Goal: Entertainment & Leisure: Browse casually

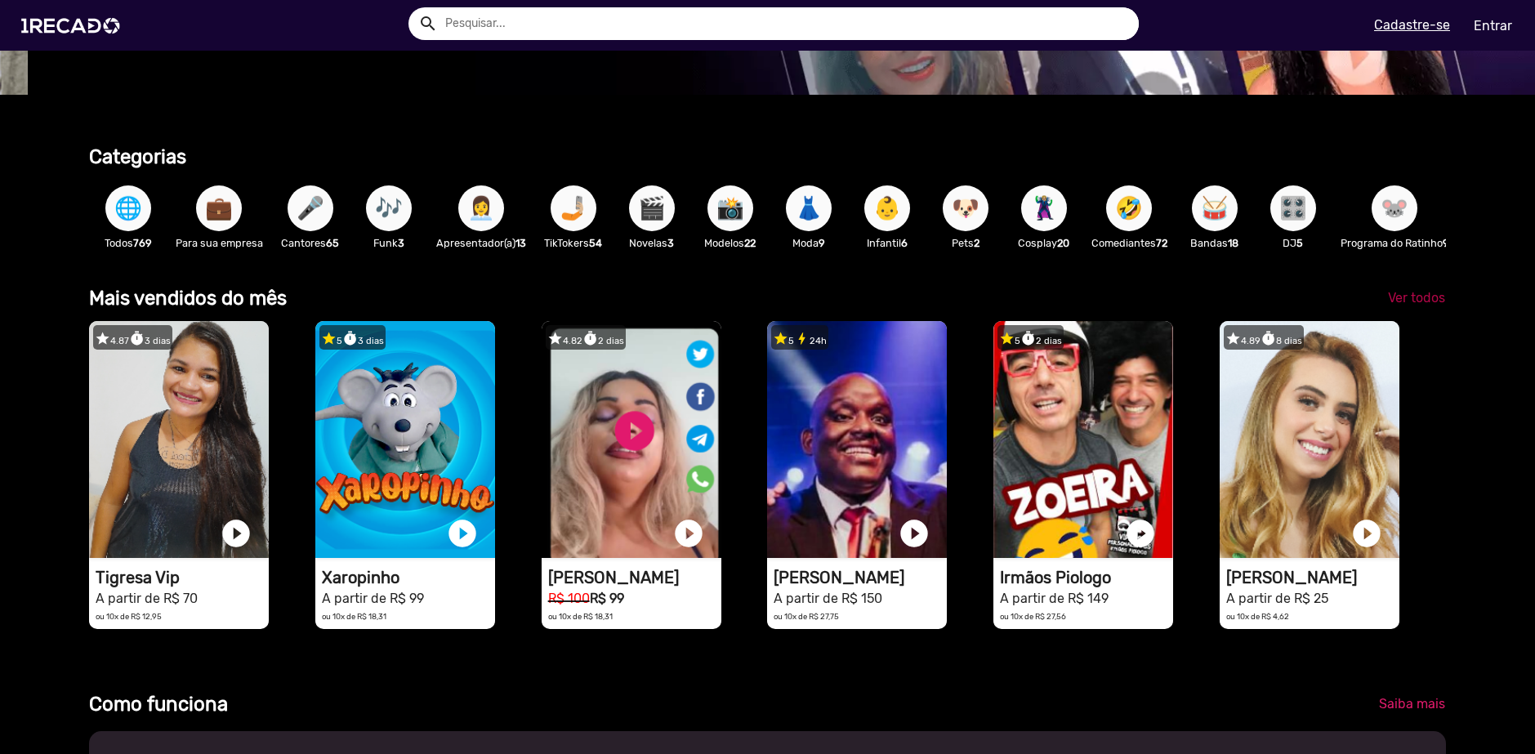
scroll to position [0, 1523]
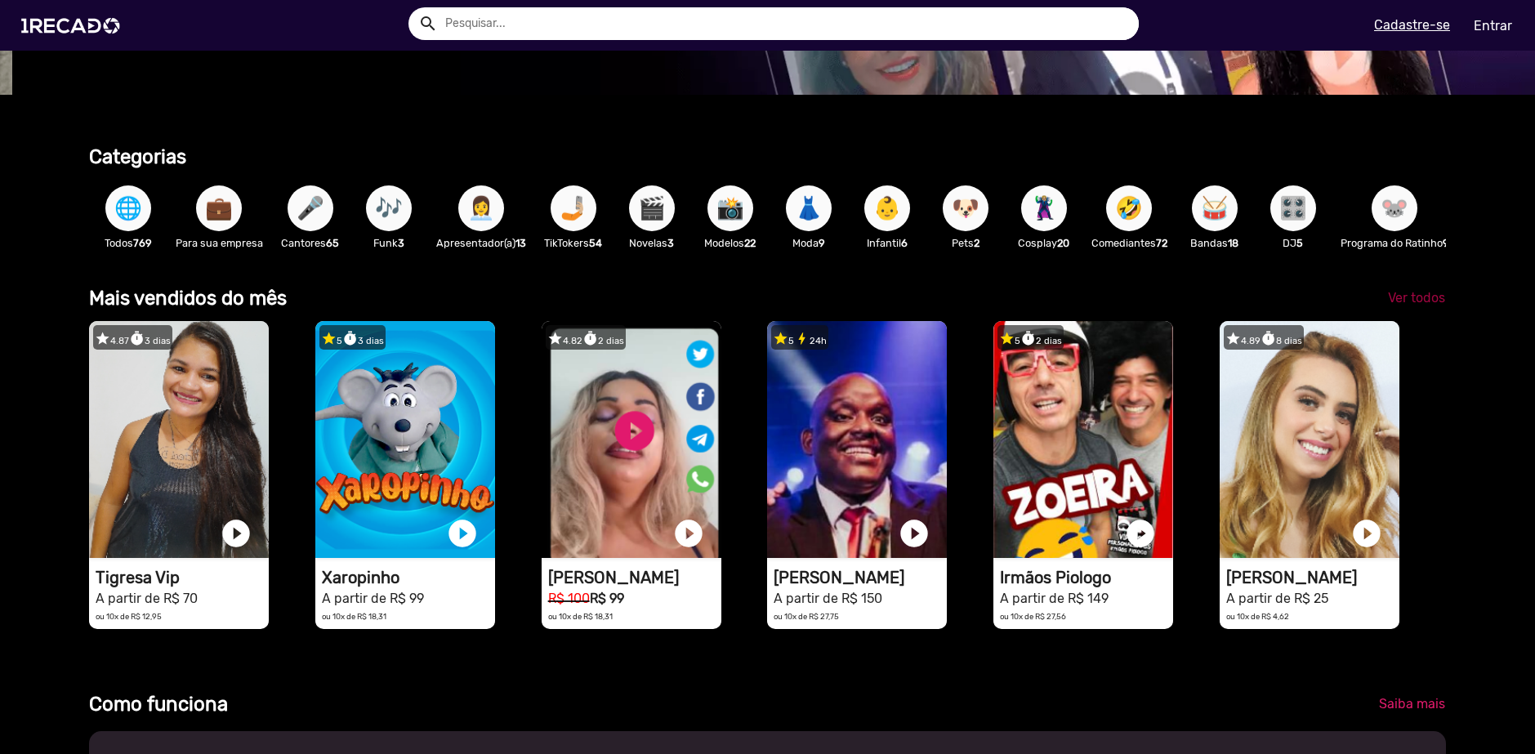
click at [1409, 302] on span "Ver todos" at bounding box center [1416, 298] width 57 height 16
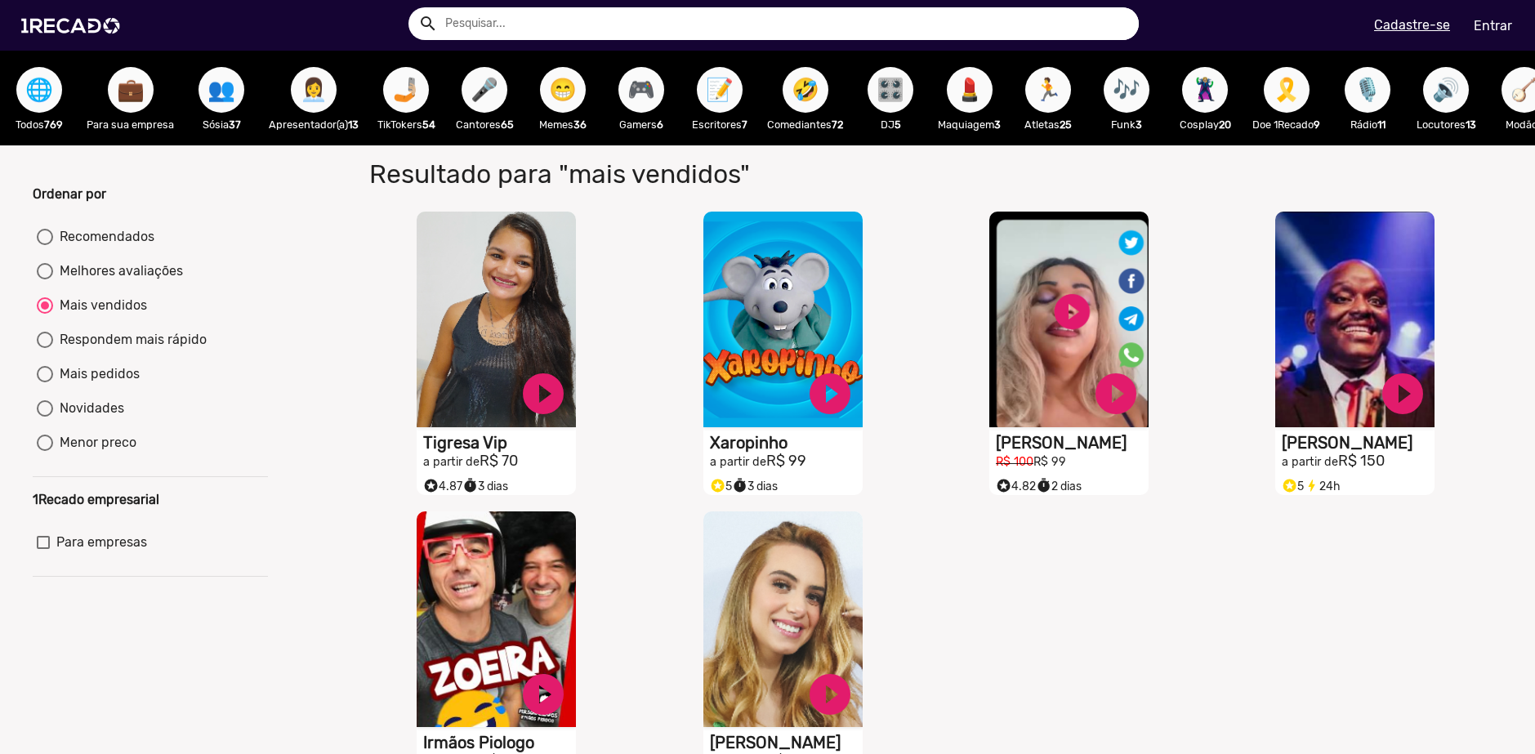
click at [127, 247] on div "Recomendados" at bounding box center [103, 237] width 101 height 20
click at [45, 246] on input "Recomendados" at bounding box center [44, 245] width 1 height 1
radio input "true"
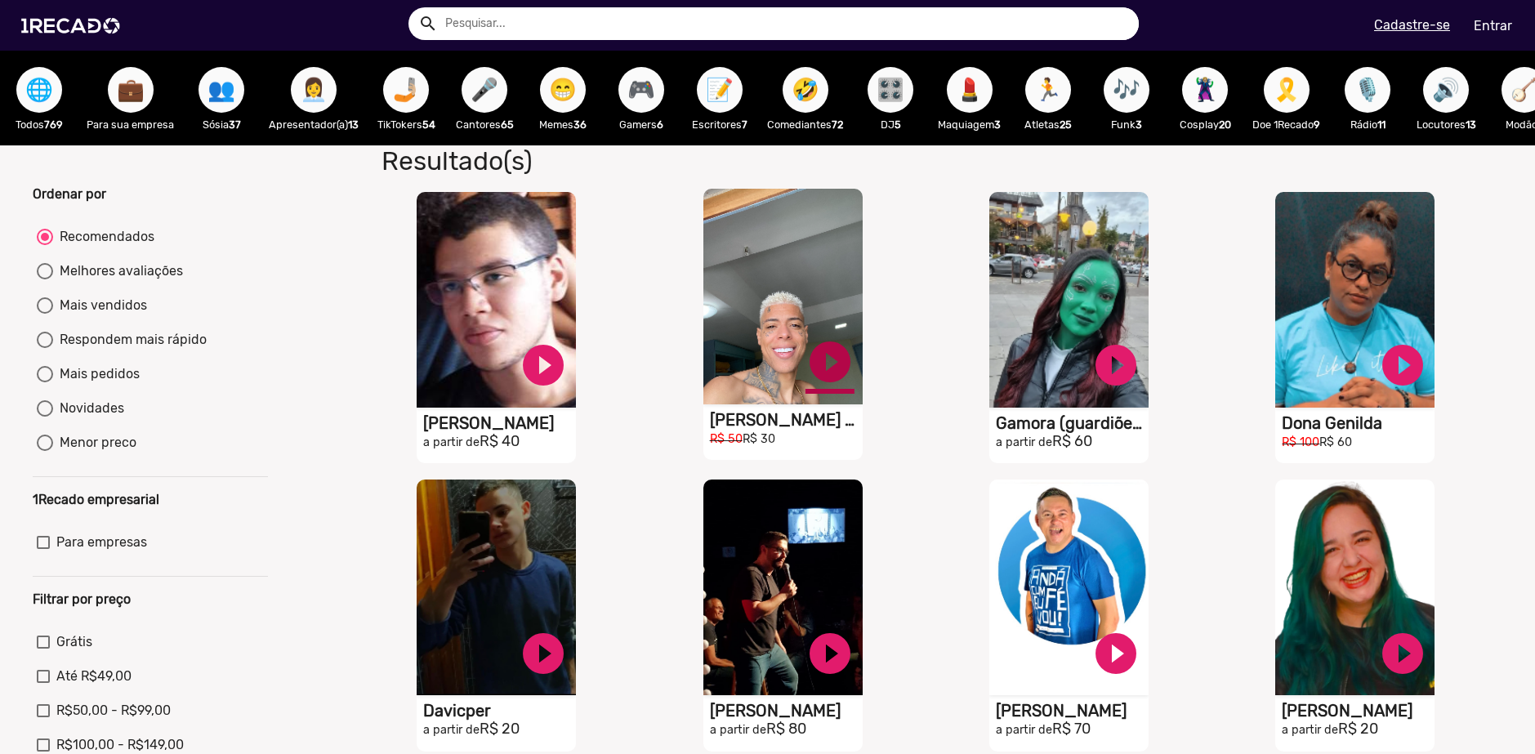
click at [824, 375] on link "play_circle_filled" at bounding box center [830, 361] width 49 height 49
click at [822, 375] on link "pause_circle" at bounding box center [830, 361] width 49 height 49
click at [824, 362] on link "play_circle_filled" at bounding box center [830, 361] width 49 height 49
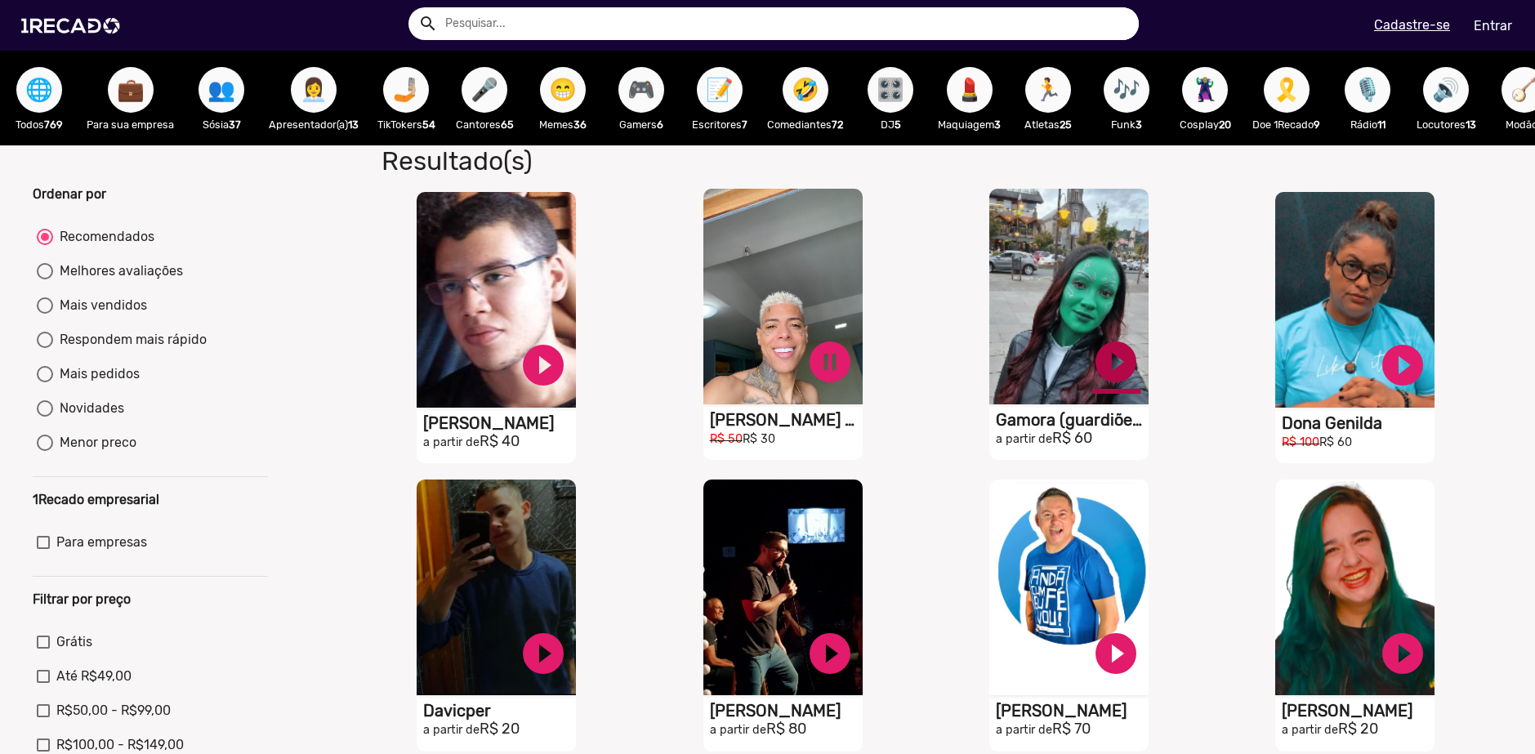
click at [1109, 375] on link "play_circle_filled" at bounding box center [1116, 361] width 49 height 49
click at [815, 366] on link "pause_circle" at bounding box center [830, 361] width 49 height 49
click at [637, 97] on span "🎮" at bounding box center [642, 90] width 28 height 46
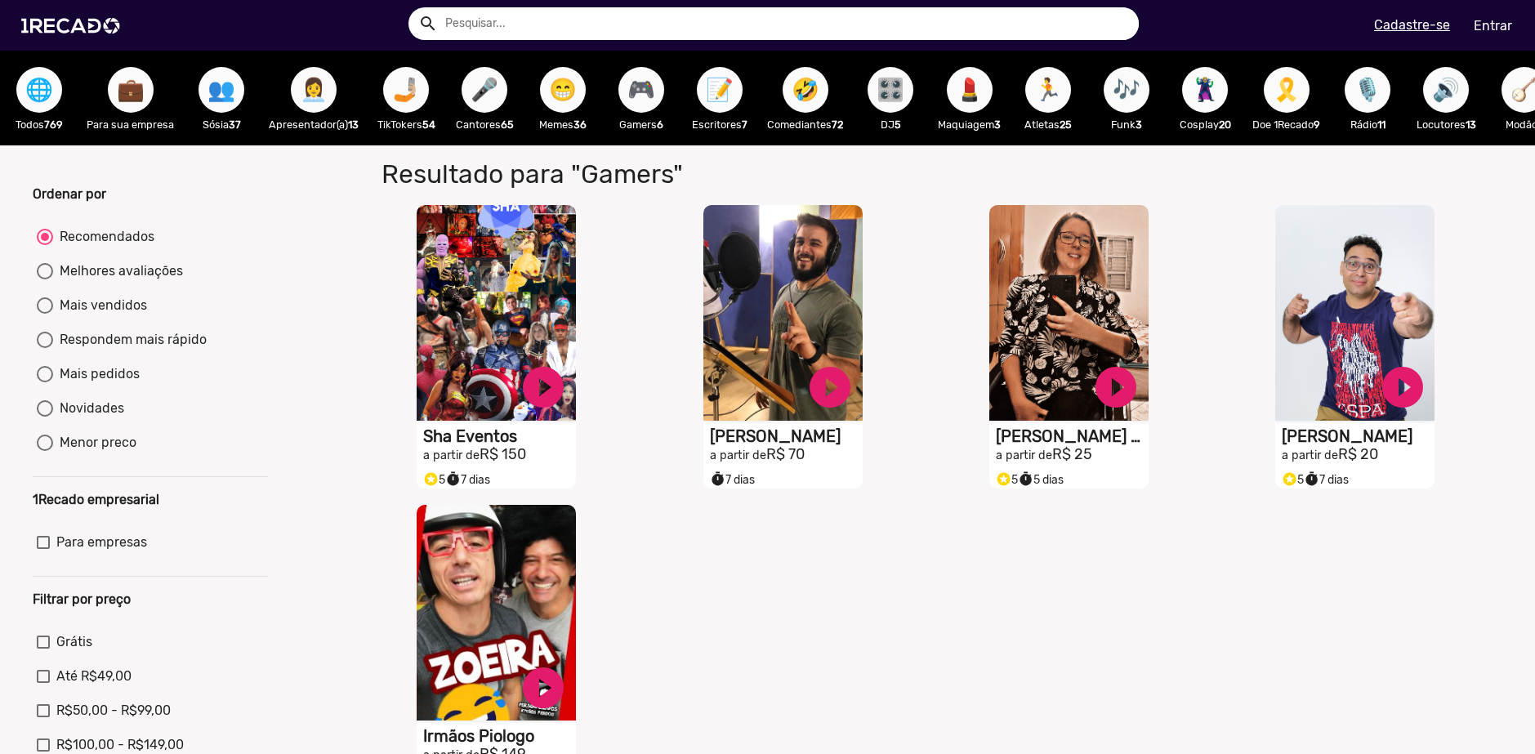
click at [223, 86] on span "👥" at bounding box center [222, 90] width 28 height 46
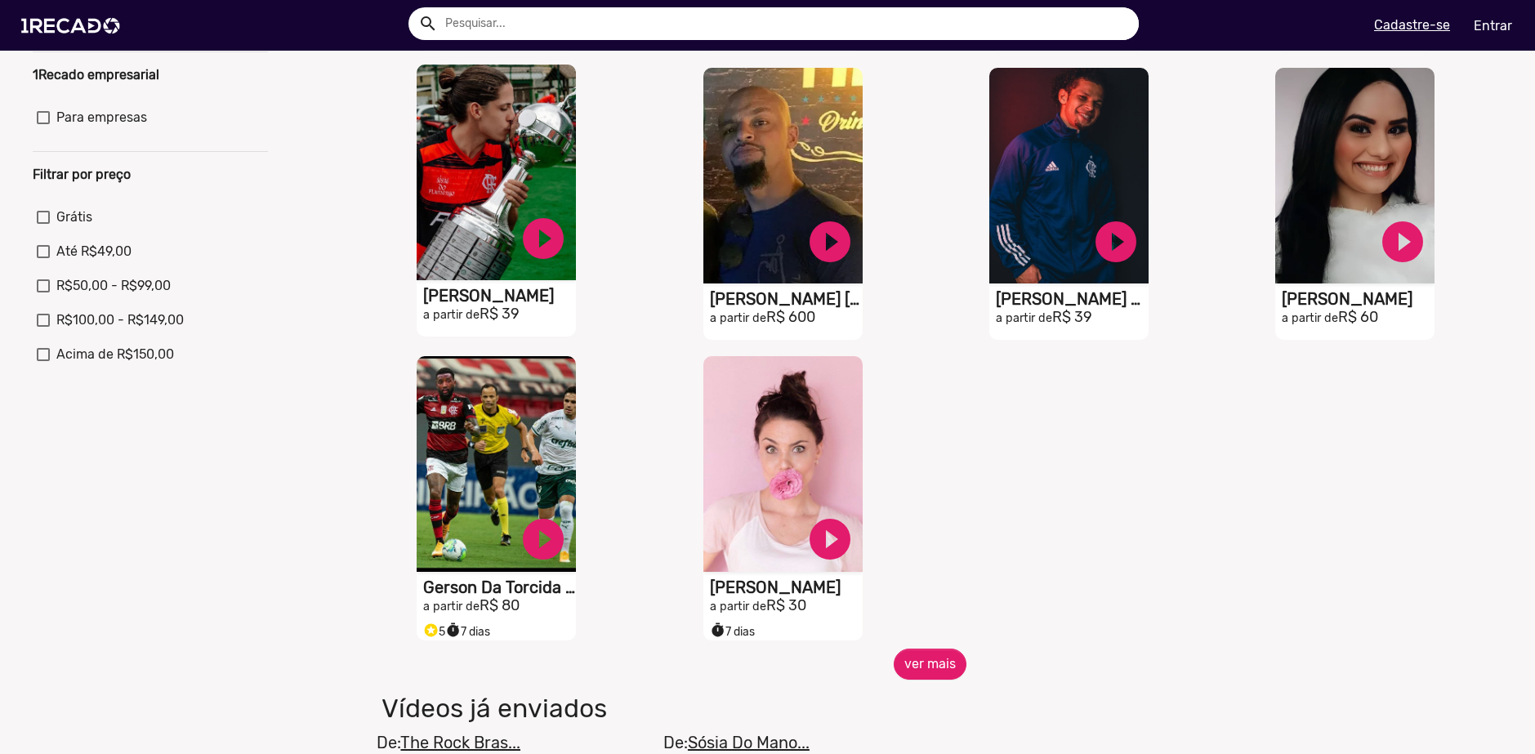
scroll to position [490, 0]
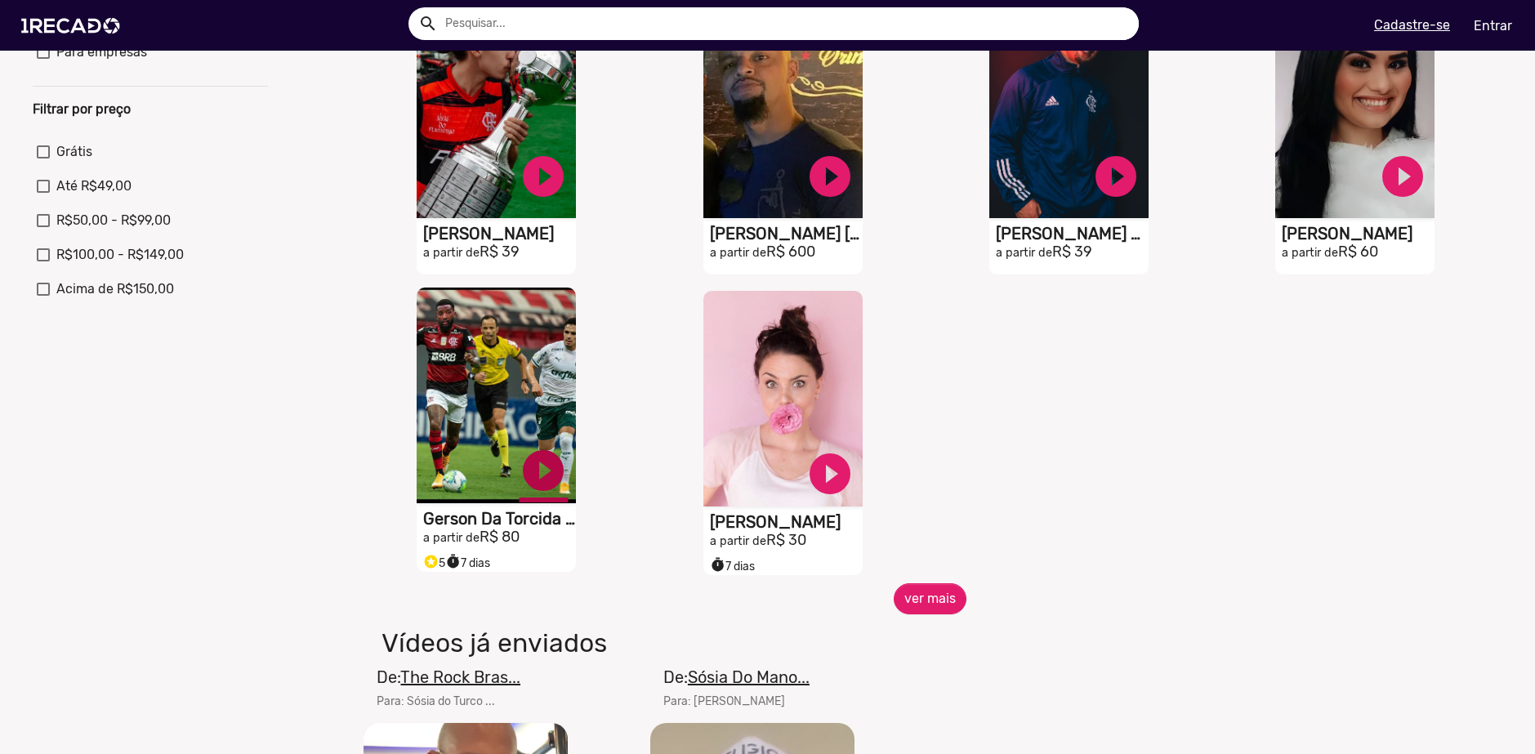
click at [537, 489] on link "play_circle_filled" at bounding box center [543, 470] width 49 height 49
click at [540, 478] on link "pause_circle" at bounding box center [543, 470] width 49 height 49
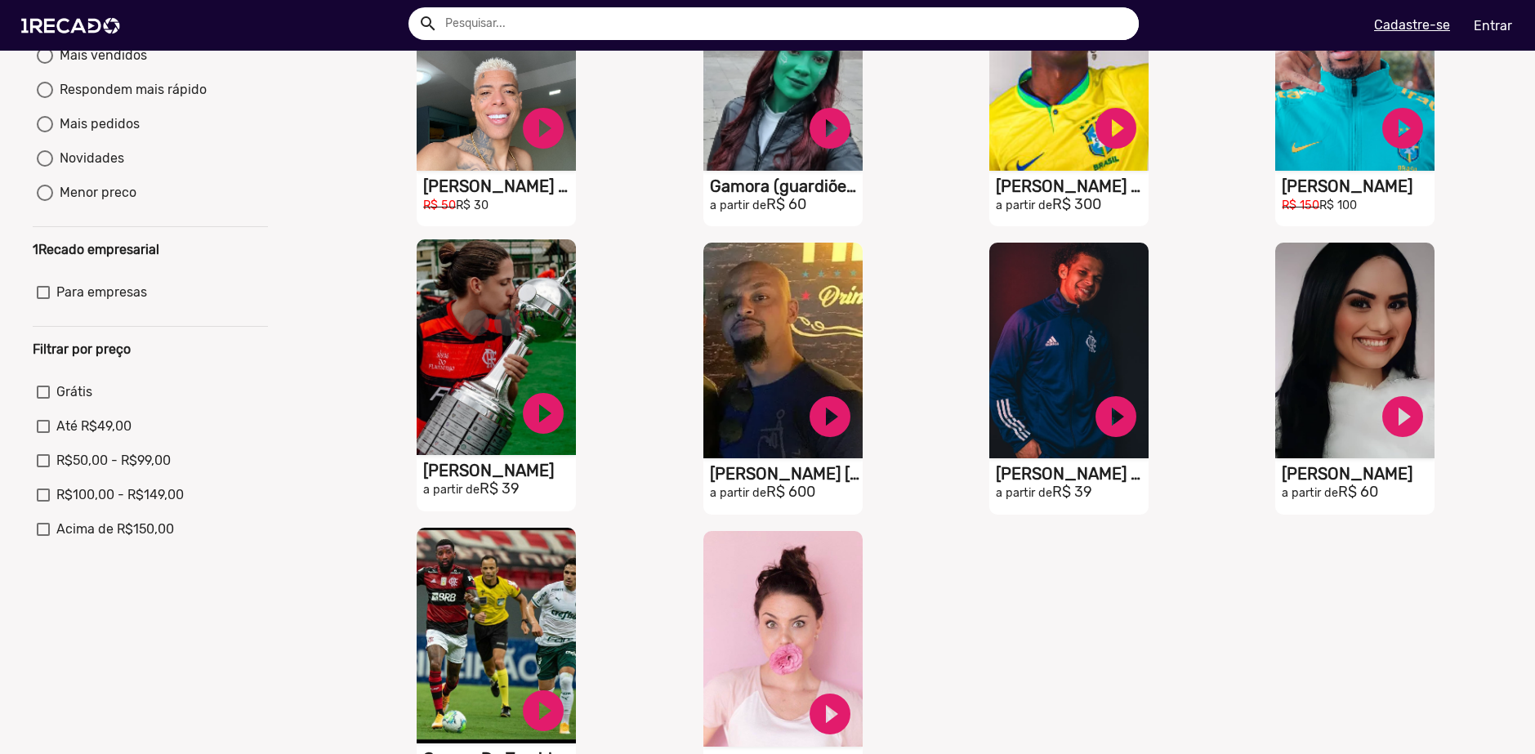
scroll to position [245, 0]
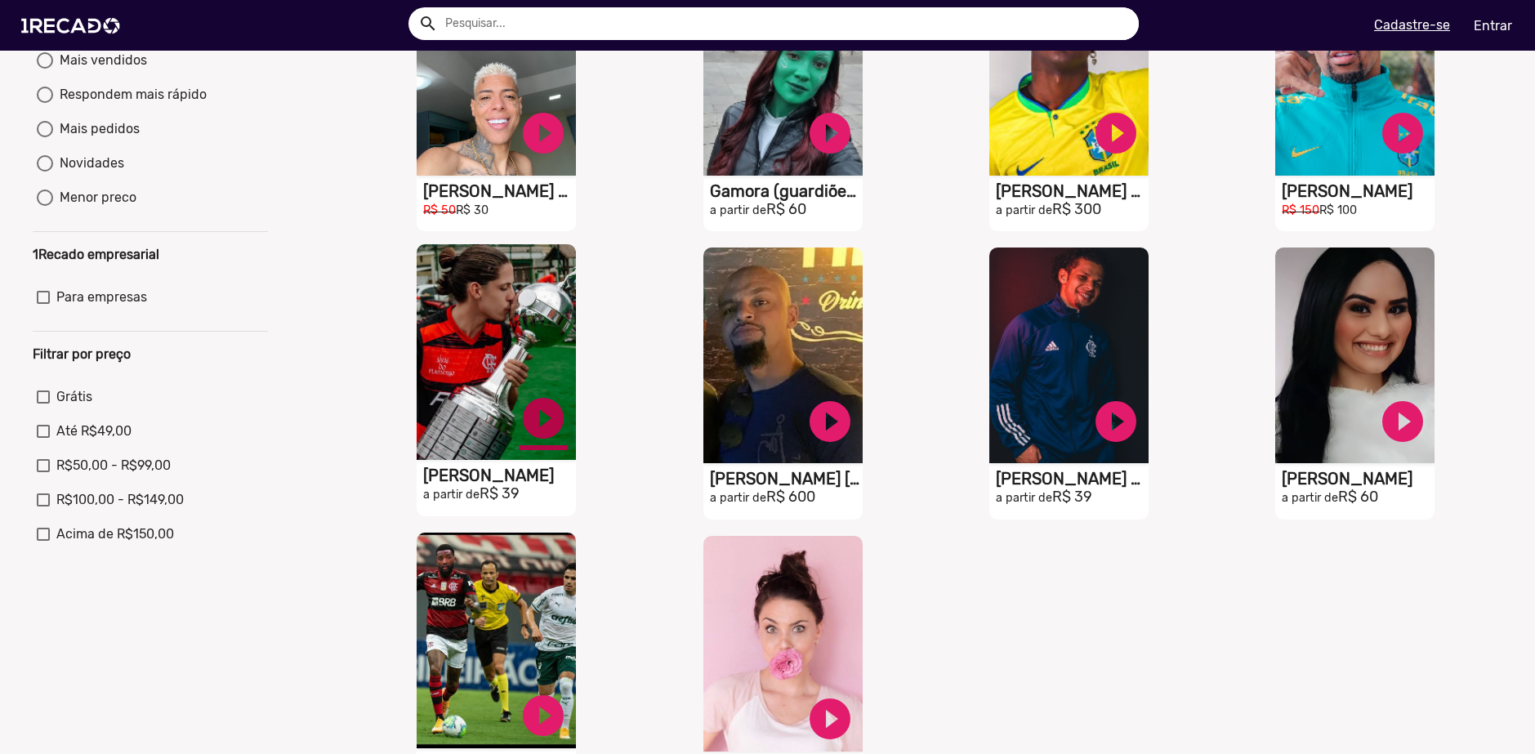
click at [544, 429] on link "play_circle_filled" at bounding box center [543, 418] width 49 height 49
click at [544, 429] on link "pause_circle" at bounding box center [543, 418] width 49 height 49
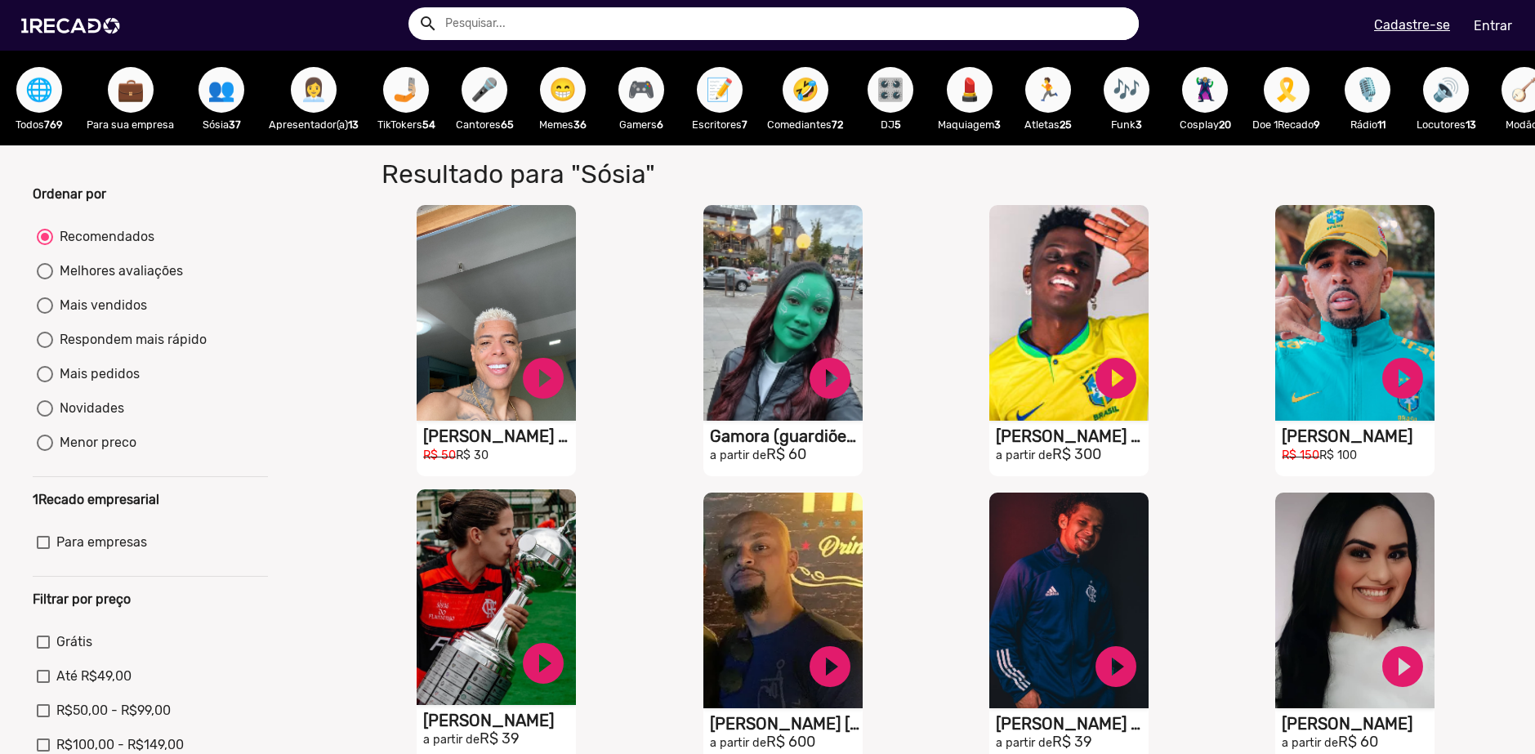
click at [325, 78] on span "👩‍💼" at bounding box center [314, 90] width 28 height 46
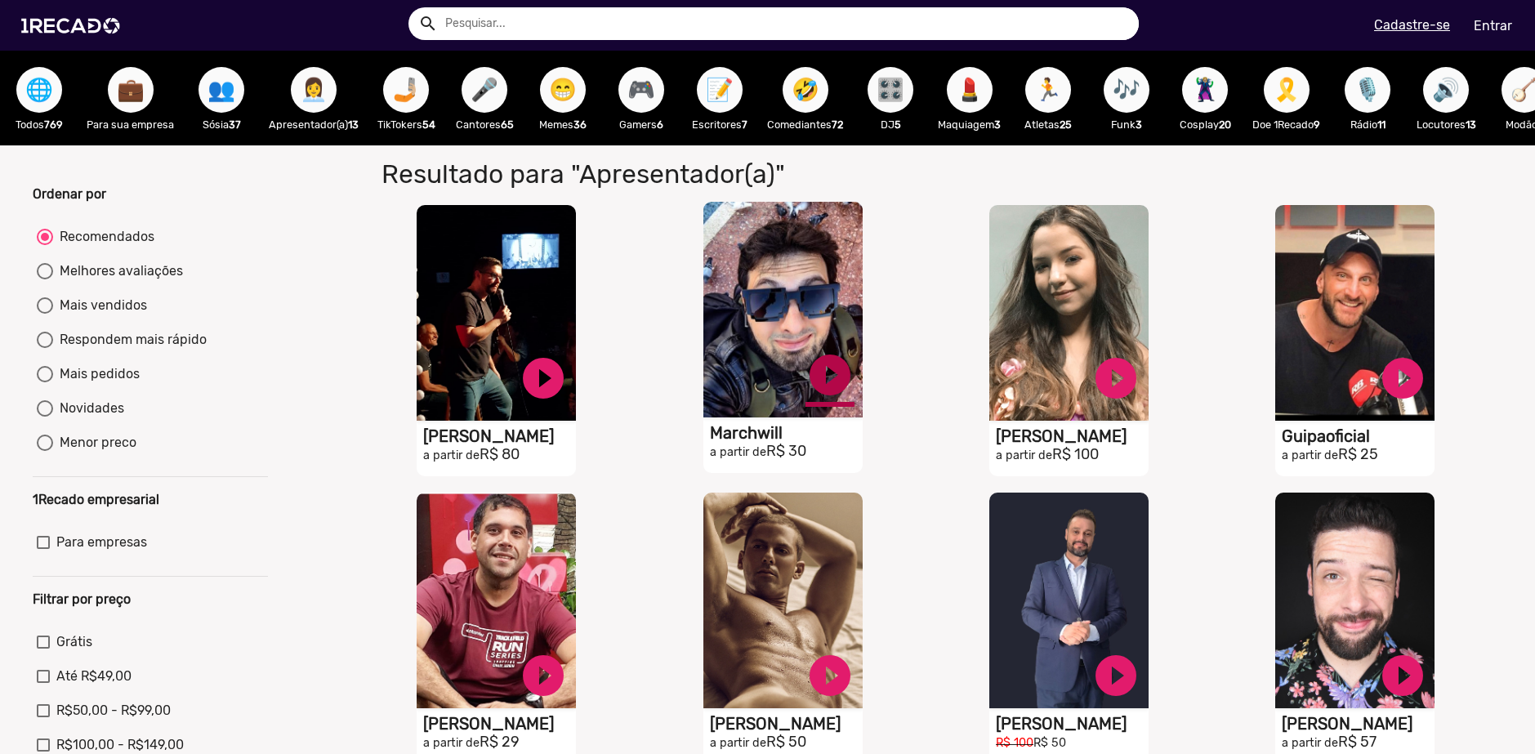
click at [822, 391] on link "play_circle_filled" at bounding box center [830, 375] width 49 height 49
click at [822, 391] on link "pause_circle" at bounding box center [830, 375] width 49 height 49
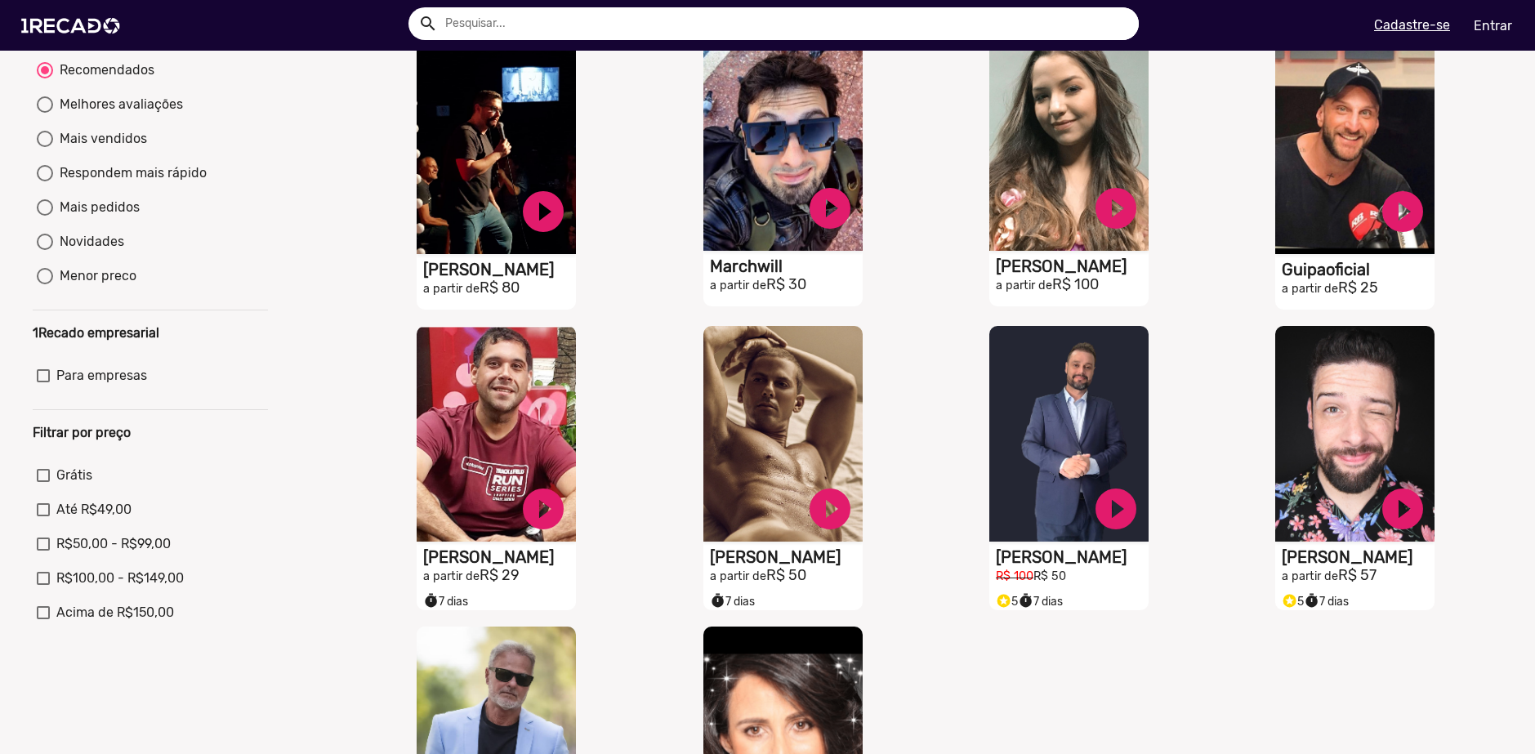
scroll to position [245, 0]
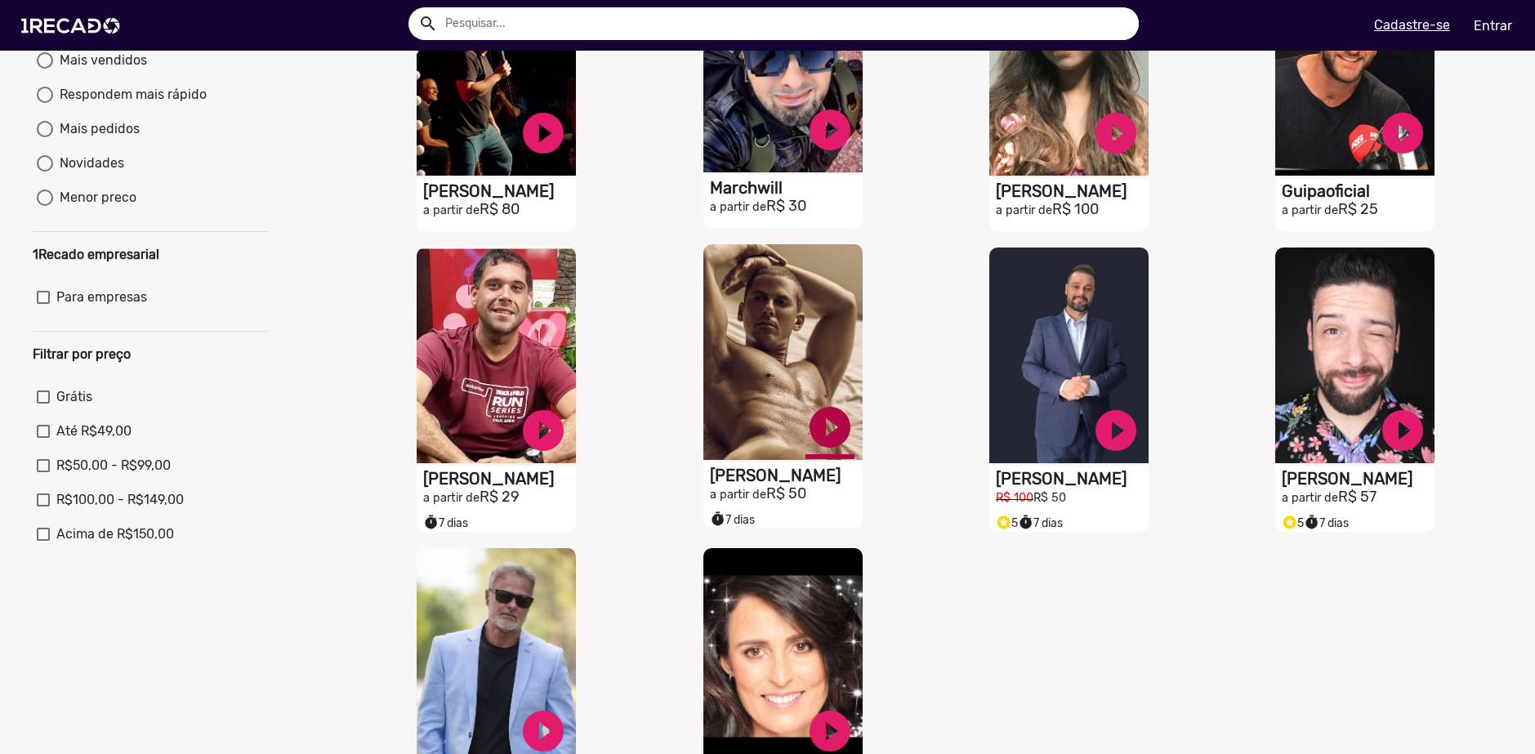
click at [826, 436] on link "play_circle_filled" at bounding box center [830, 427] width 49 height 49
click at [826, 436] on link "pause_circle" at bounding box center [830, 427] width 49 height 49
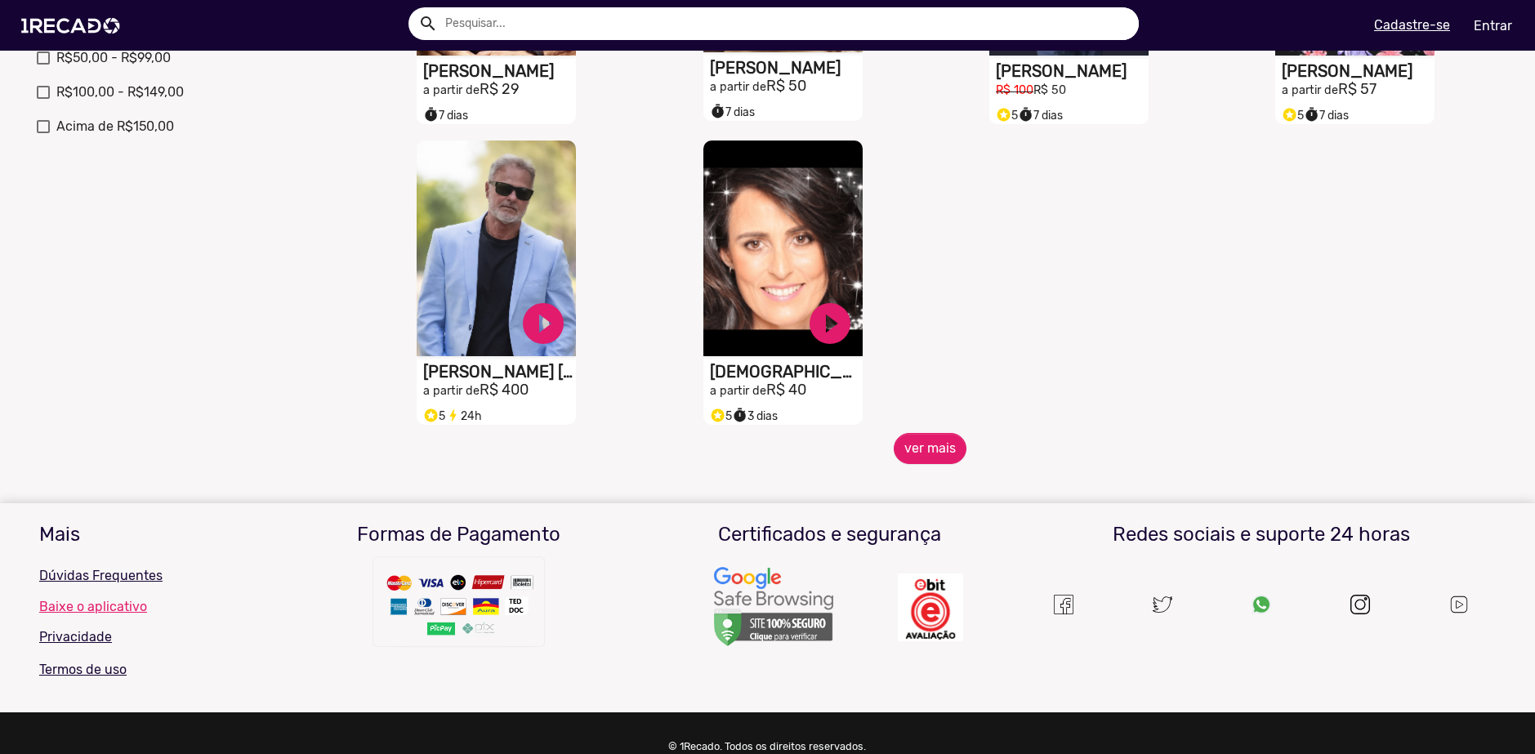
scroll to position [654, 0]
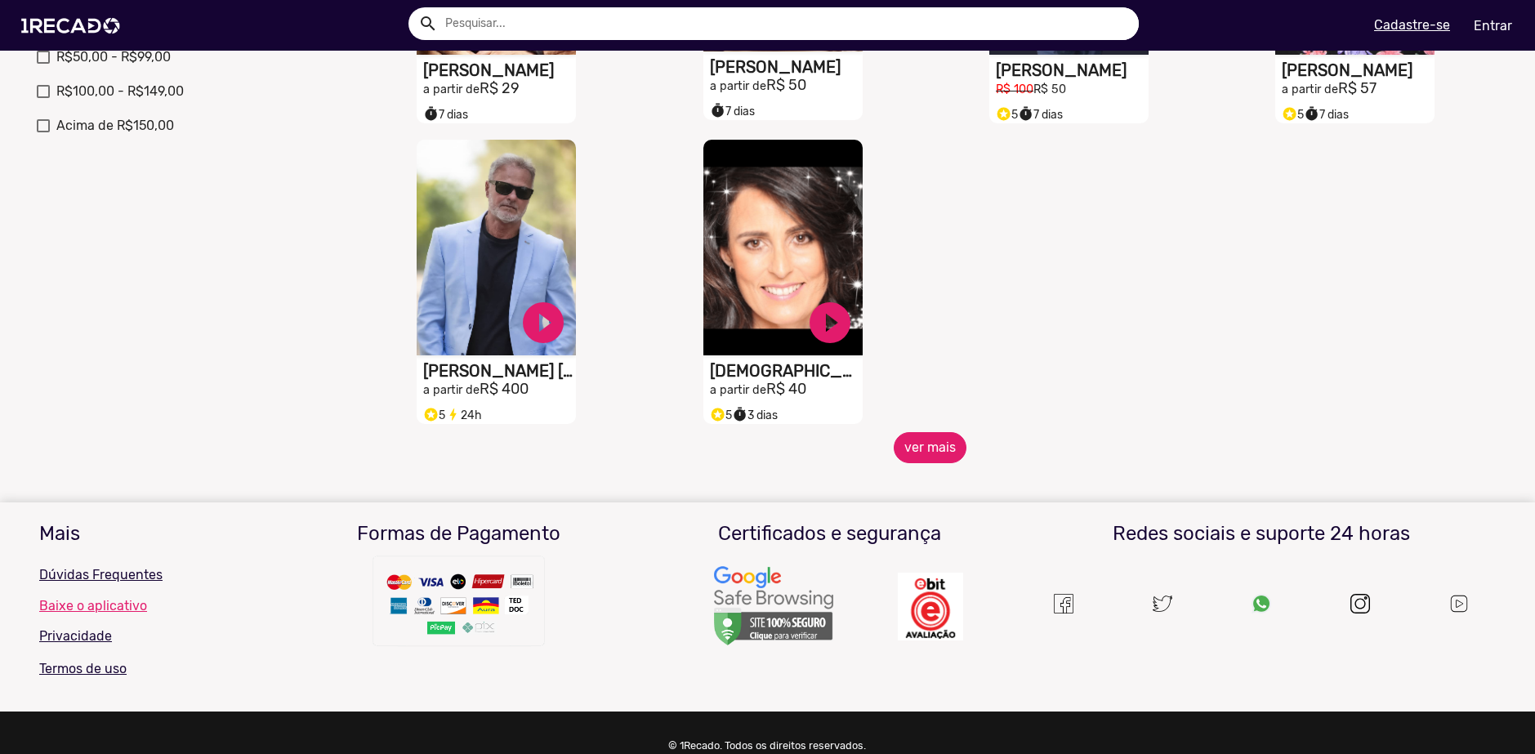
click at [918, 463] on button "ver mais" at bounding box center [930, 447] width 73 height 31
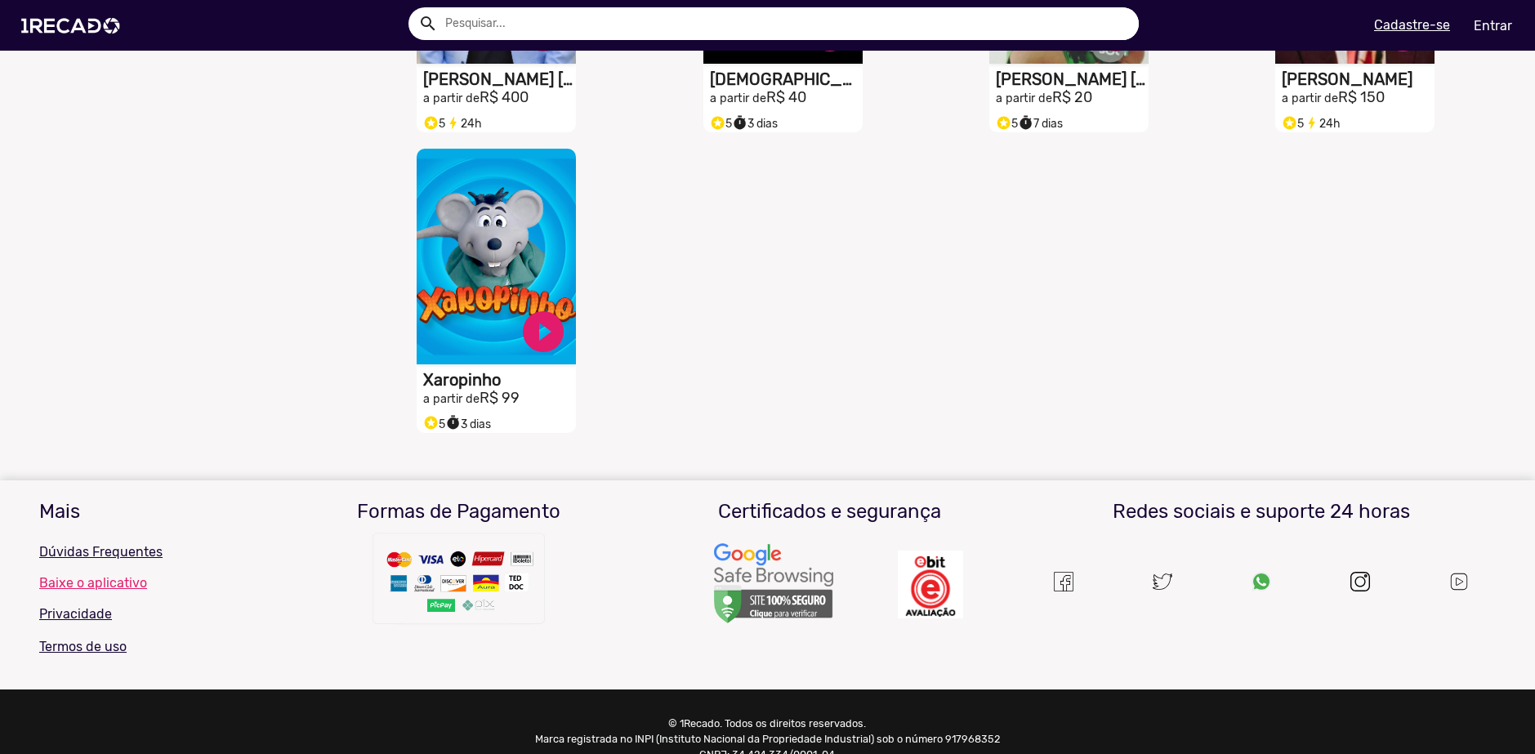
scroll to position [981, 0]
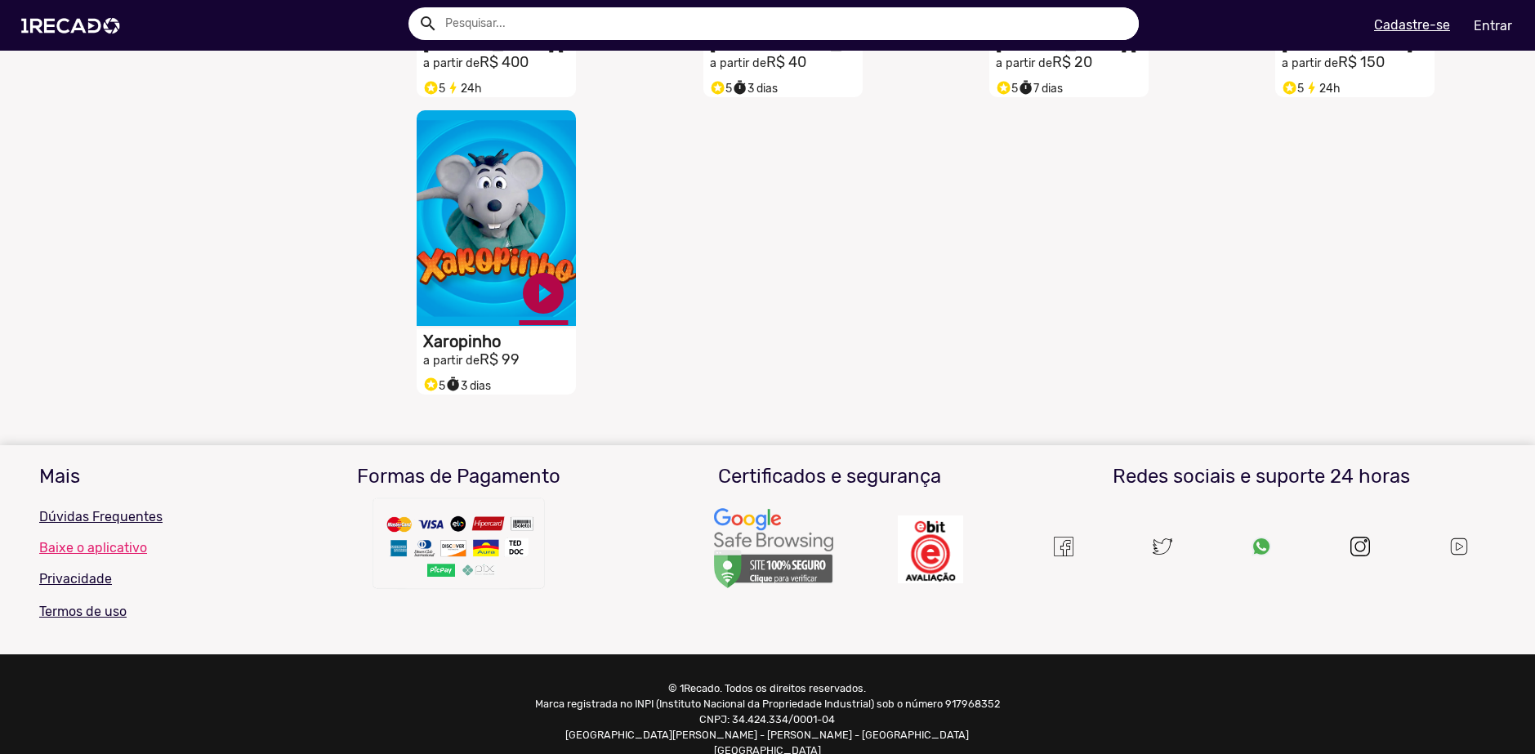
click at [533, 296] on link "play_circle_filled" at bounding box center [543, 293] width 49 height 49
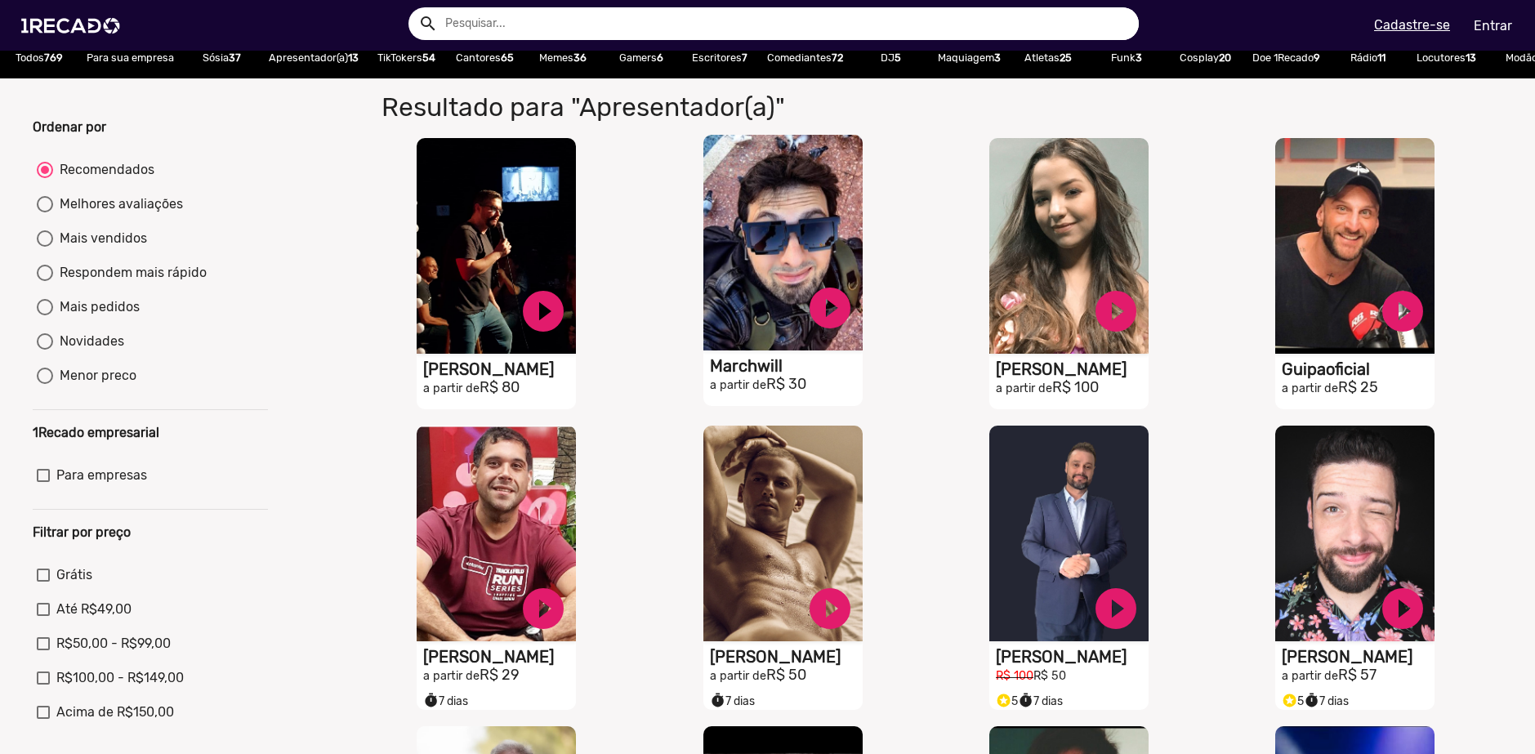
scroll to position [0, 0]
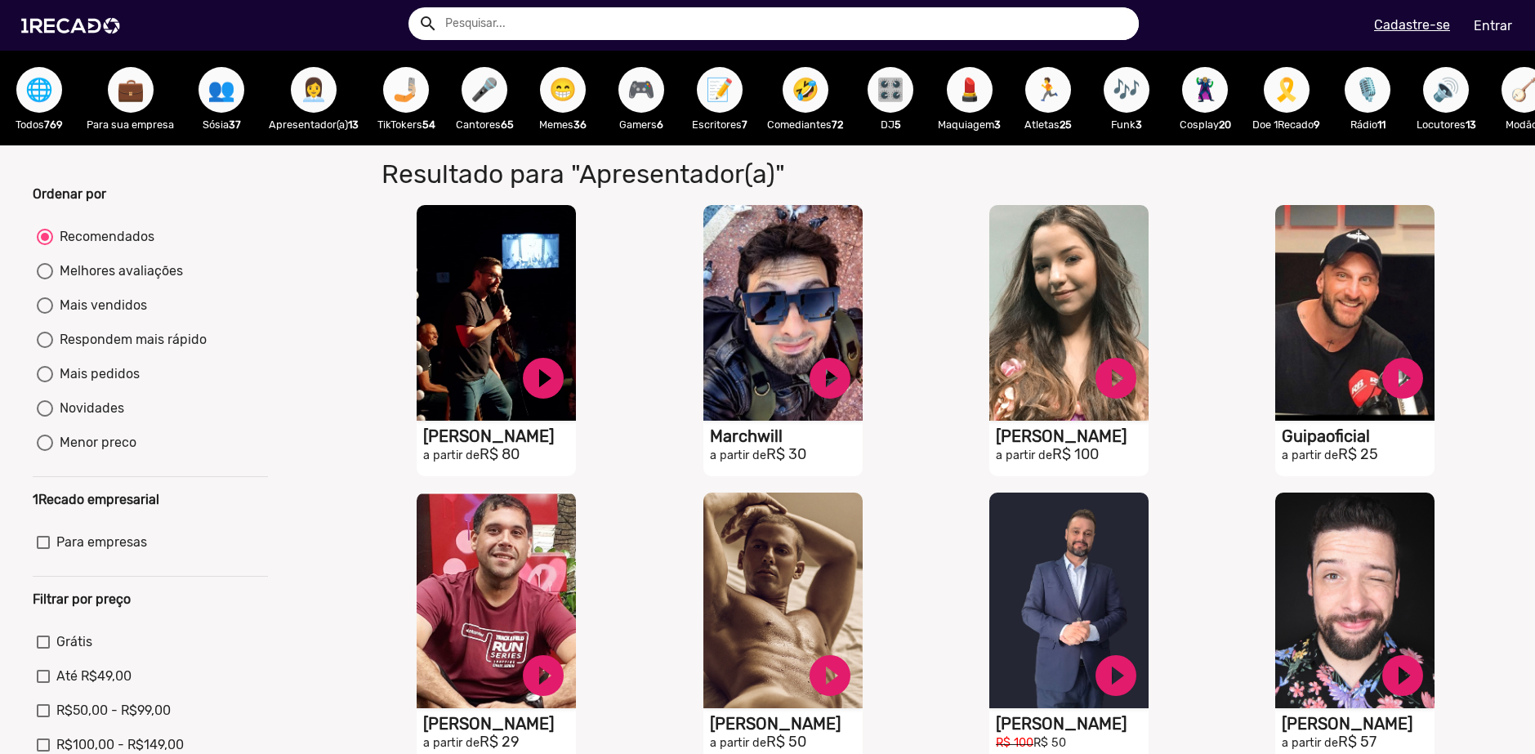
click at [387, 92] on button "🤳🏼" at bounding box center [406, 90] width 46 height 46
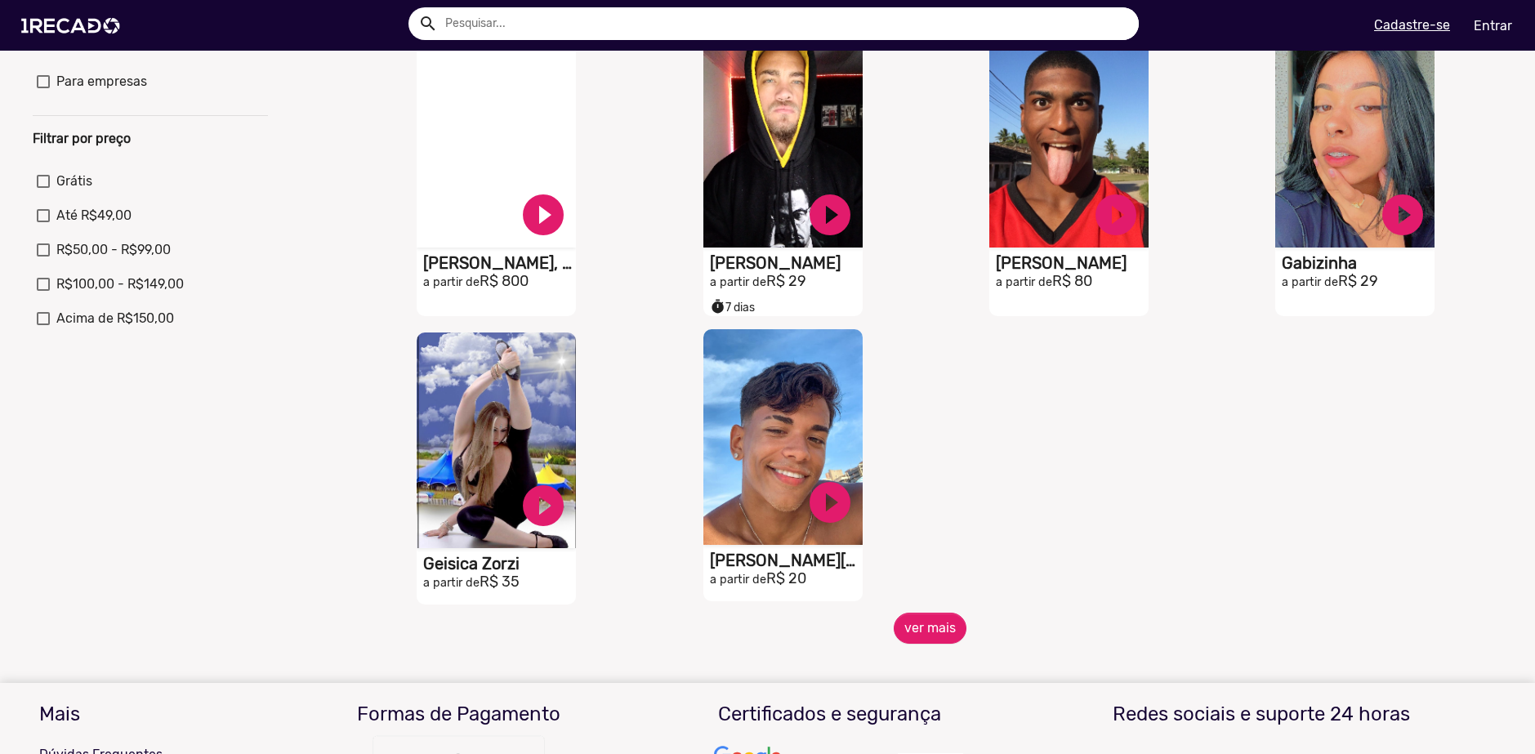
scroll to position [490, 0]
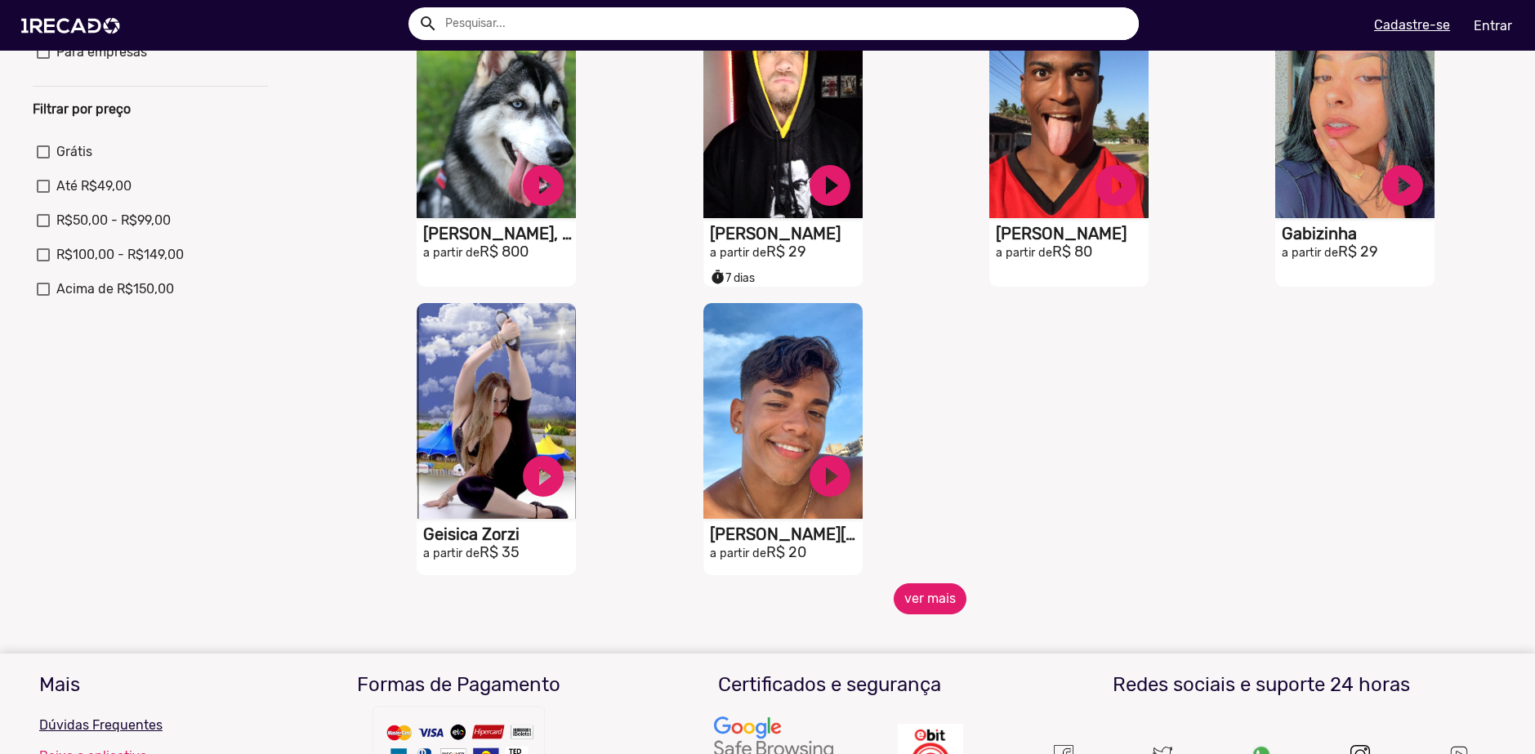
click at [926, 606] on button "ver mais" at bounding box center [930, 598] width 73 height 31
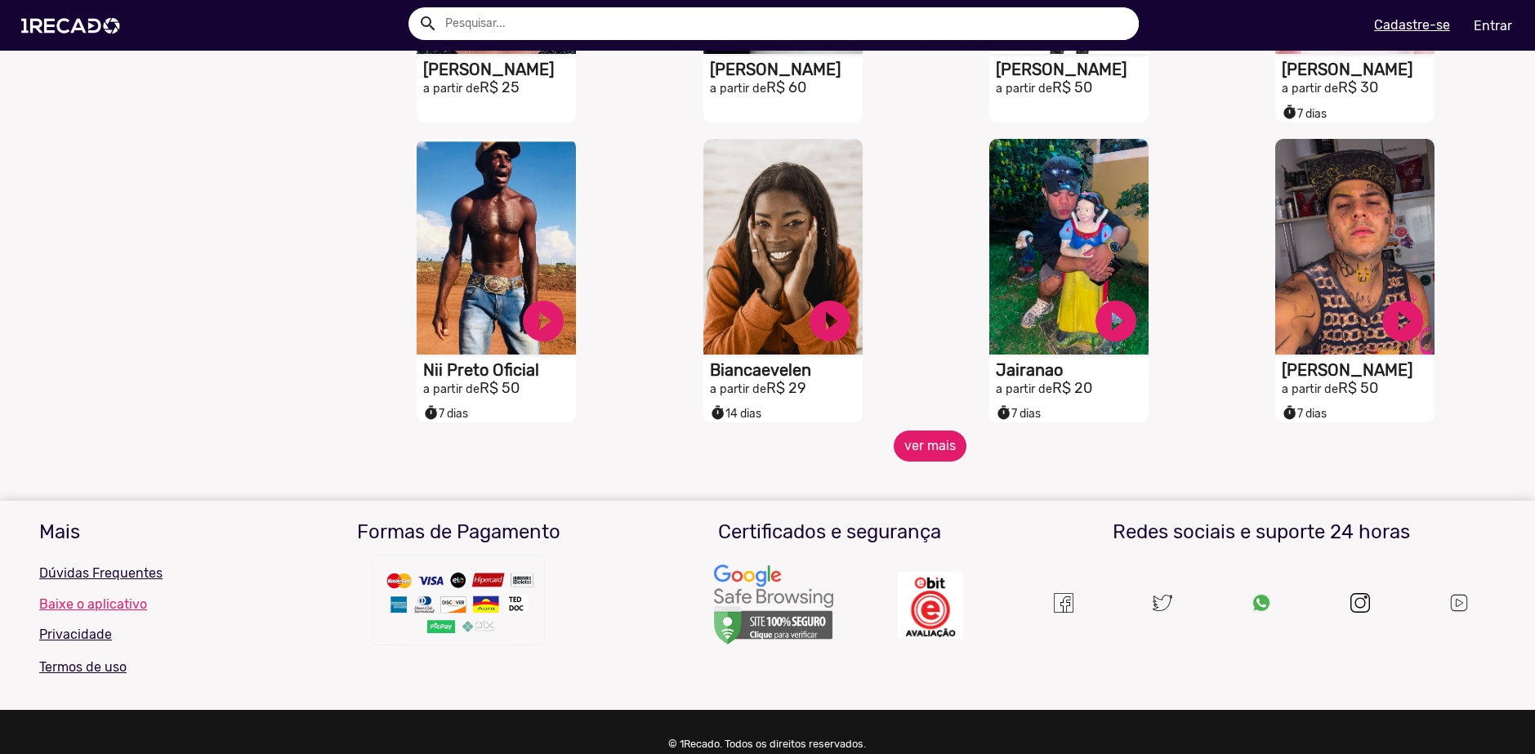
scroll to position [1355, 0]
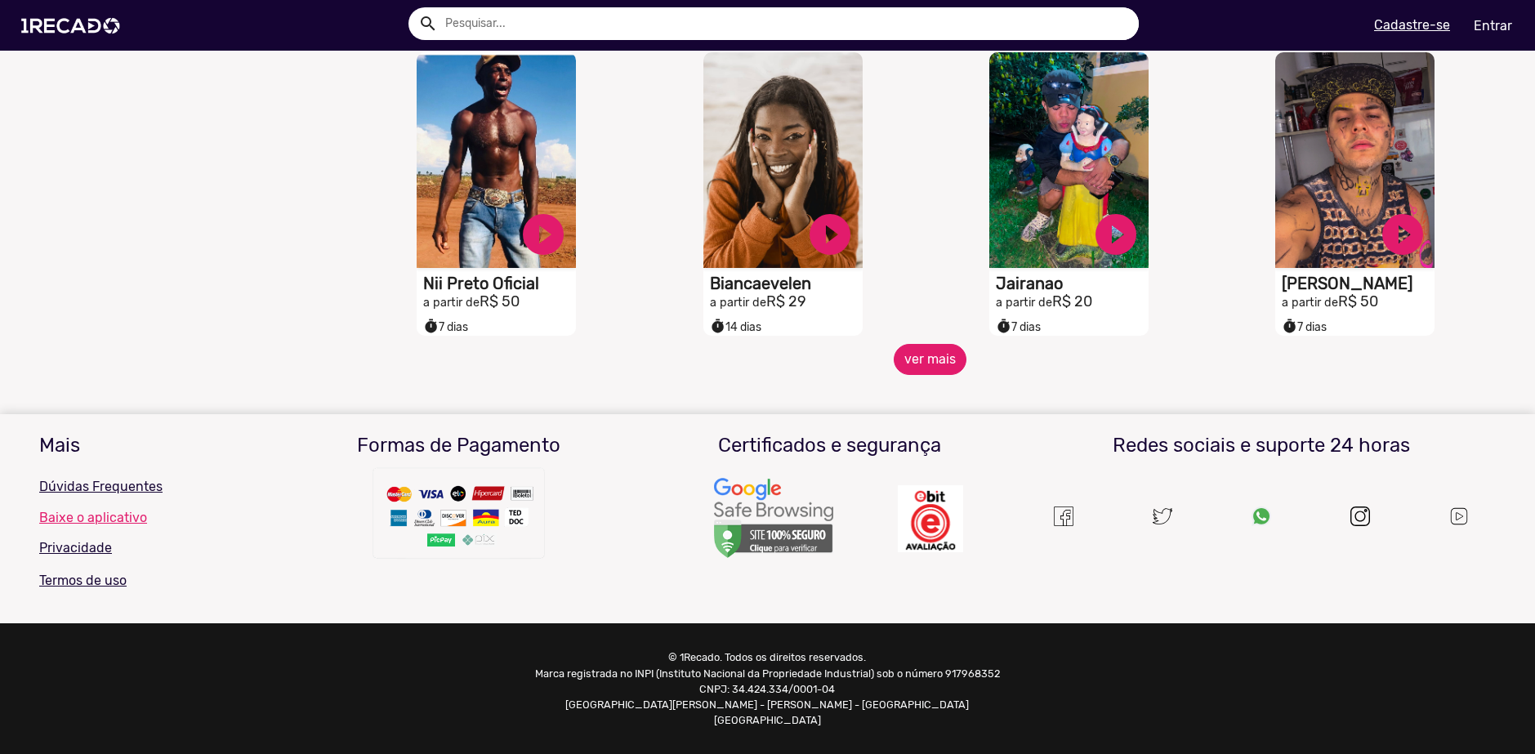
click at [930, 366] on button "ver mais" at bounding box center [930, 359] width 73 height 31
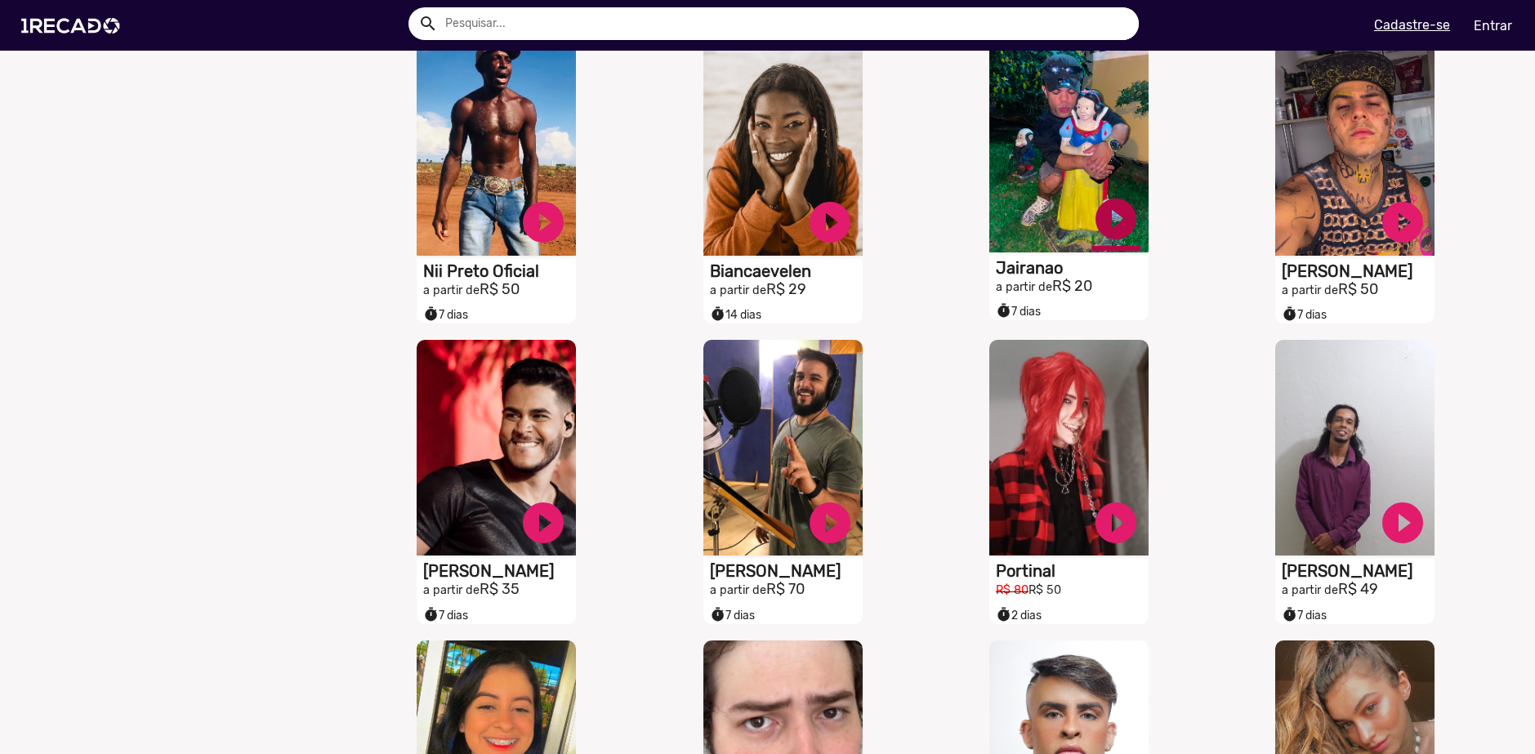
click at [1109, 228] on link "play_circle_filled" at bounding box center [1116, 218] width 49 height 49
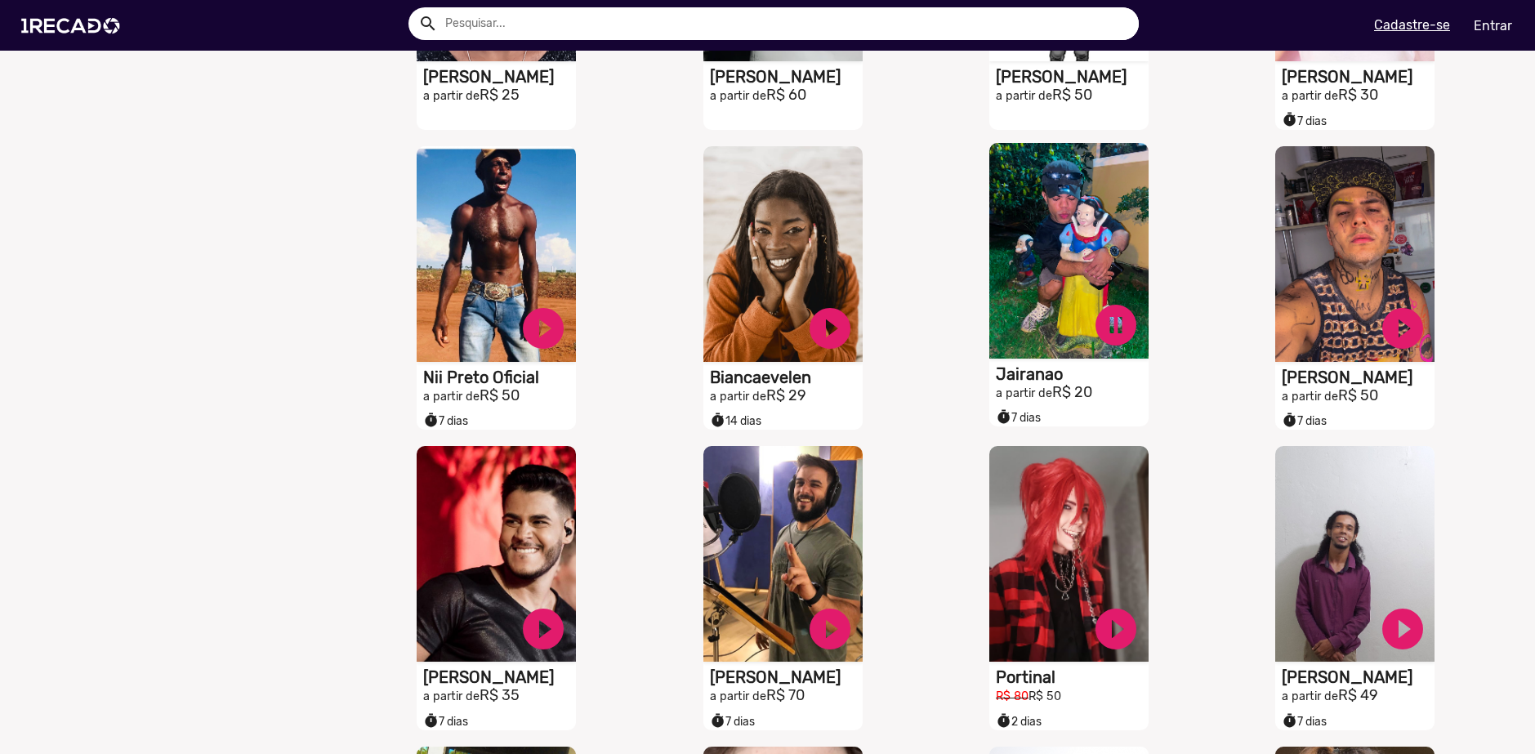
scroll to position [1191, 0]
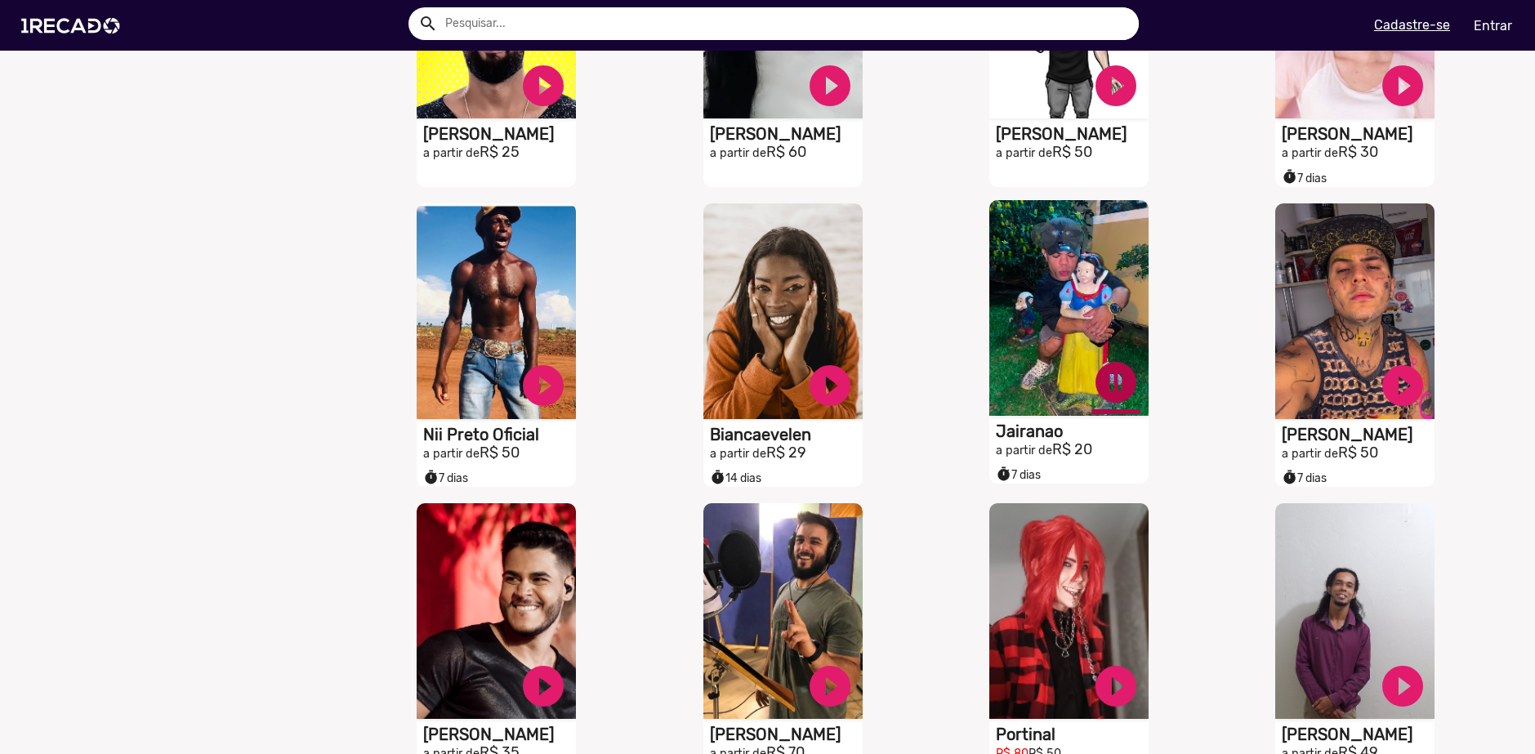
click at [1104, 386] on link "pause_circle" at bounding box center [1116, 382] width 49 height 49
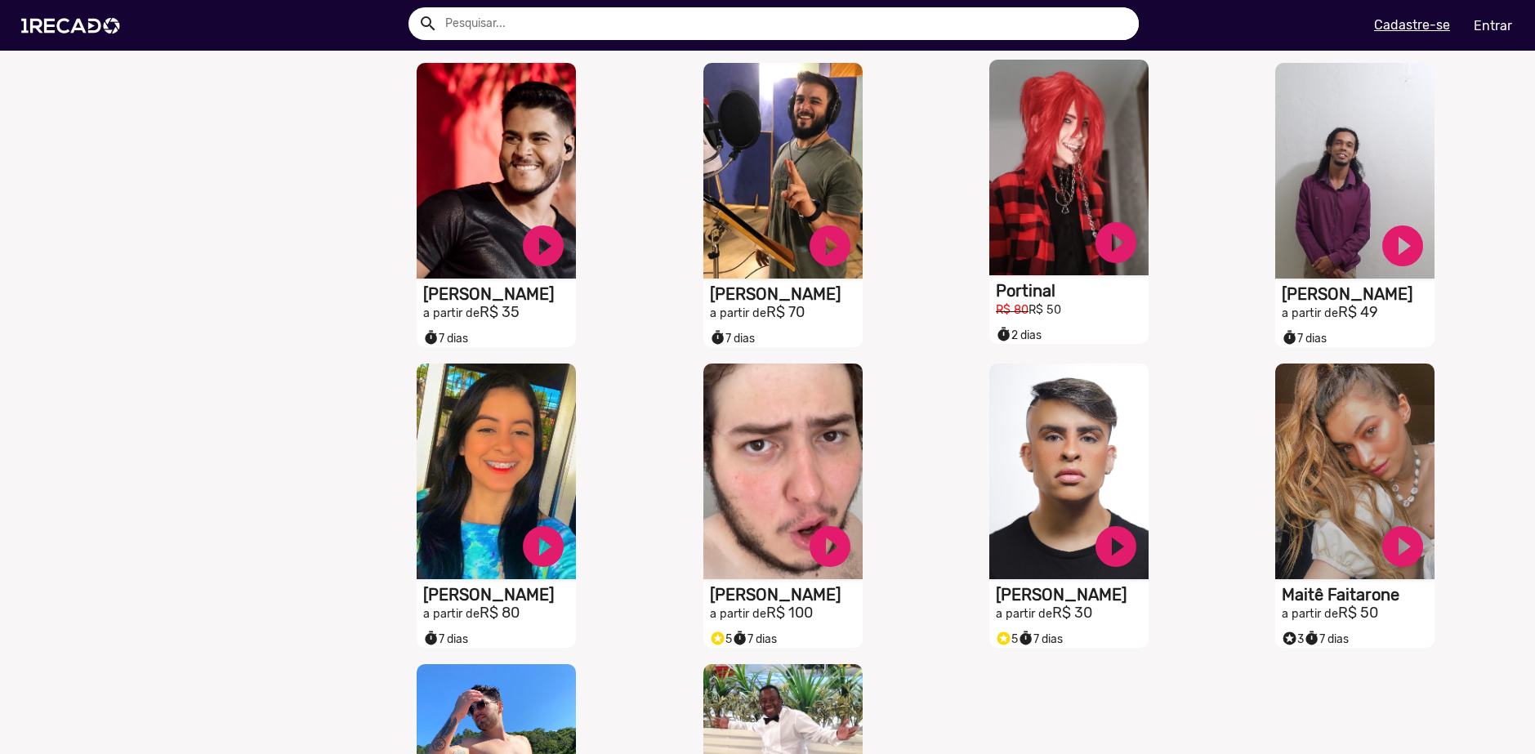
scroll to position [1682, 0]
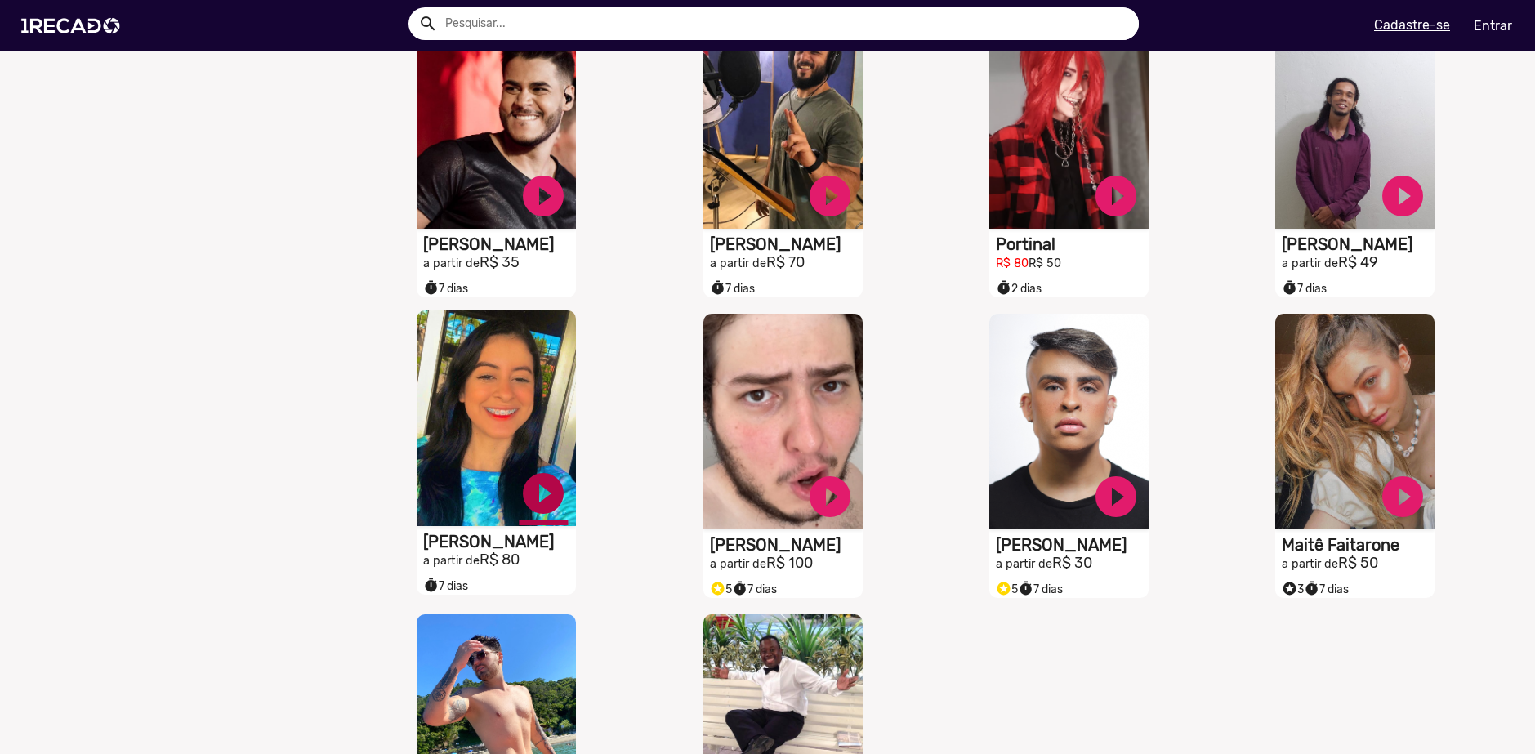
click at [534, 501] on link "play_circle_filled" at bounding box center [543, 493] width 49 height 49
click at [533, 503] on link "pause_circle" at bounding box center [543, 493] width 49 height 49
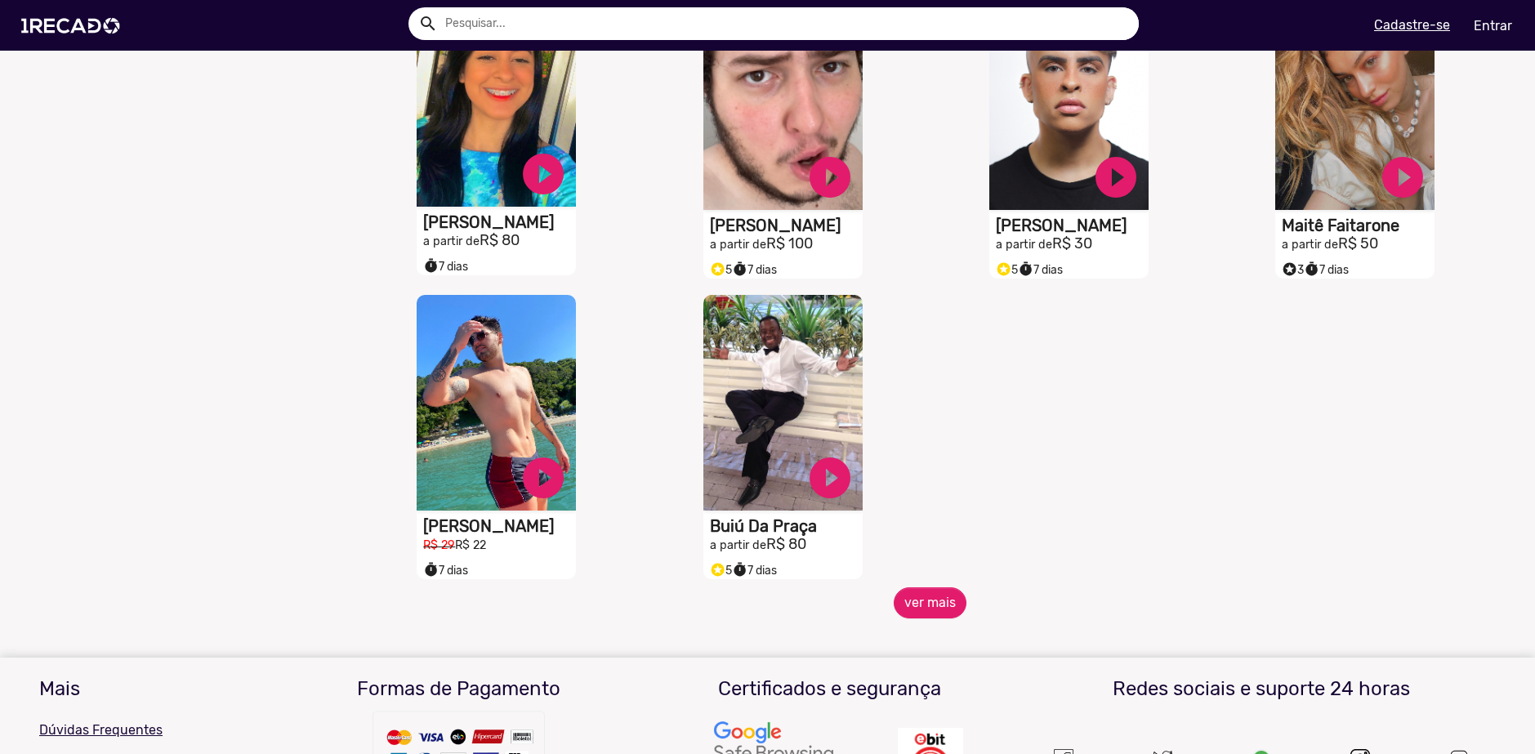
scroll to position [2009, 0]
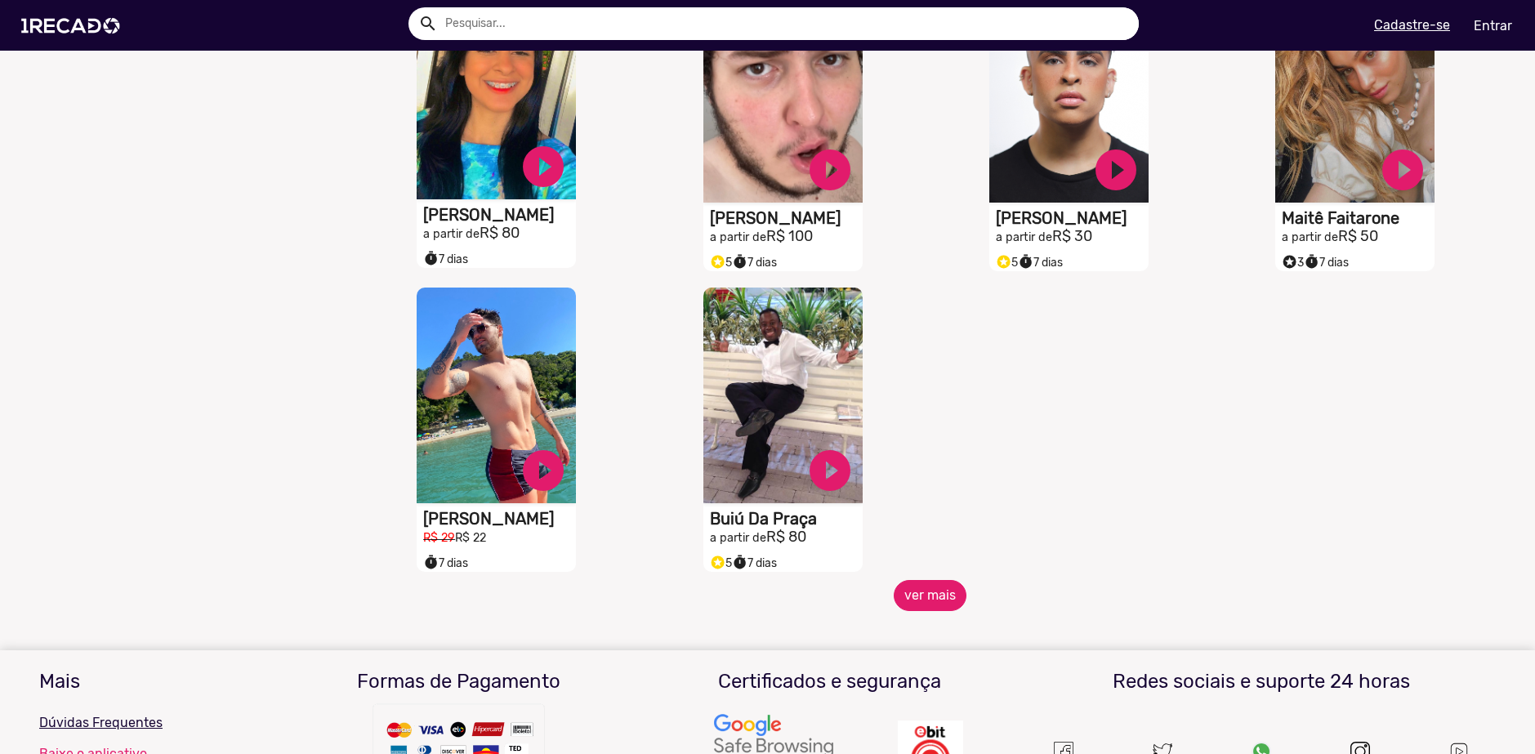
click at [922, 601] on button "ver mais" at bounding box center [930, 595] width 73 height 31
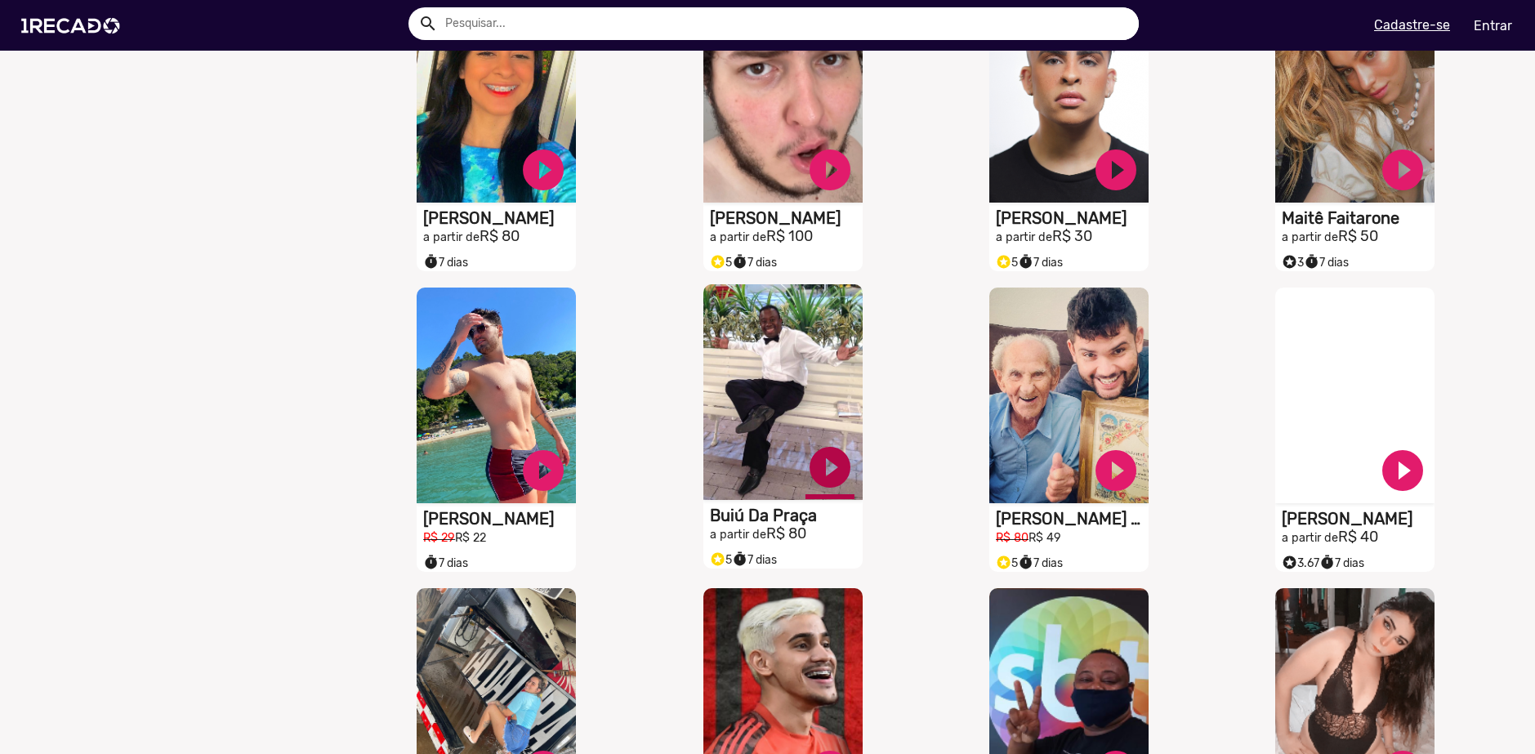
click at [833, 480] on link "play_circle_filled" at bounding box center [830, 467] width 49 height 49
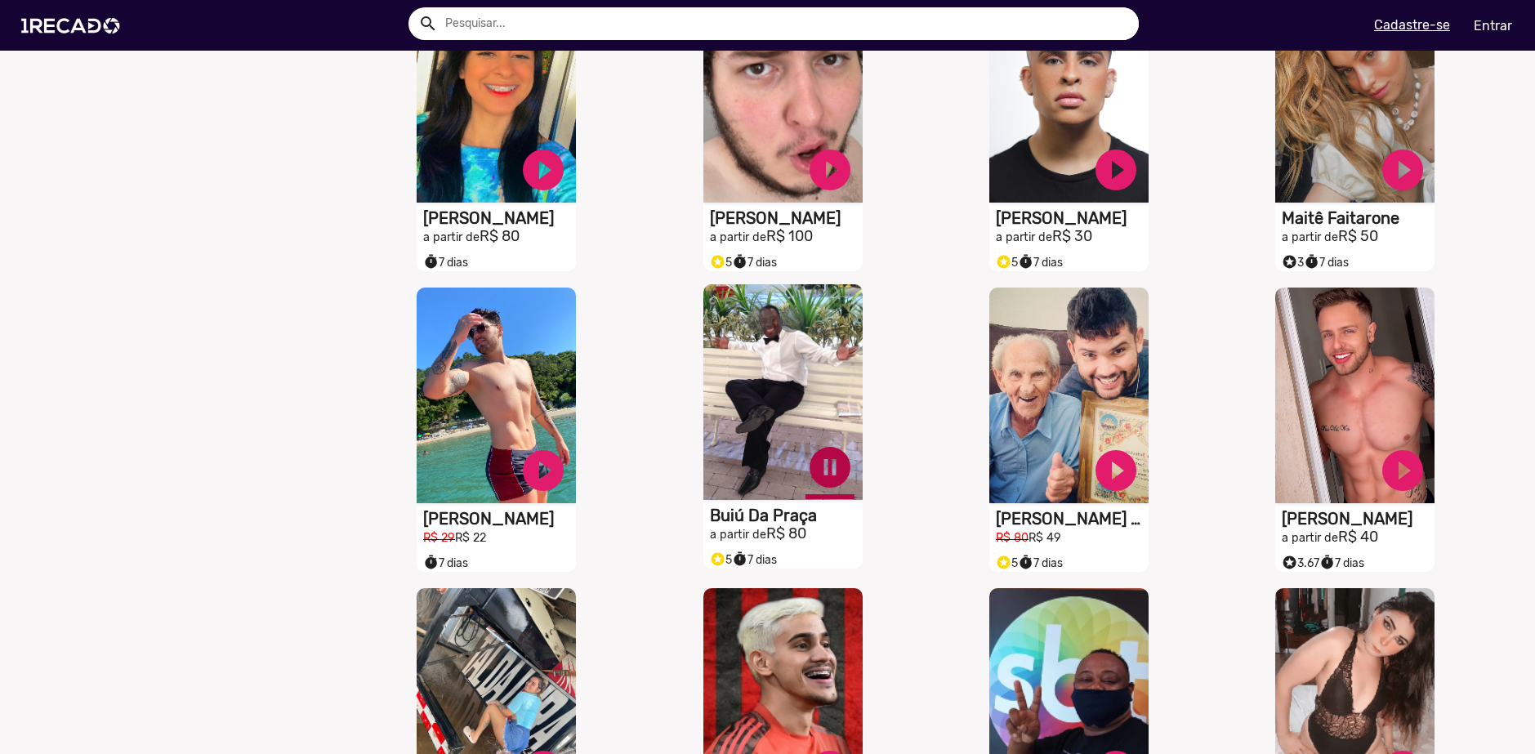
click at [822, 484] on link "pause_circle" at bounding box center [830, 467] width 49 height 49
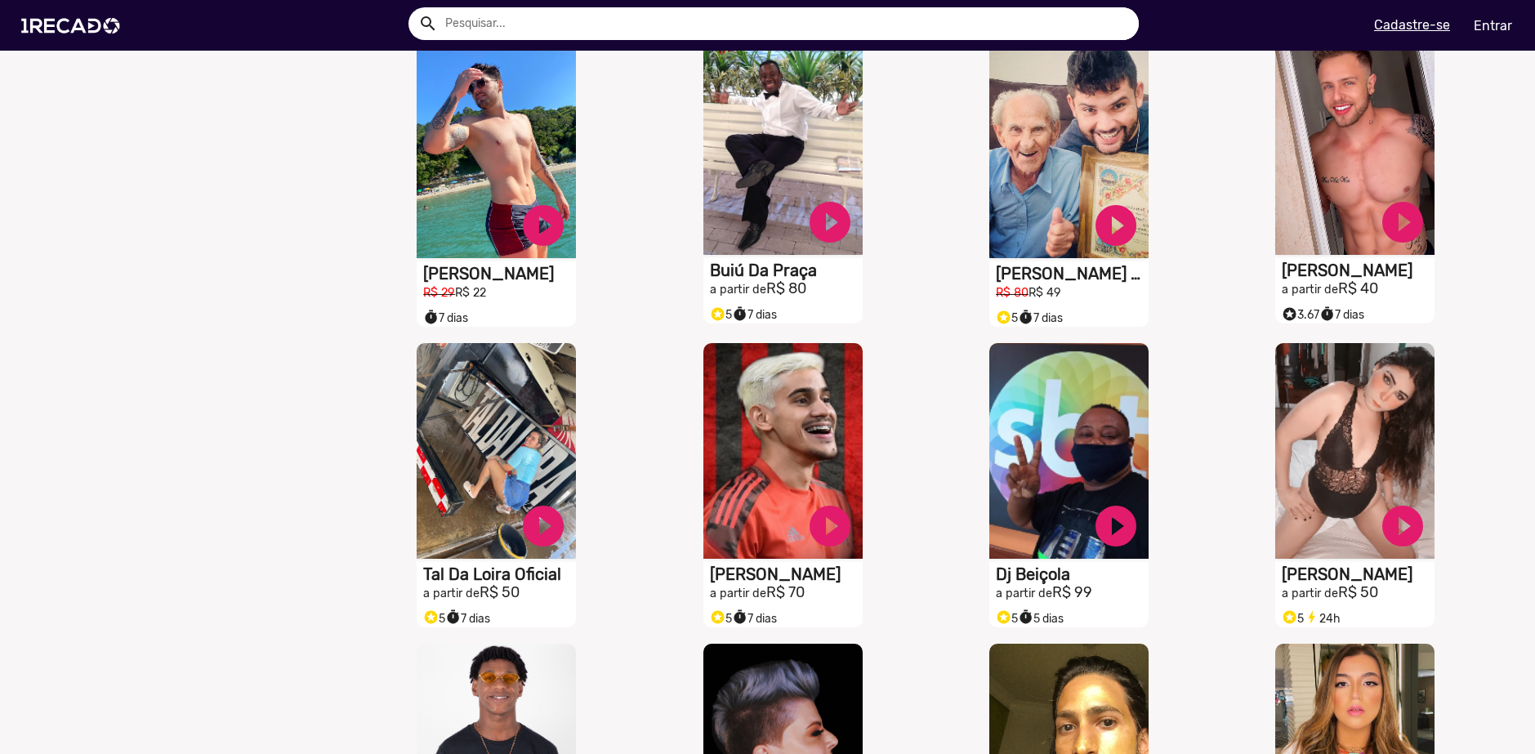
scroll to position [2335, 0]
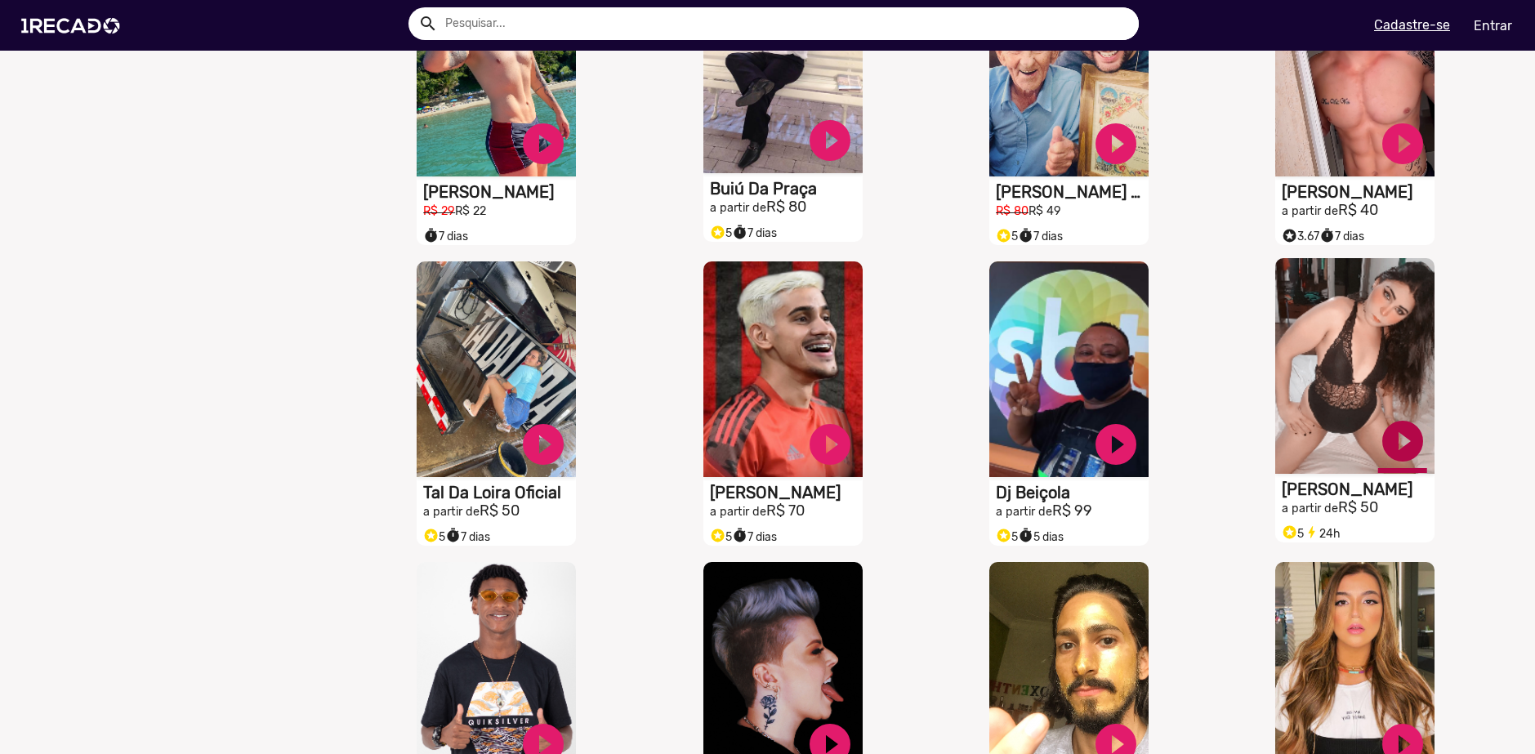
click at [1401, 458] on link "play_circle_filled" at bounding box center [1403, 441] width 49 height 49
click at [1397, 445] on link "pause_circle" at bounding box center [1403, 441] width 49 height 49
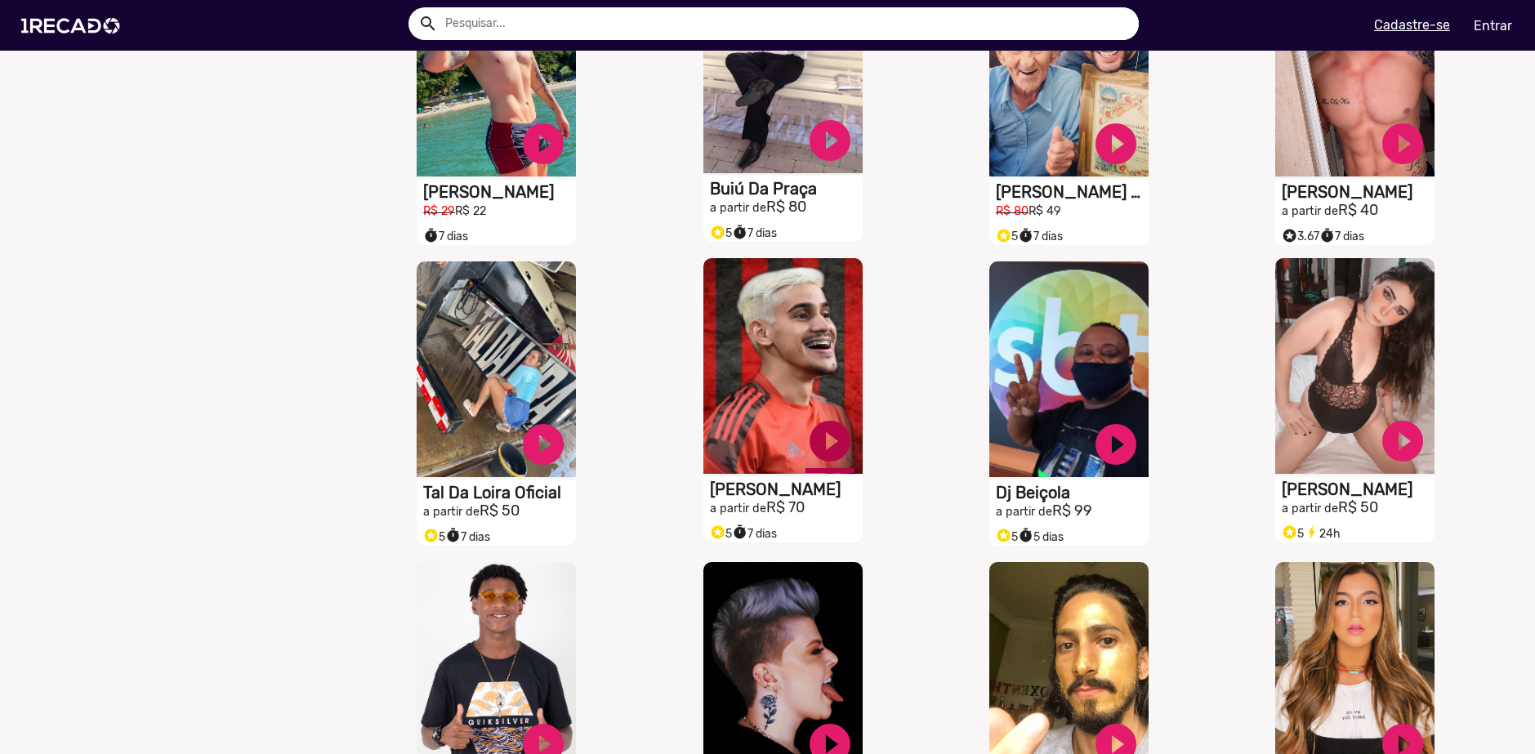
click at [820, 442] on link "play_circle_filled" at bounding box center [830, 441] width 49 height 49
click at [820, 451] on link "pause_circle" at bounding box center [830, 441] width 49 height 49
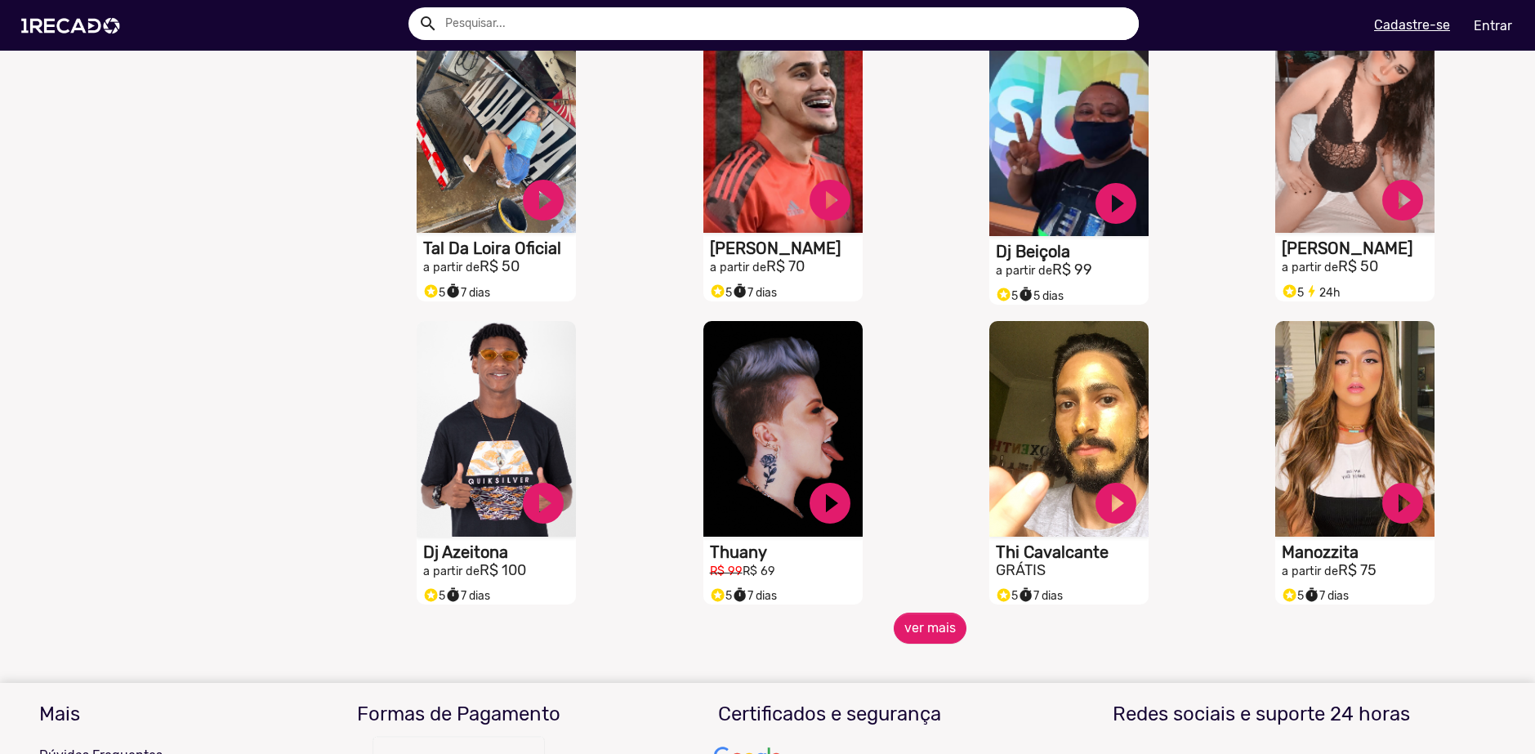
scroll to position [2744, 0]
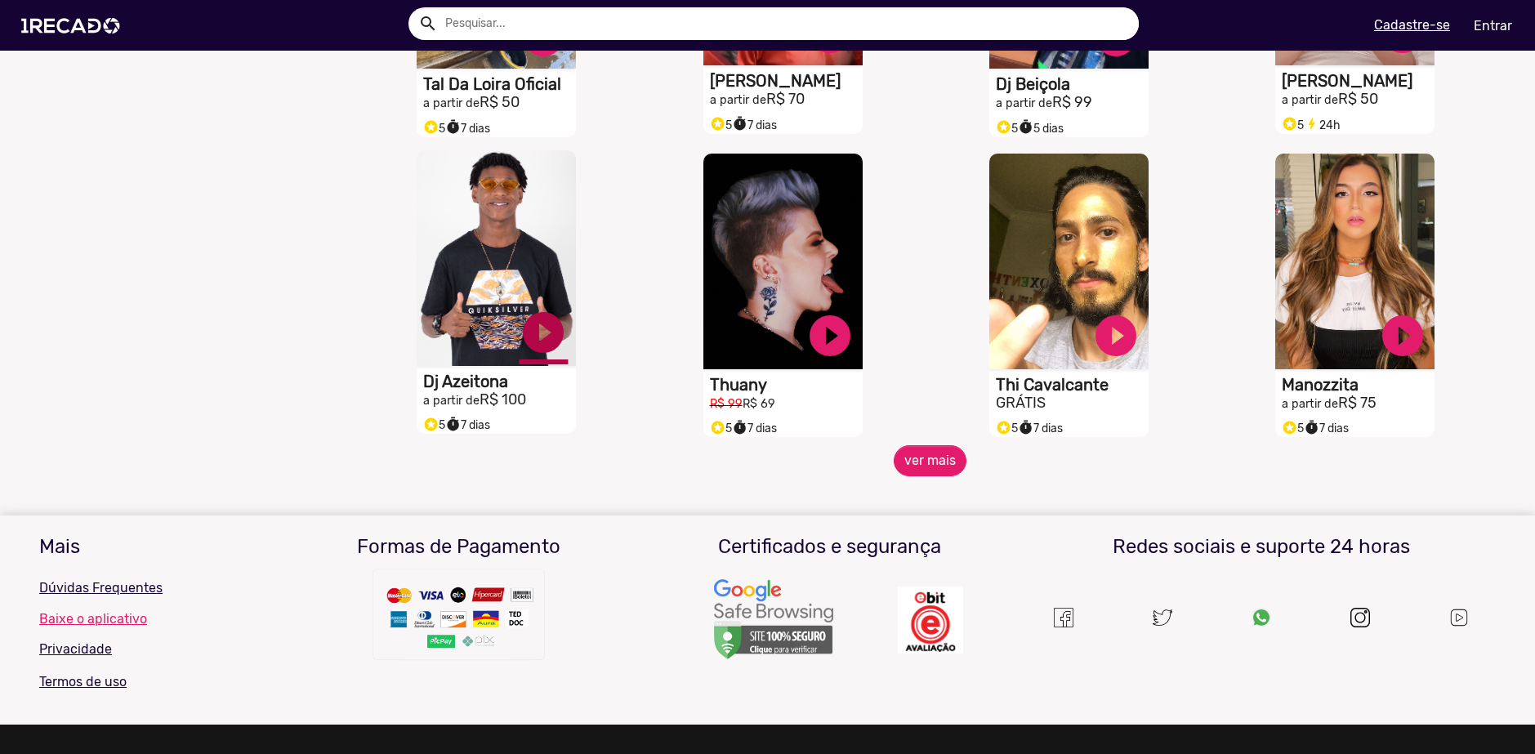
click at [555, 357] on link "play_circle_filled" at bounding box center [543, 332] width 49 height 49
click at [909, 467] on button "ver mais" at bounding box center [930, 460] width 73 height 31
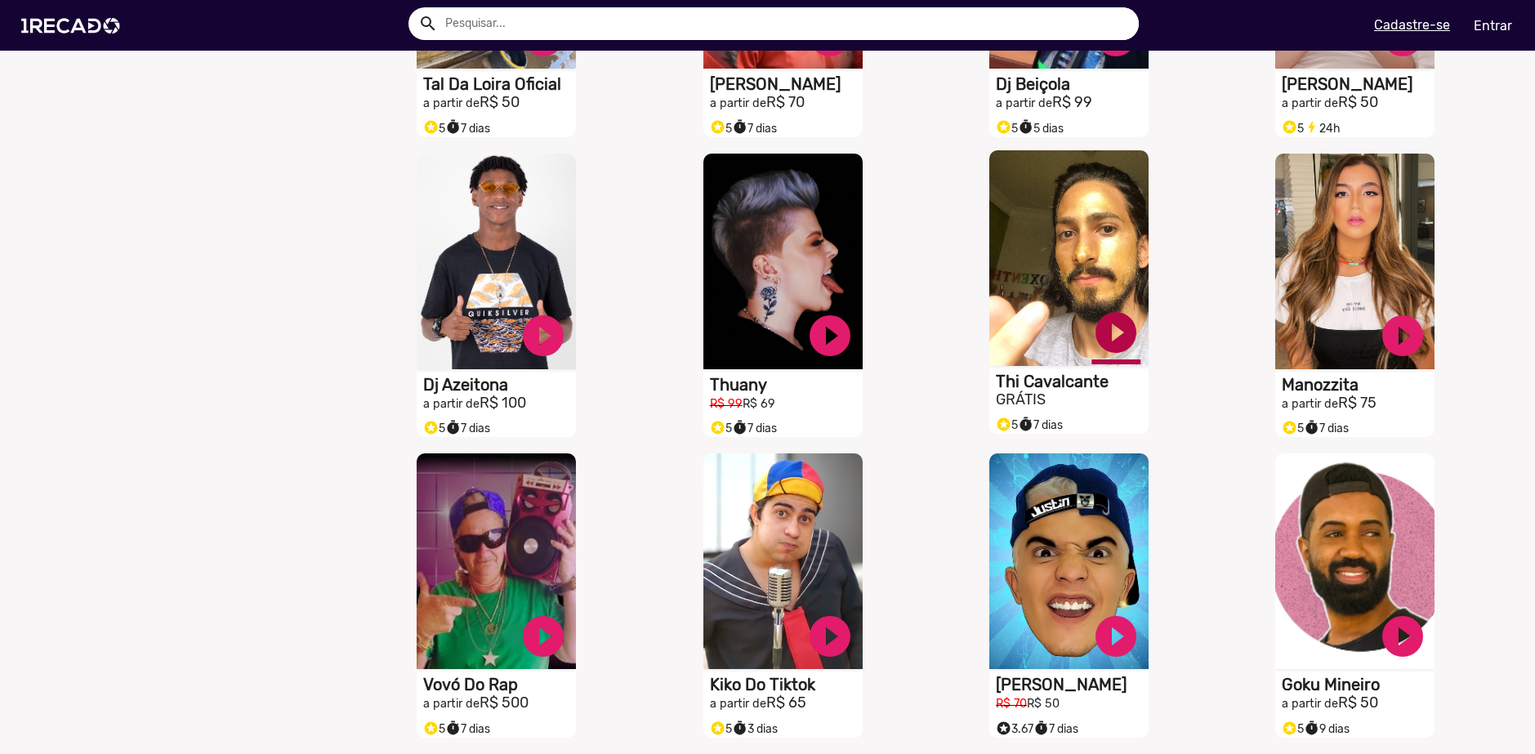
click at [1118, 341] on link "play_circle_filled" at bounding box center [1116, 332] width 49 height 49
click at [1118, 341] on link "pause_circle" at bounding box center [1116, 332] width 49 height 49
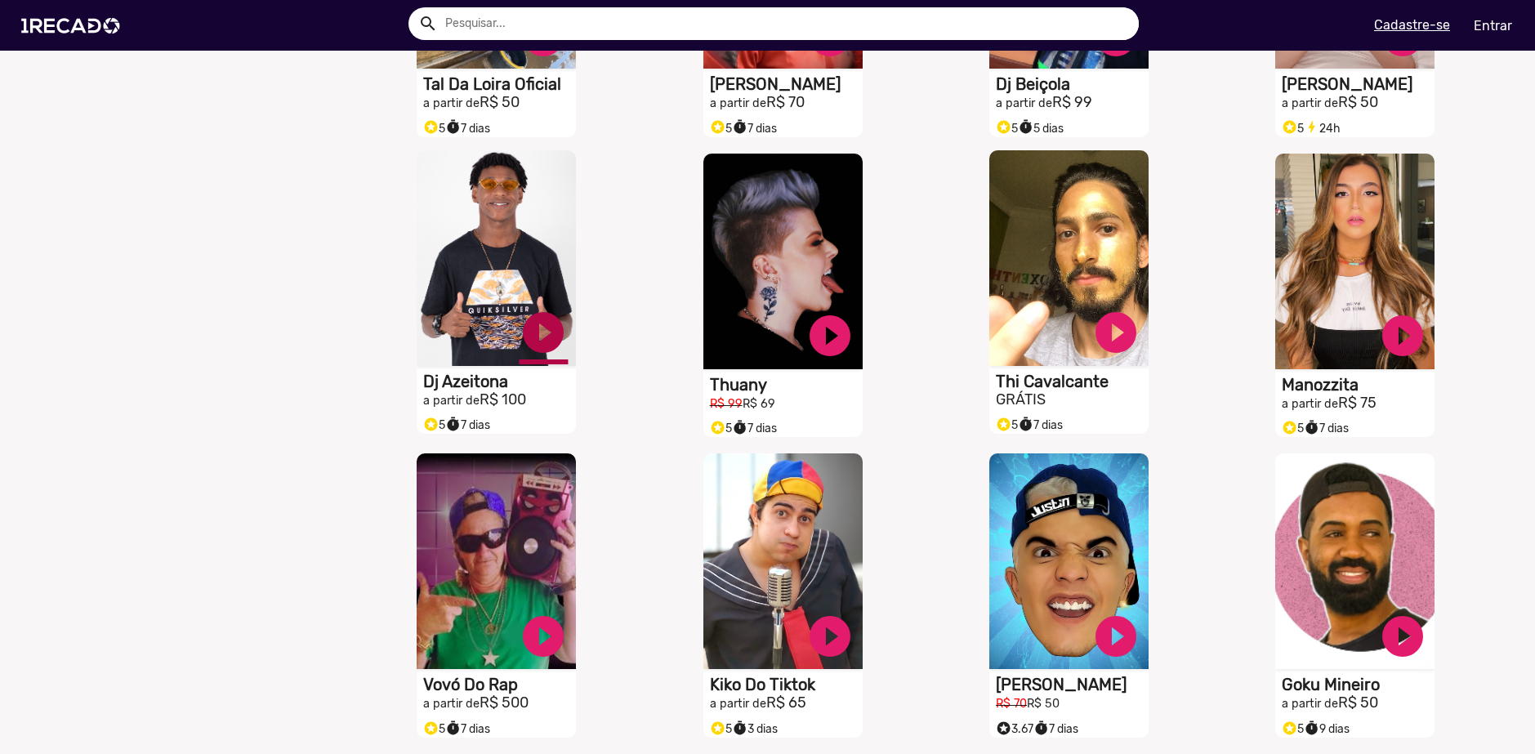
click at [533, 343] on link "play_circle_filled" at bounding box center [543, 332] width 49 height 49
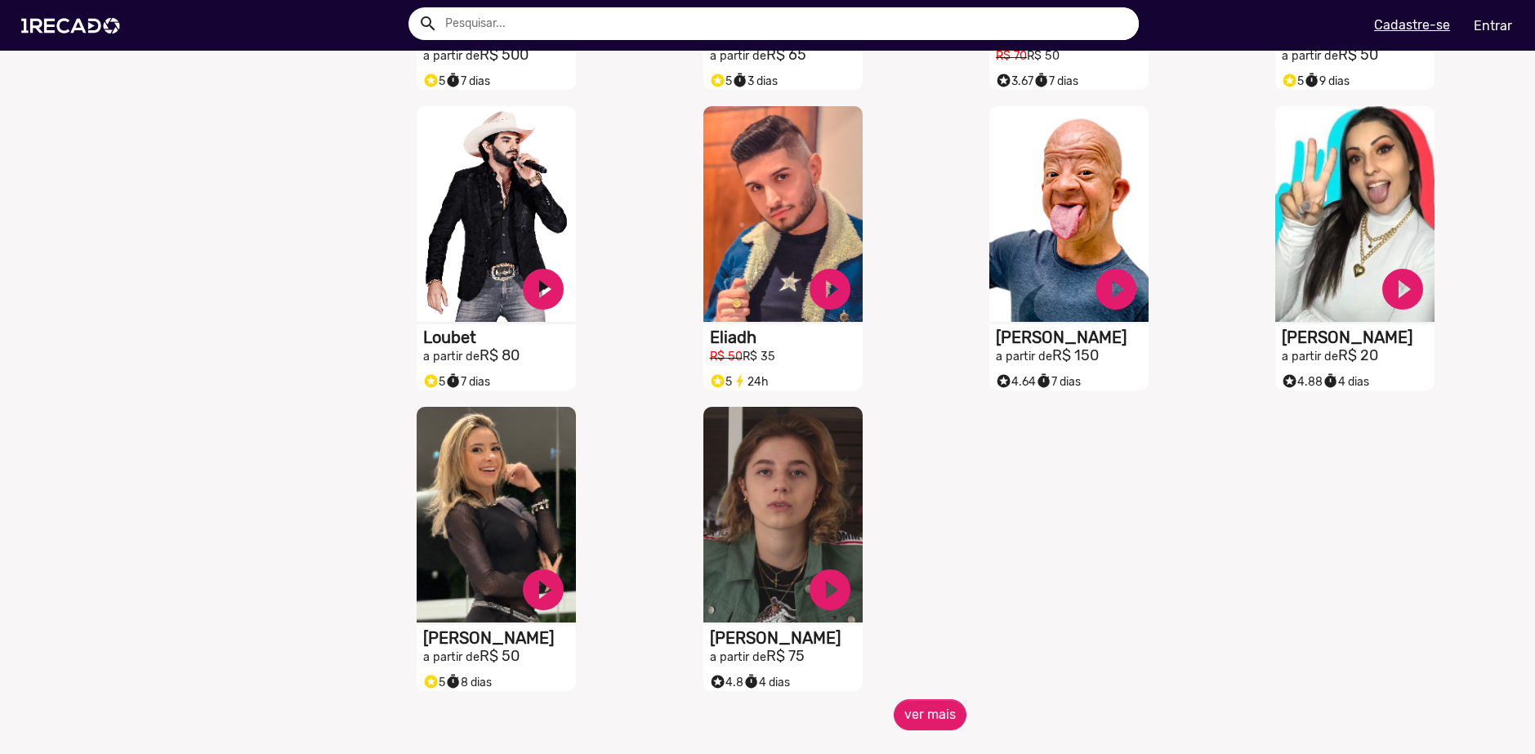
scroll to position [3398, 0]
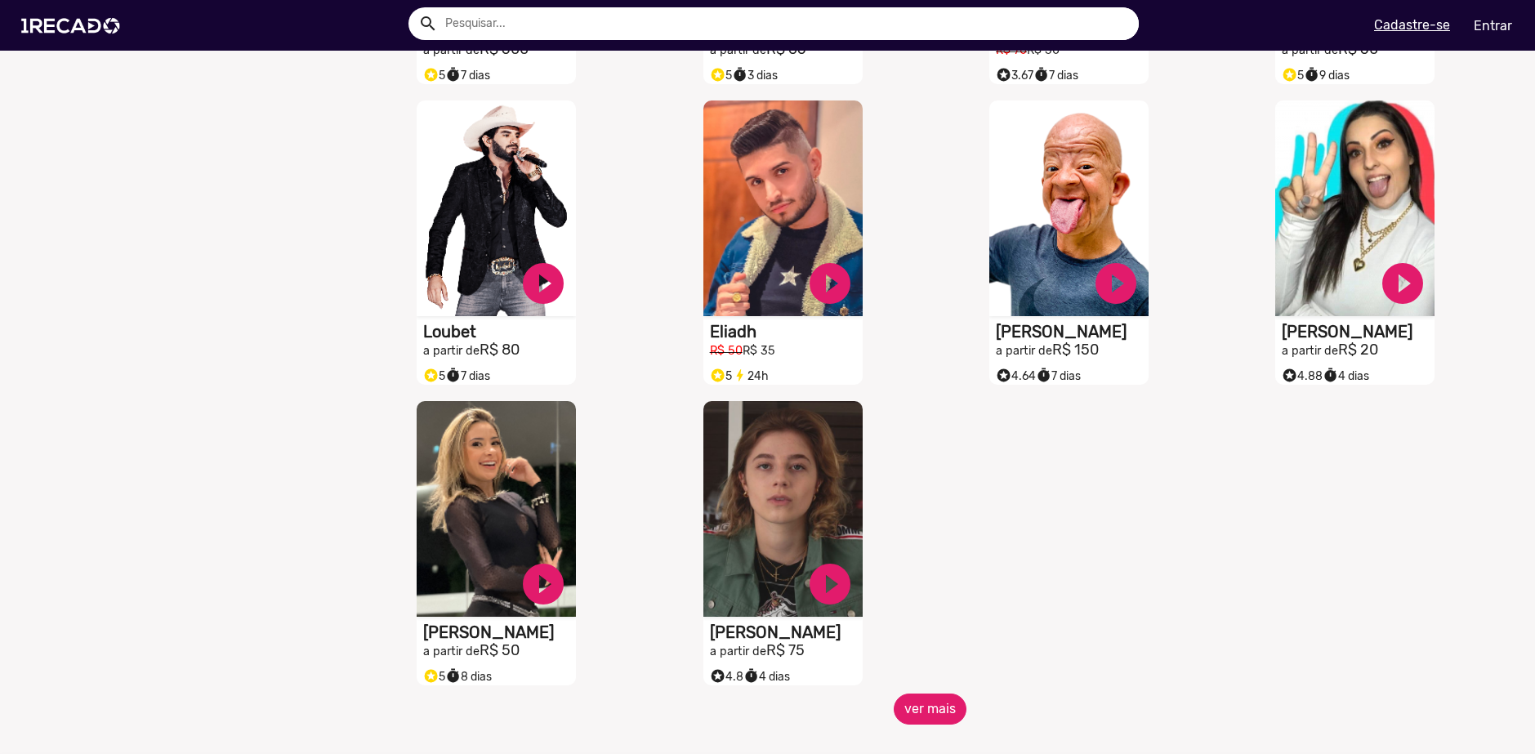
click at [935, 716] on button "ver mais" at bounding box center [930, 709] width 73 height 31
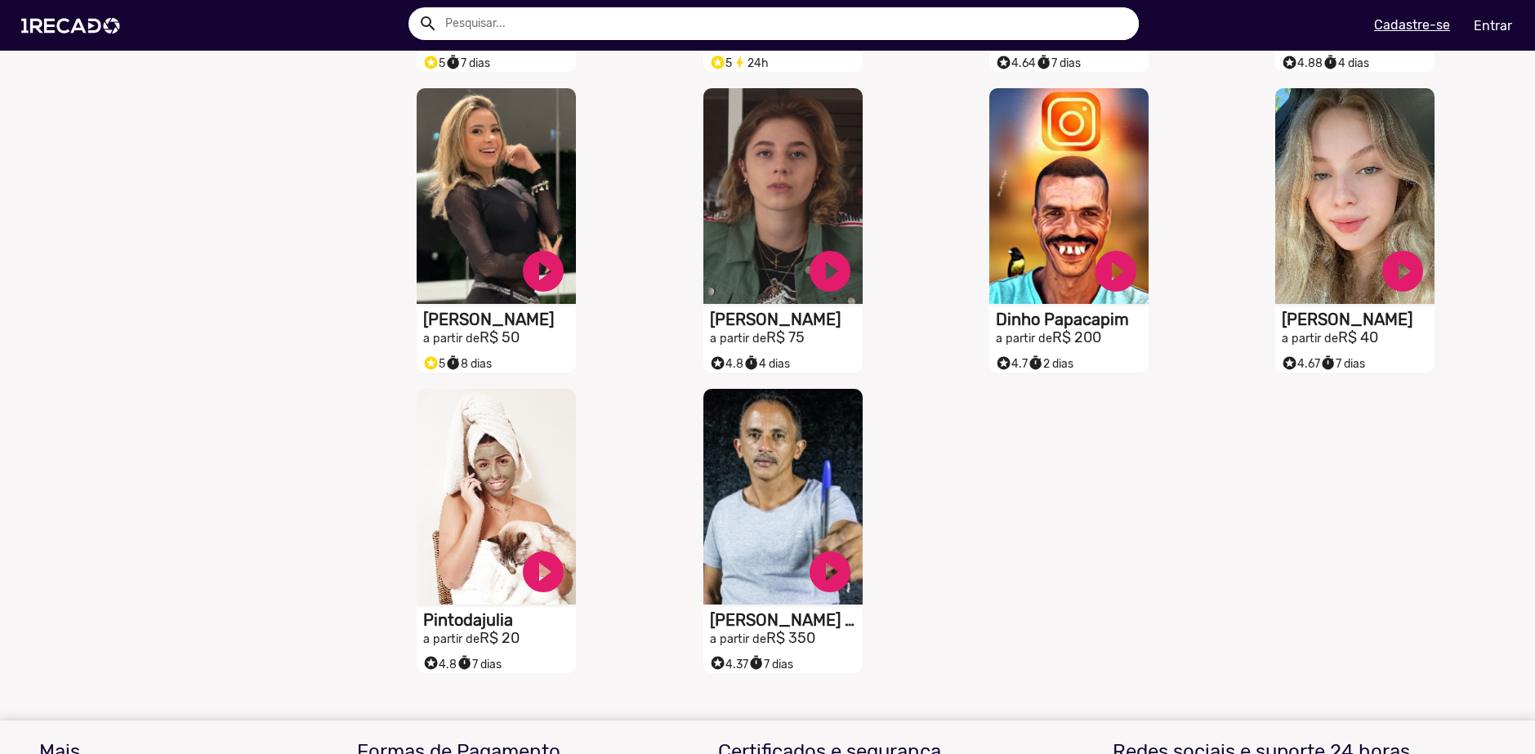
scroll to position [3725, 0]
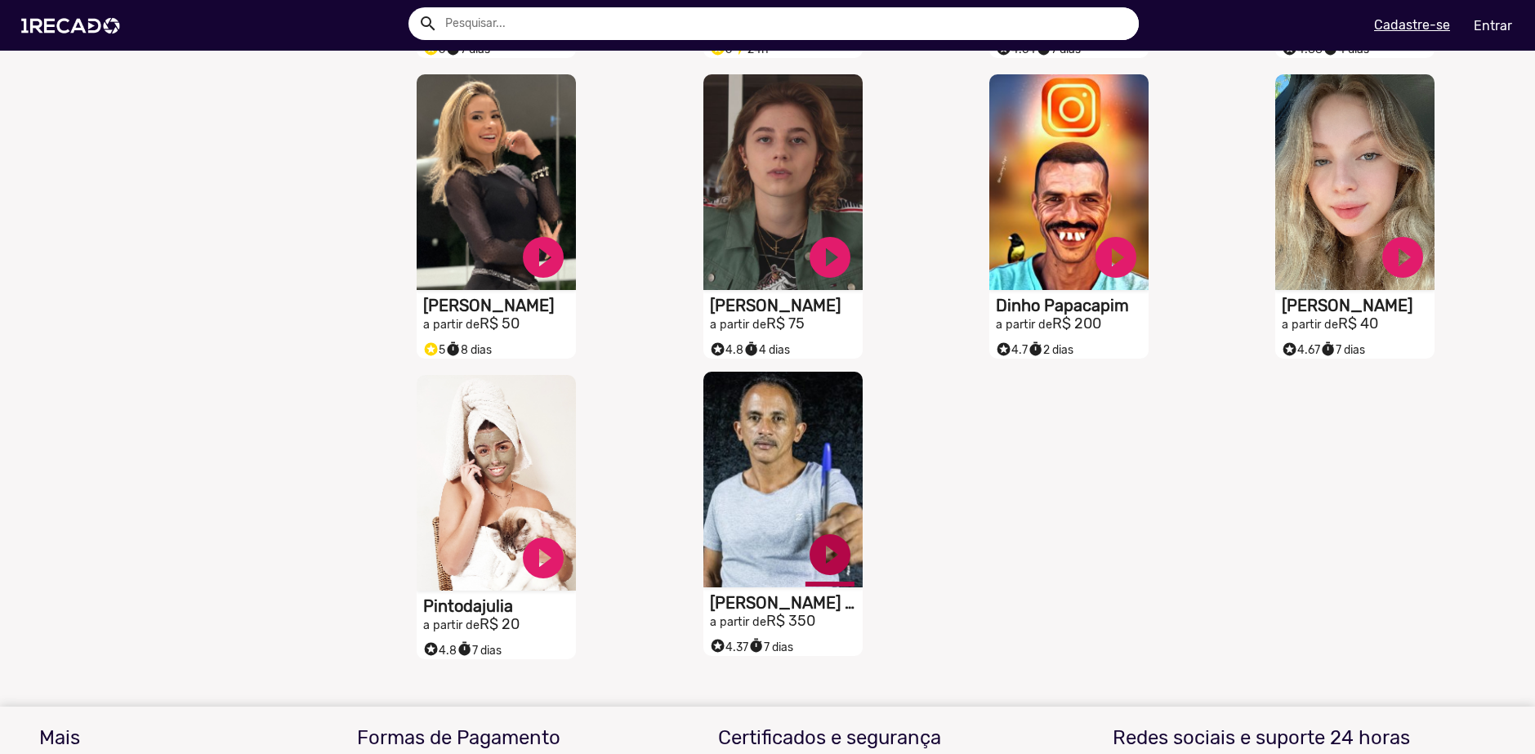
click at [823, 569] on link "play_circle_filled" at bounding box center [830, 554] width 49 height 49
click at [824, 568] on link "pause_circle" at bounding box center [830, 554] width 49 height 49
click at [1388, 256] on link "play_circle_filled" at bounding box center [1403, 254] width 49 height 49
click at [1382, 260] on link "pause_circle" at bounding box center [1403, 254] width 49 height 49
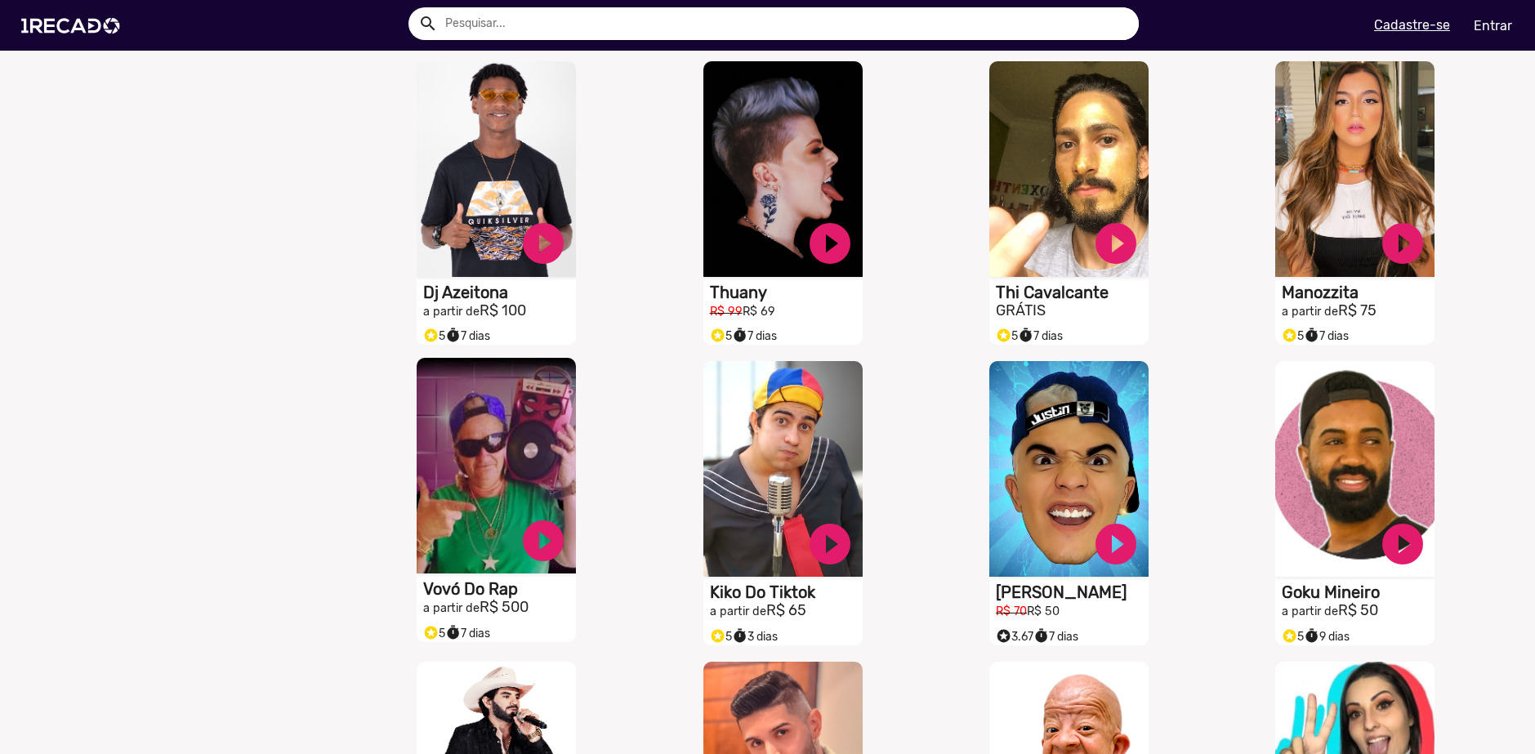
scroll to position [2744, 0]
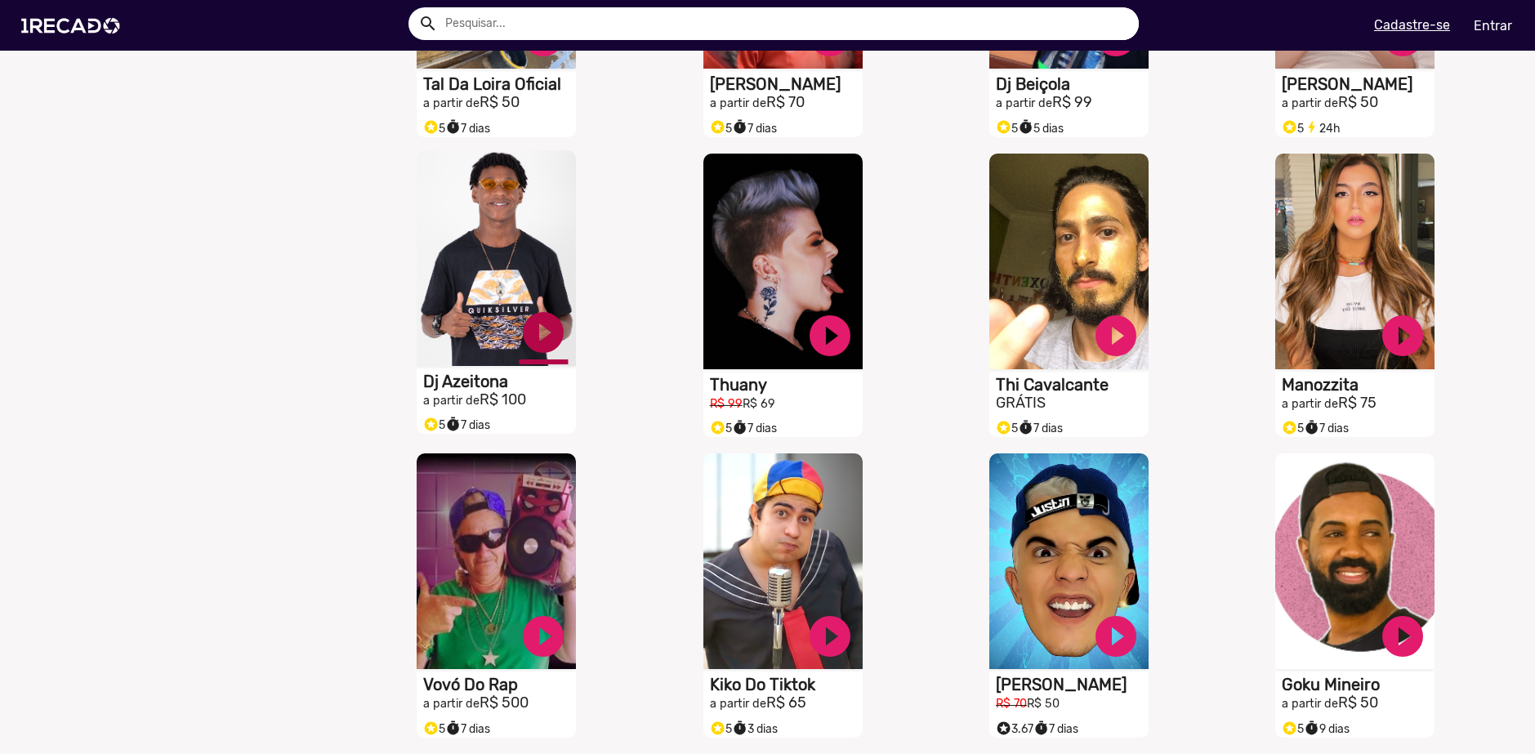
click at [533, 355] on link "play_circle_filled" at bounding box center [543, 332] width 49 height 49
drag, startPoint x: 481, startPoint y: 252, endPoint x: 400, endPoint y: 261, distance: 82.1
click at [400, 261] on div "S1RECADO vídeos dedicados para fãs e empresas pause_circle Dj Azeitona a partir…" at bounding box center [500, 295] width 286 height 301
click at [485, 320] on video "S1RECADO vídeos dedicados para fãs e empresas" at bounding box center [496, 258] width 159 height 216
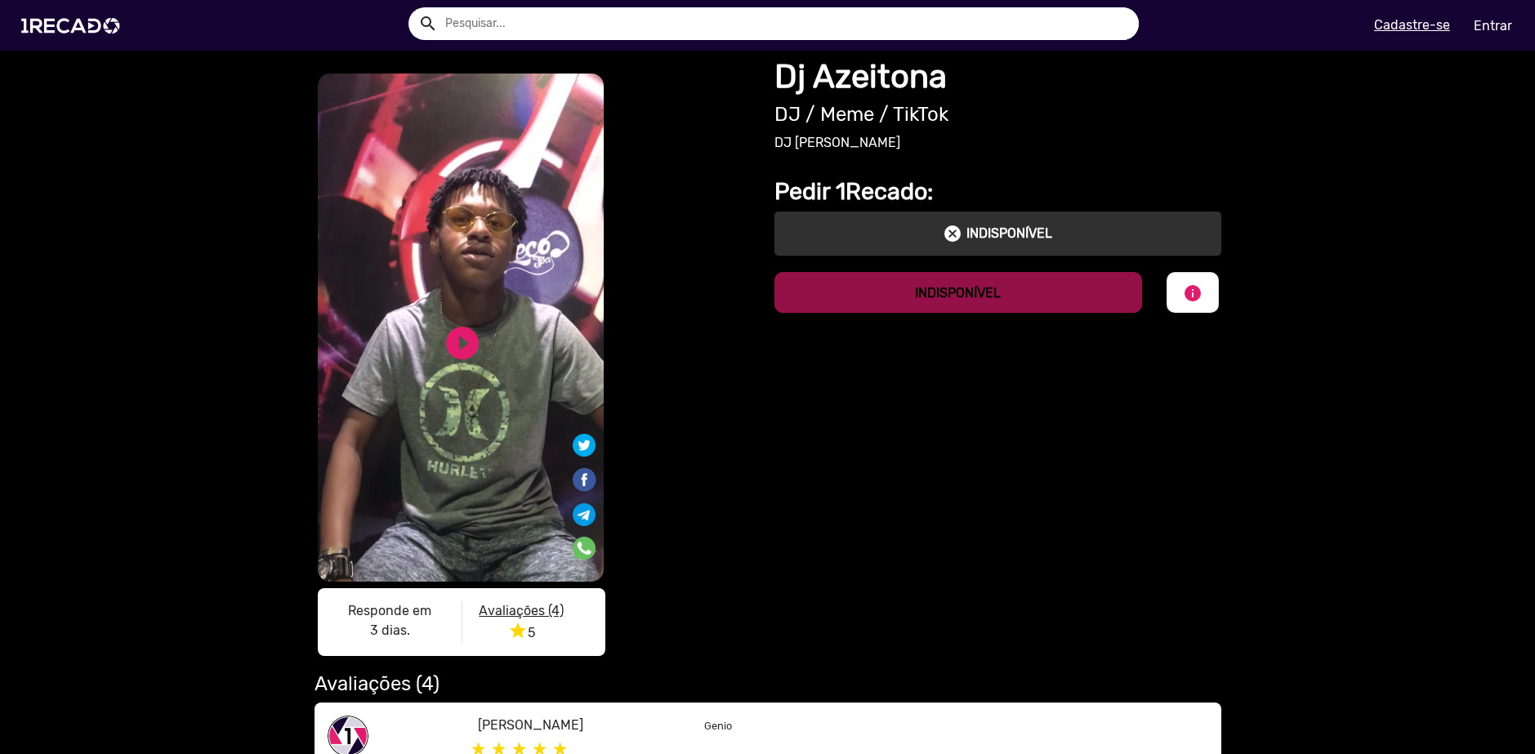
click at [967, 226] on p "INDISPONÍVEL" at bounding box center [1010, 234] width 86 height 20
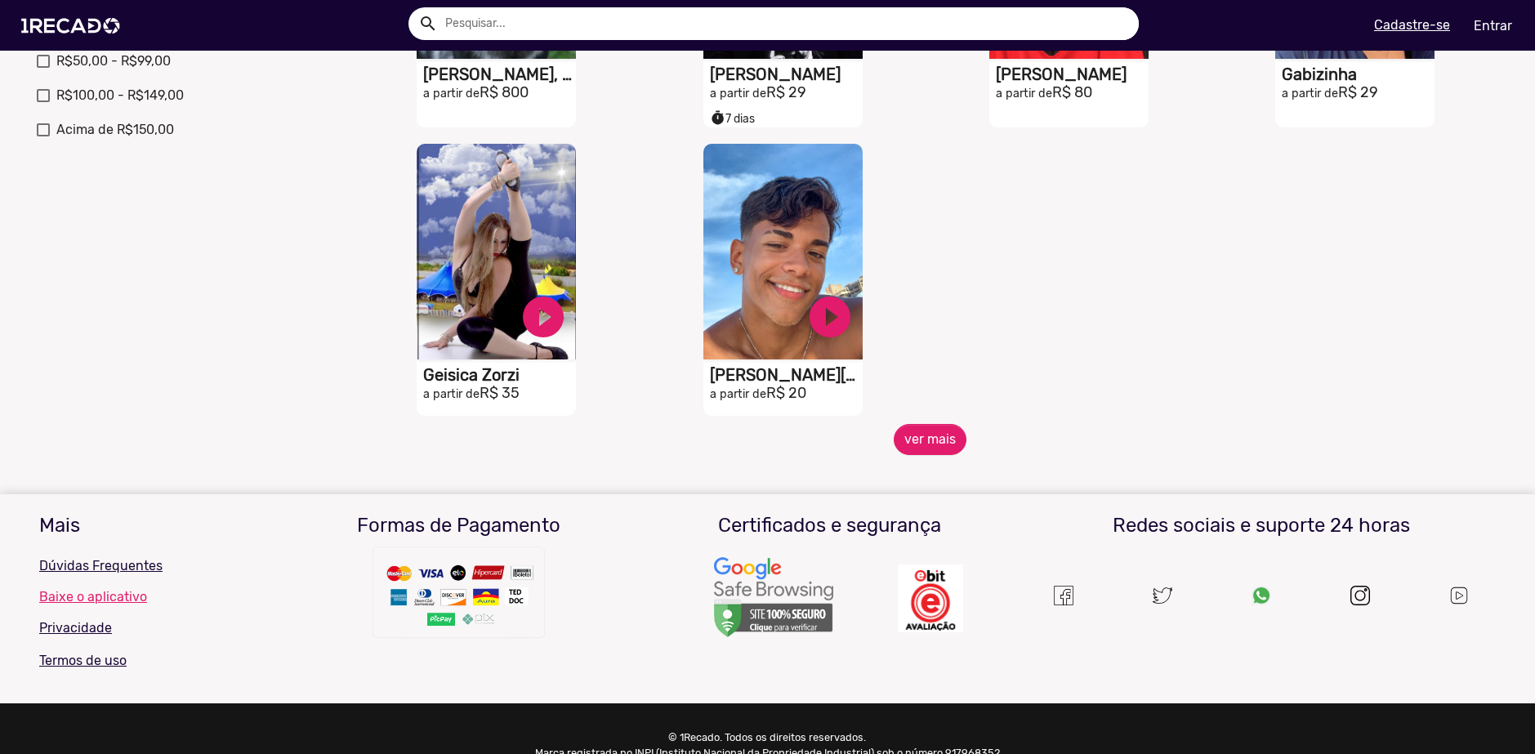
scroll to position [741, 0]
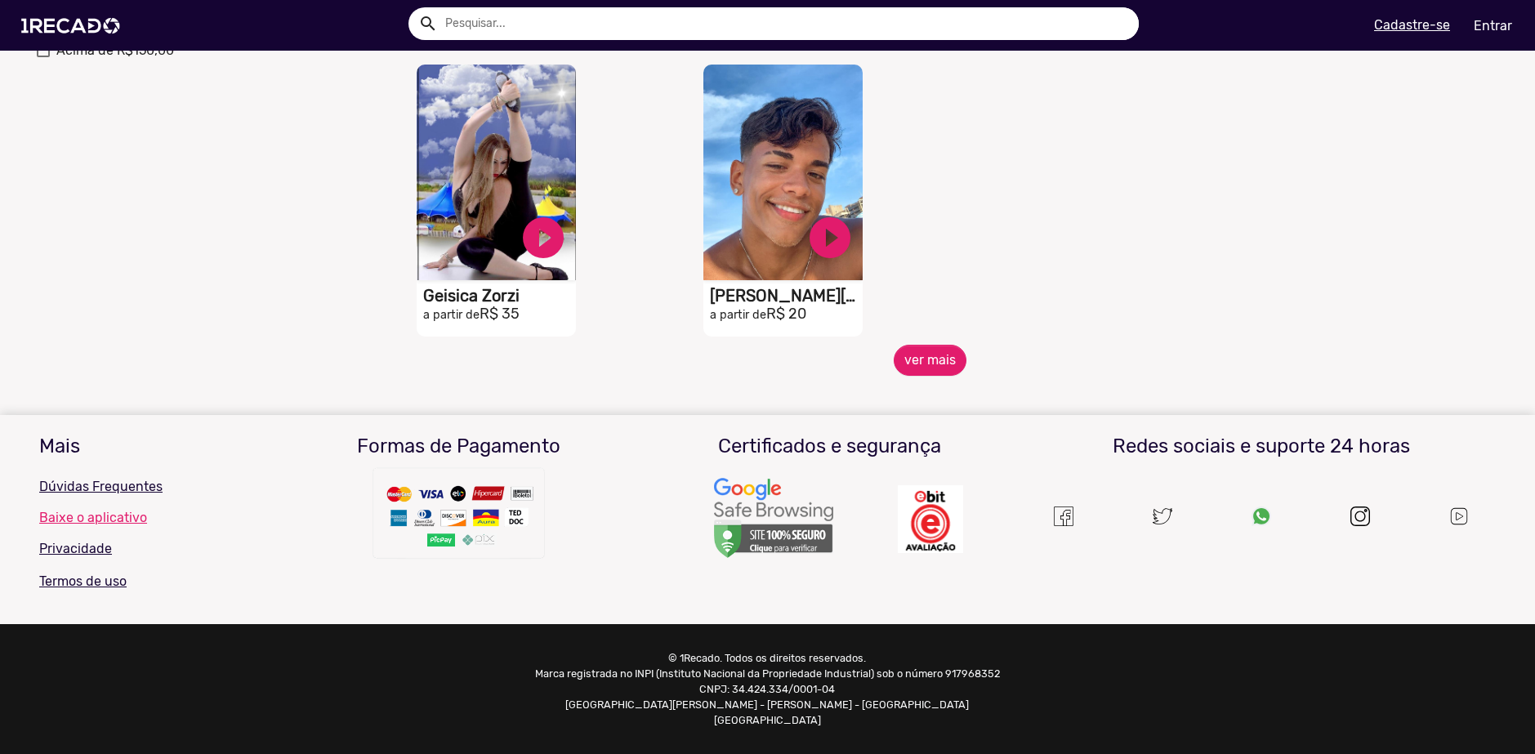
click at [923, 357] on button "ver mais" at bounding box center [930, 360] width 73 height 31
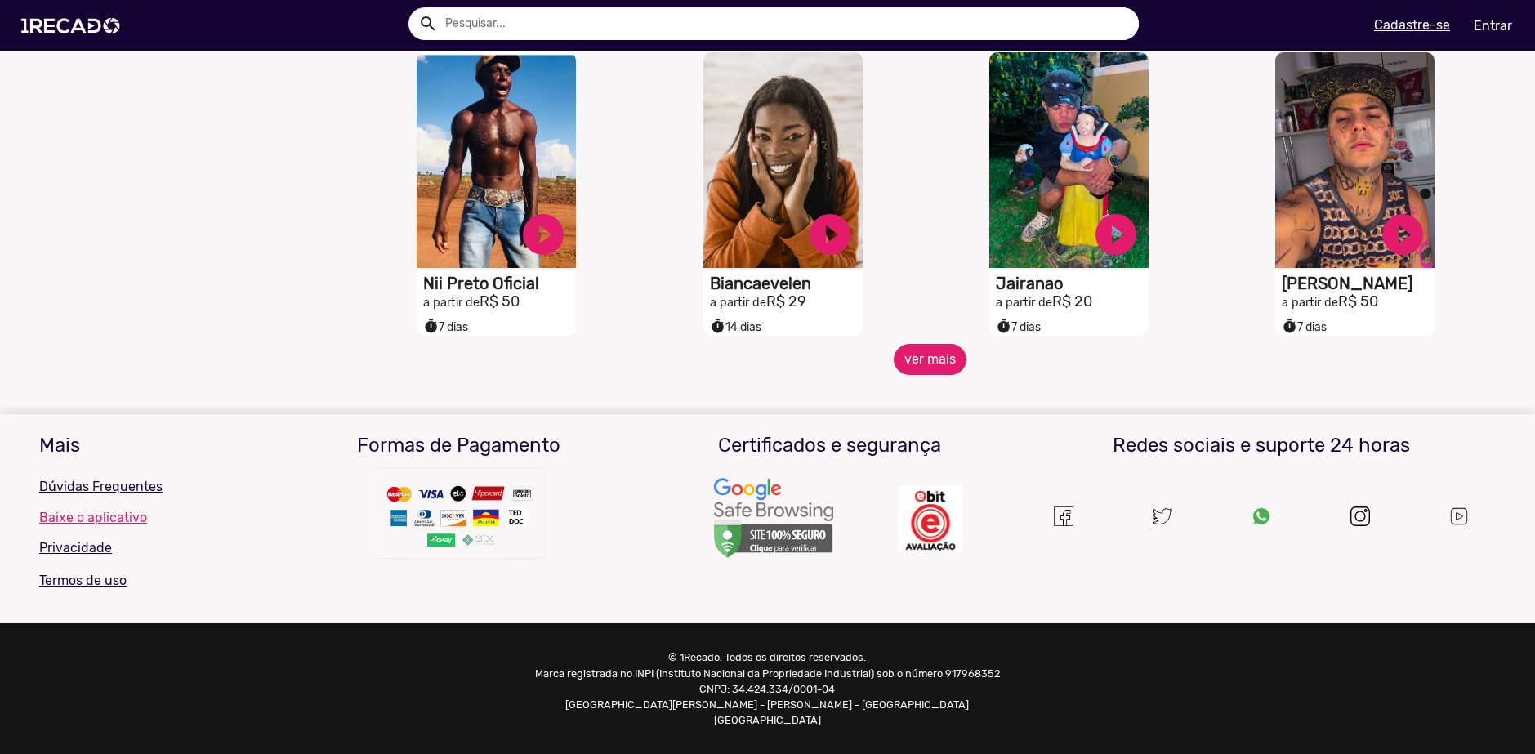
click at [931, 363] on button "ver mais" at bounding box center [930, 359] width 73 height 31
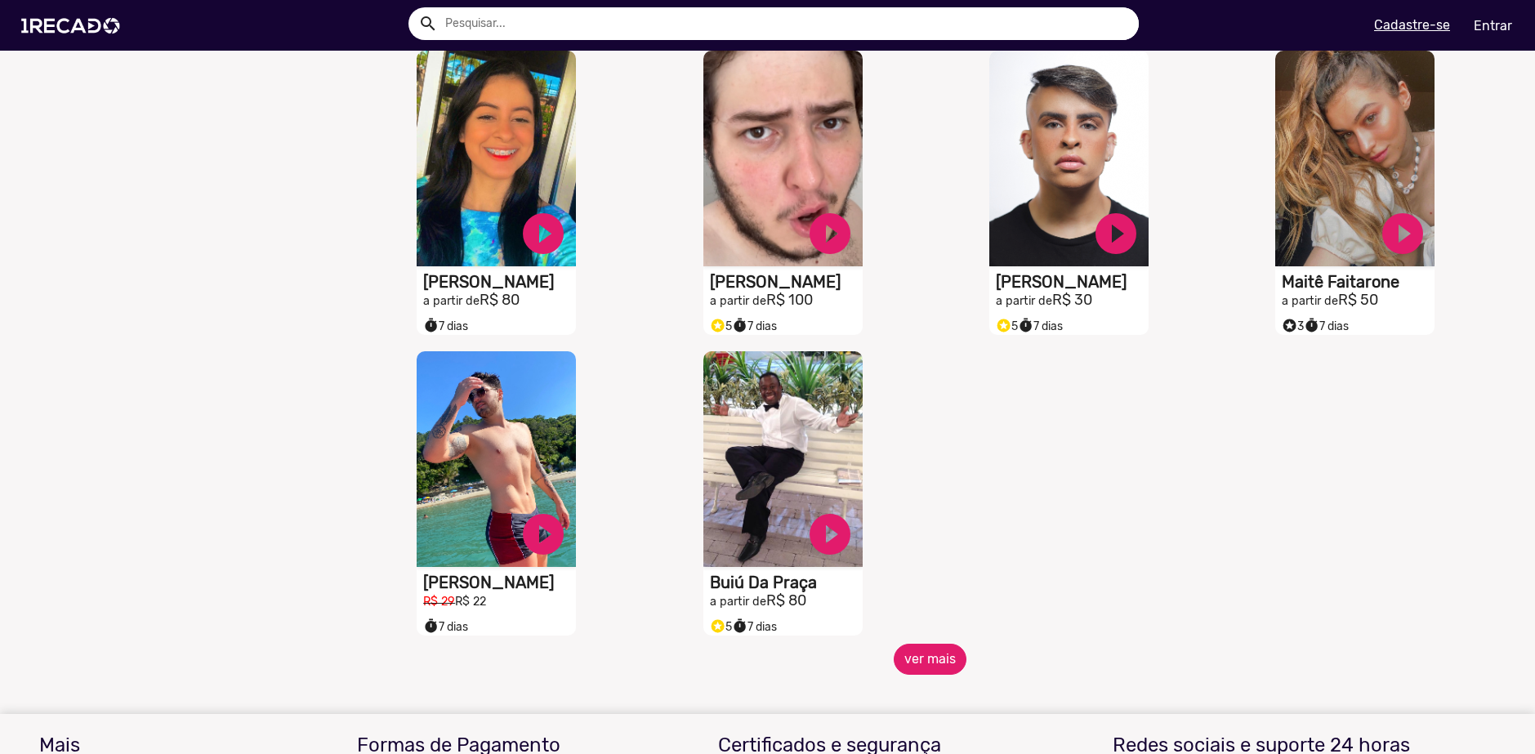
scroll to position [2009, 0]
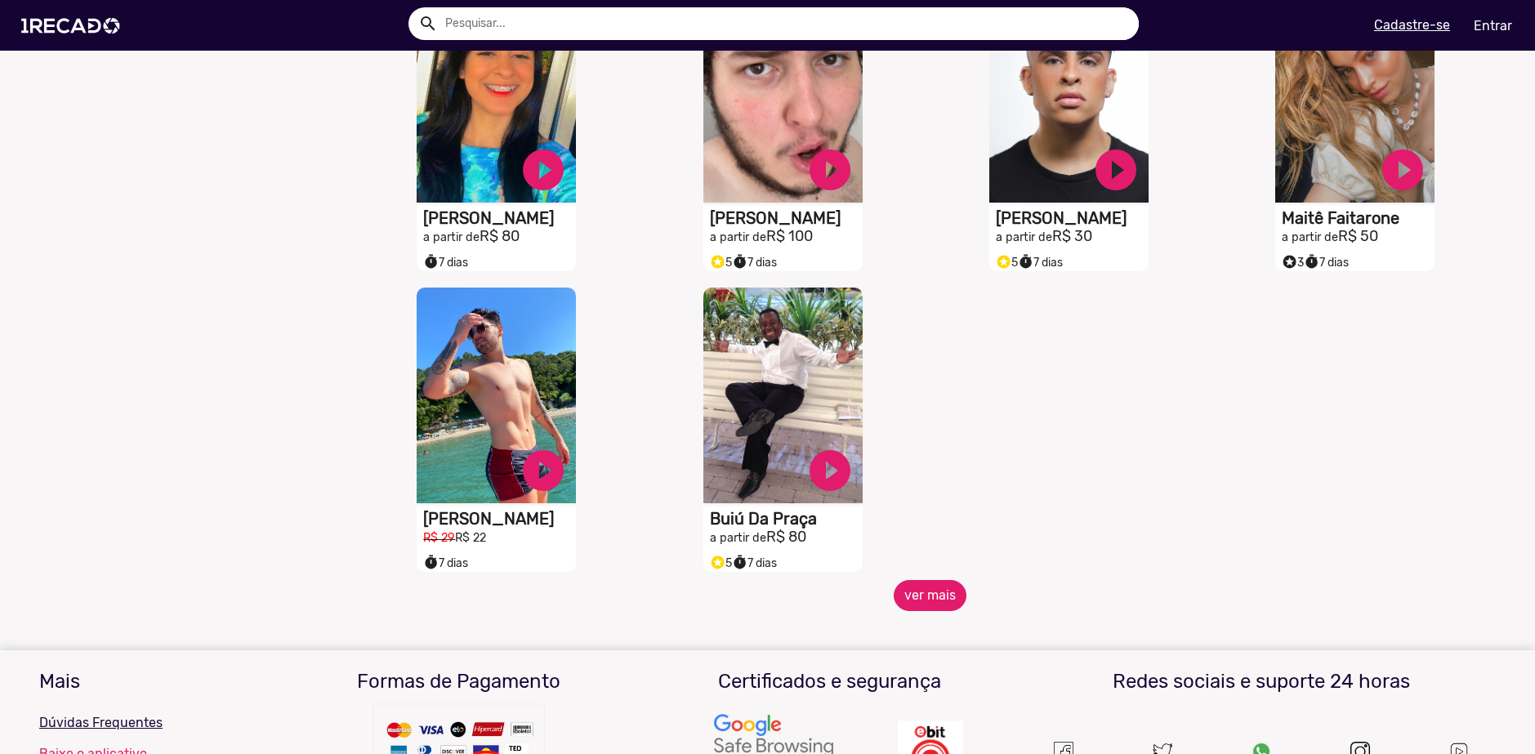
click at [932, 607] on button "ver mais" at bounding box center [930, 595] width 73 height 31
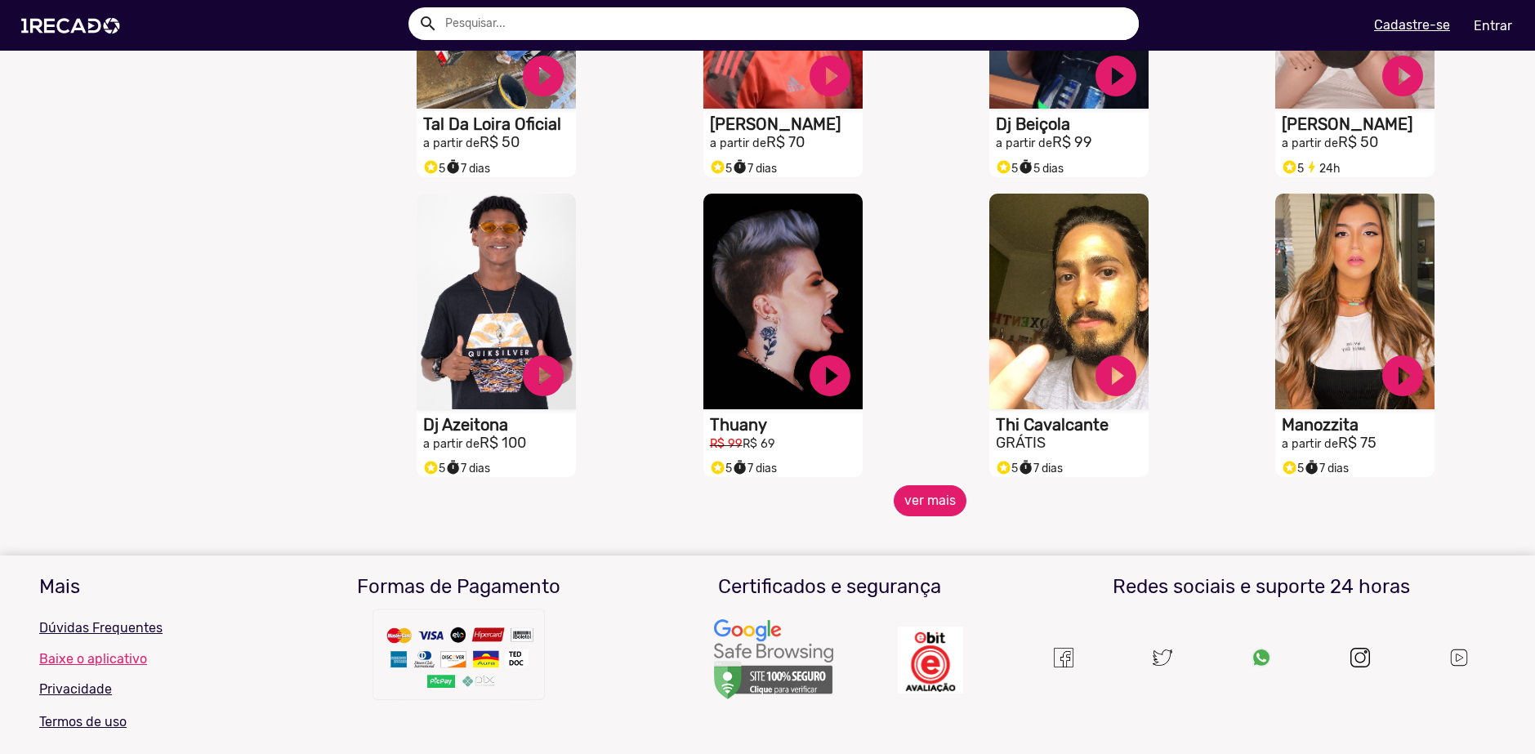
scroll to position [2744, 0]
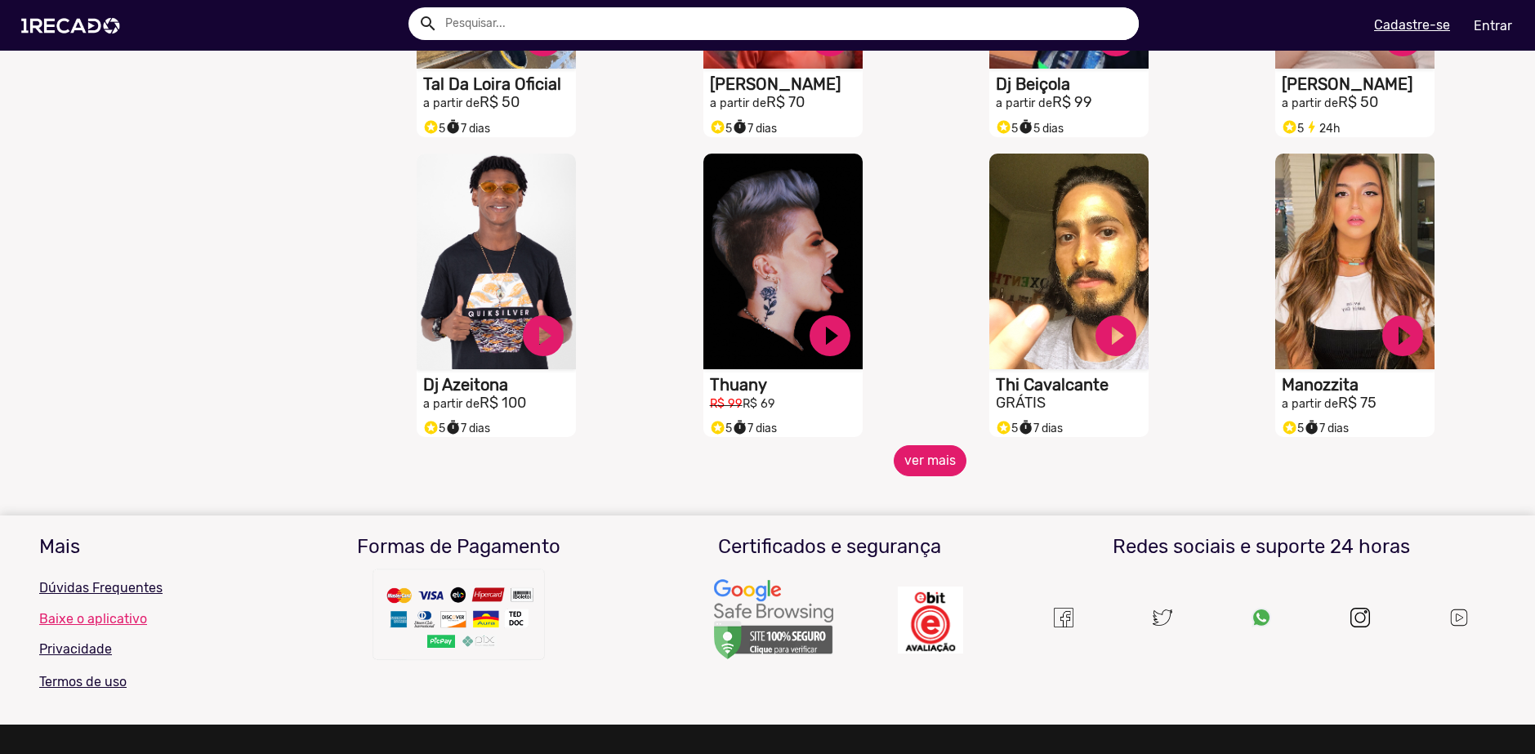
click at [902, 464] on button "ver mais" at bounding box center [930, 460] width 73 height 31
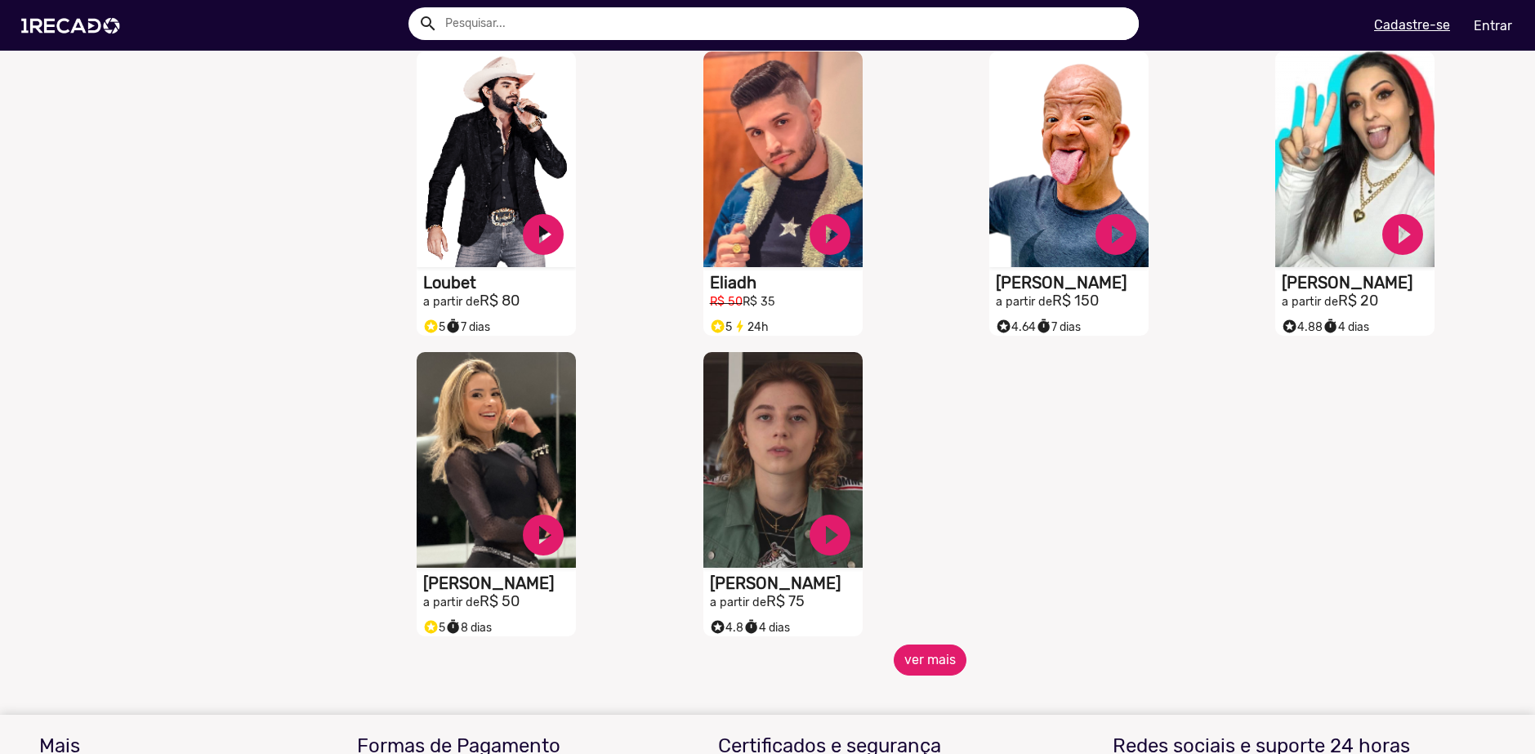
scroll to position [3760, 0]
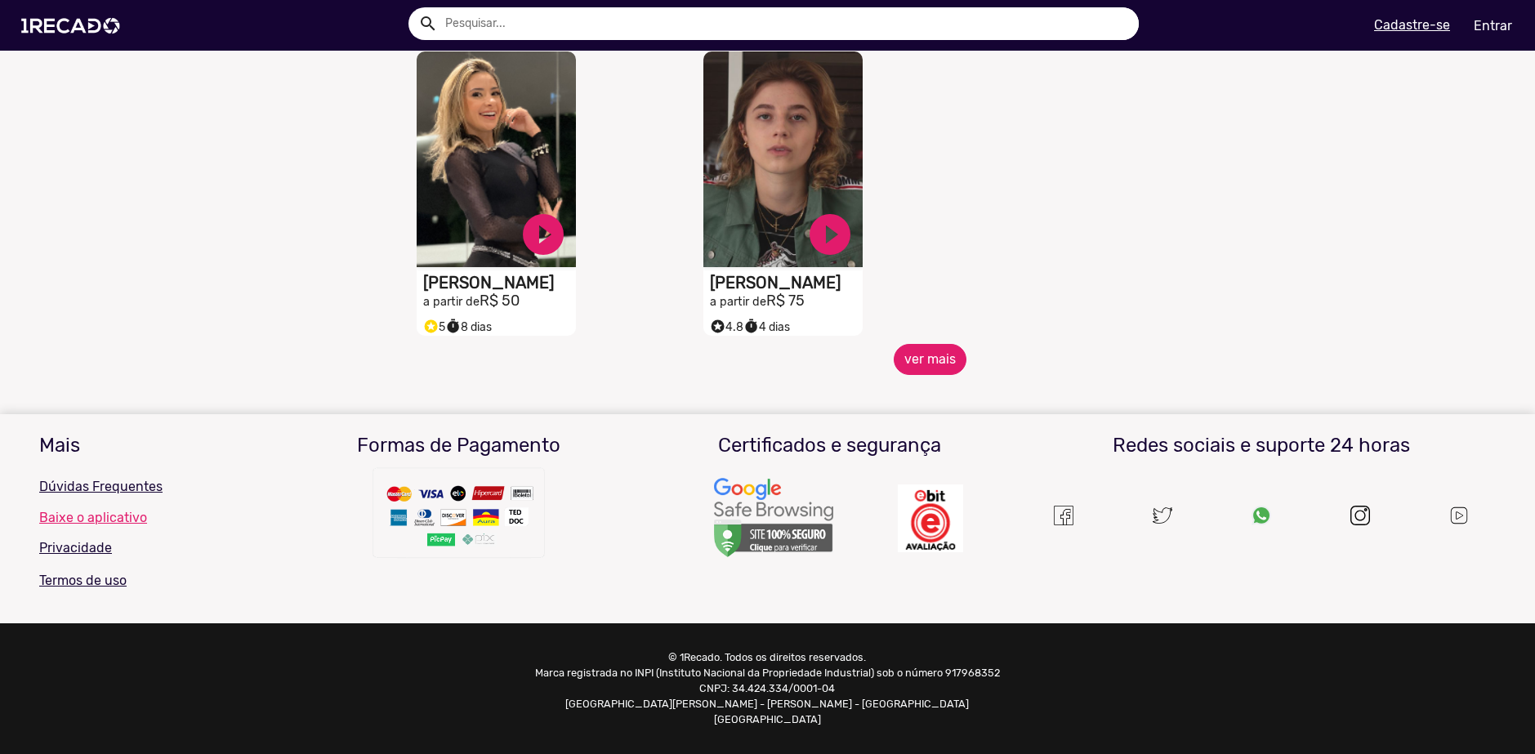
click at [905, 369] on button "ver mais" at bounding box center [930, 359] width 73 height 31
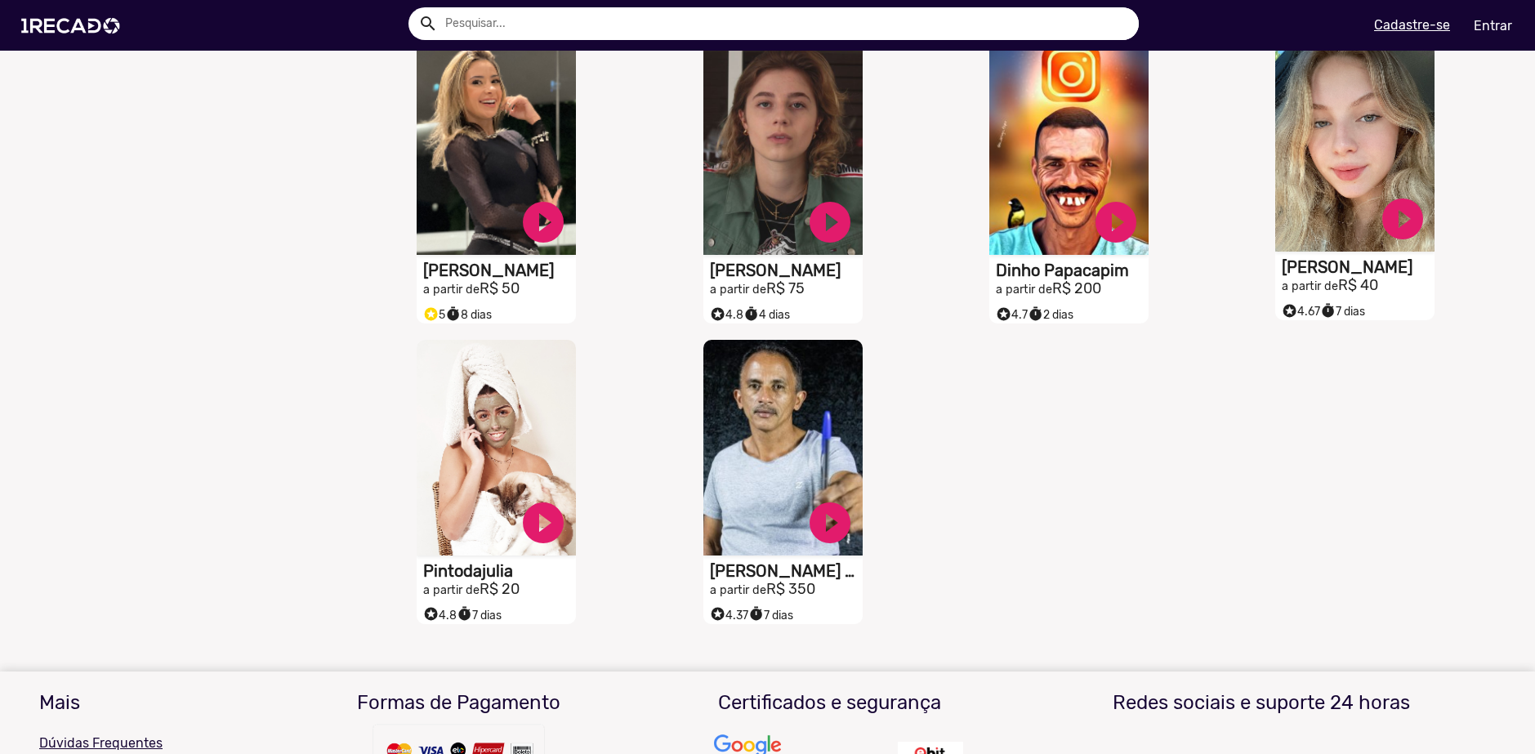
click at [1321, 160] on video "S1RECADO vídeos dedicados para fãs e empresas" at bounding box center [1355, 144] width 159 height 216
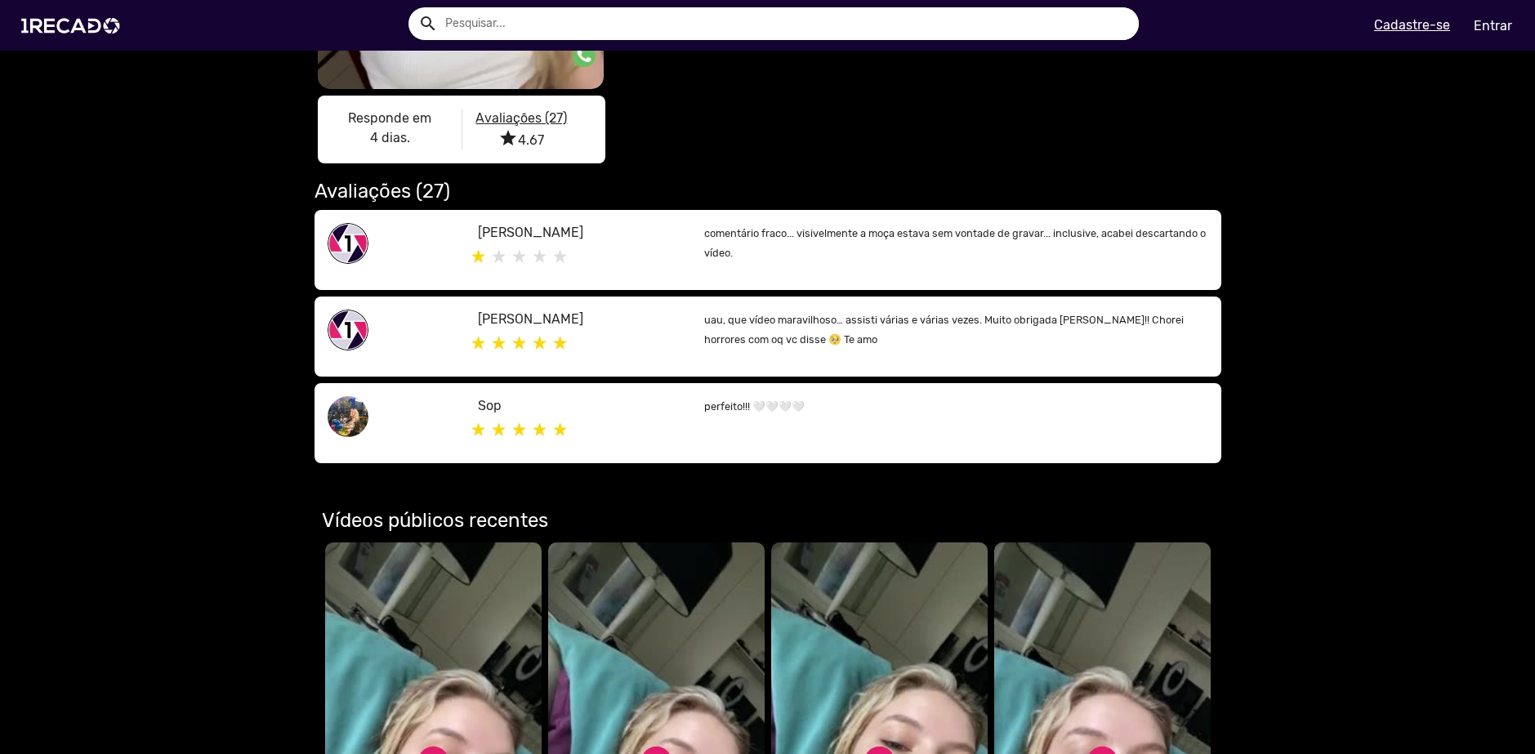
scroll to position [572, 0]
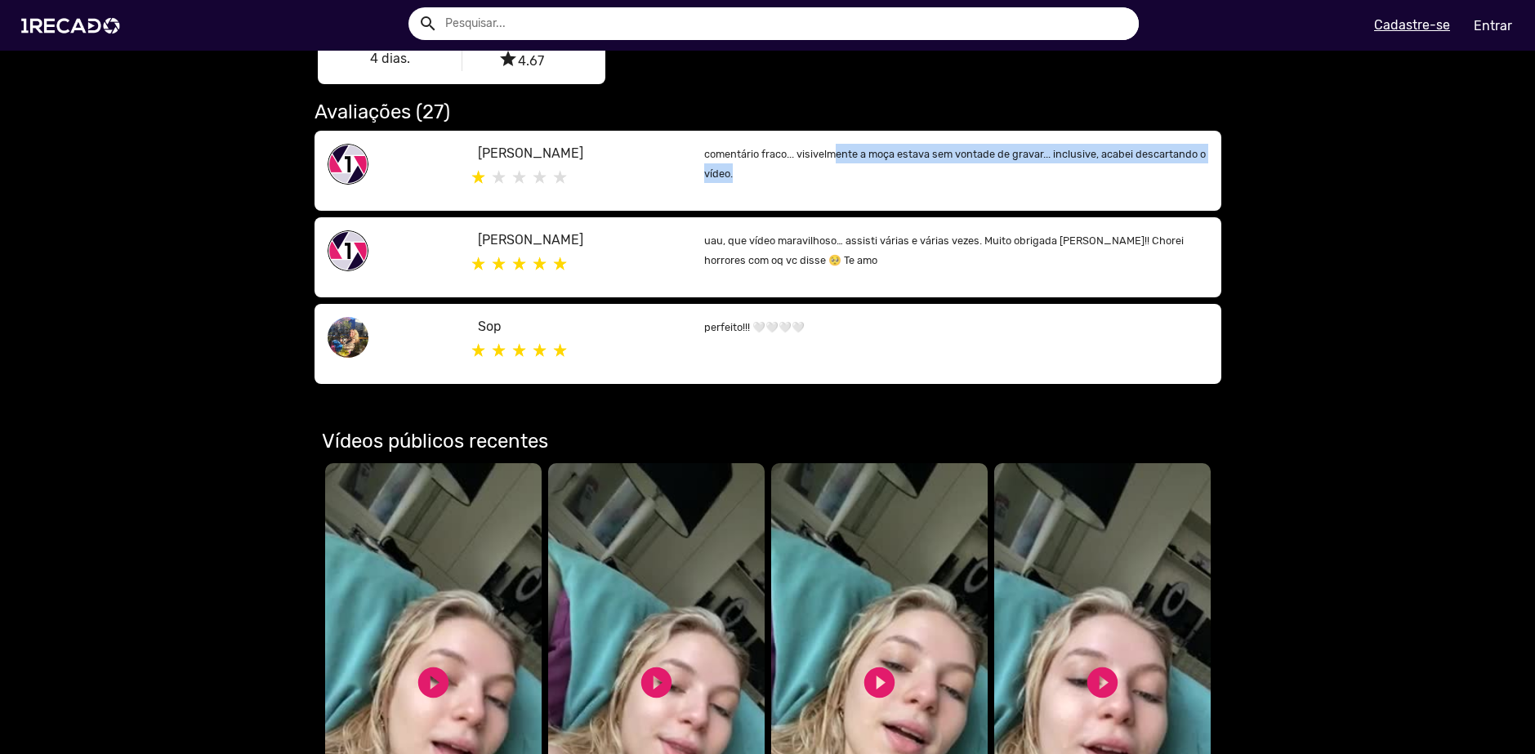
drag, startPoint x: 854, startPoint y: 157, endPoint x: 928, endPoint y: 163, distance: 74.6
click at [928, 163] on p "comentário fraco... visivelmente a moça estava sem vontade de gravar... inclusi…" at bounding box center [955, 163] width 503 height 39
click at [935, 156] on small "comentário fraco... visivelmente a moça estava sem vontade de gravar... inclusi…" at bounding box center [955, 164] width 502 height 32
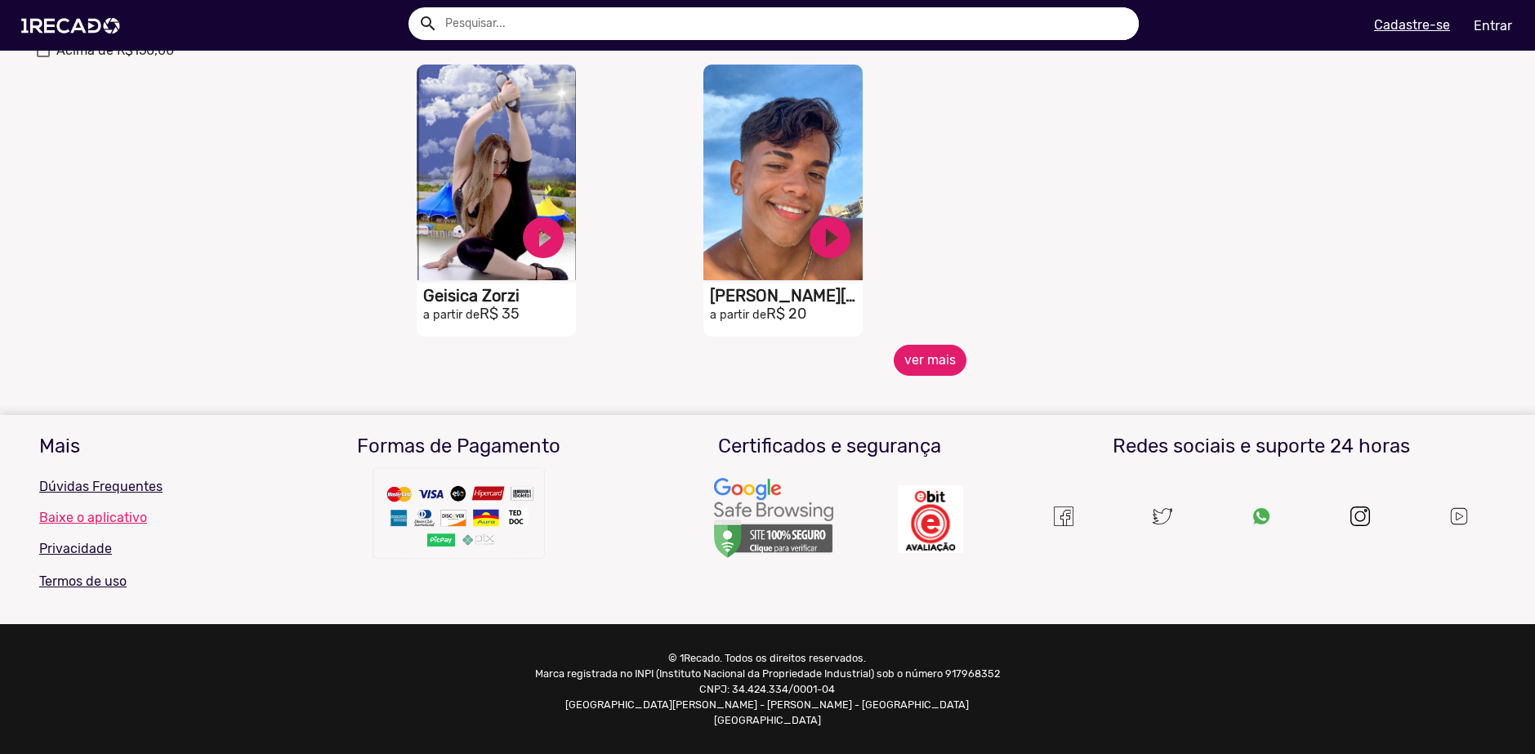
click at [908, 352] on button "ver mais" at bounding box center [930, 360] width 73 height 31
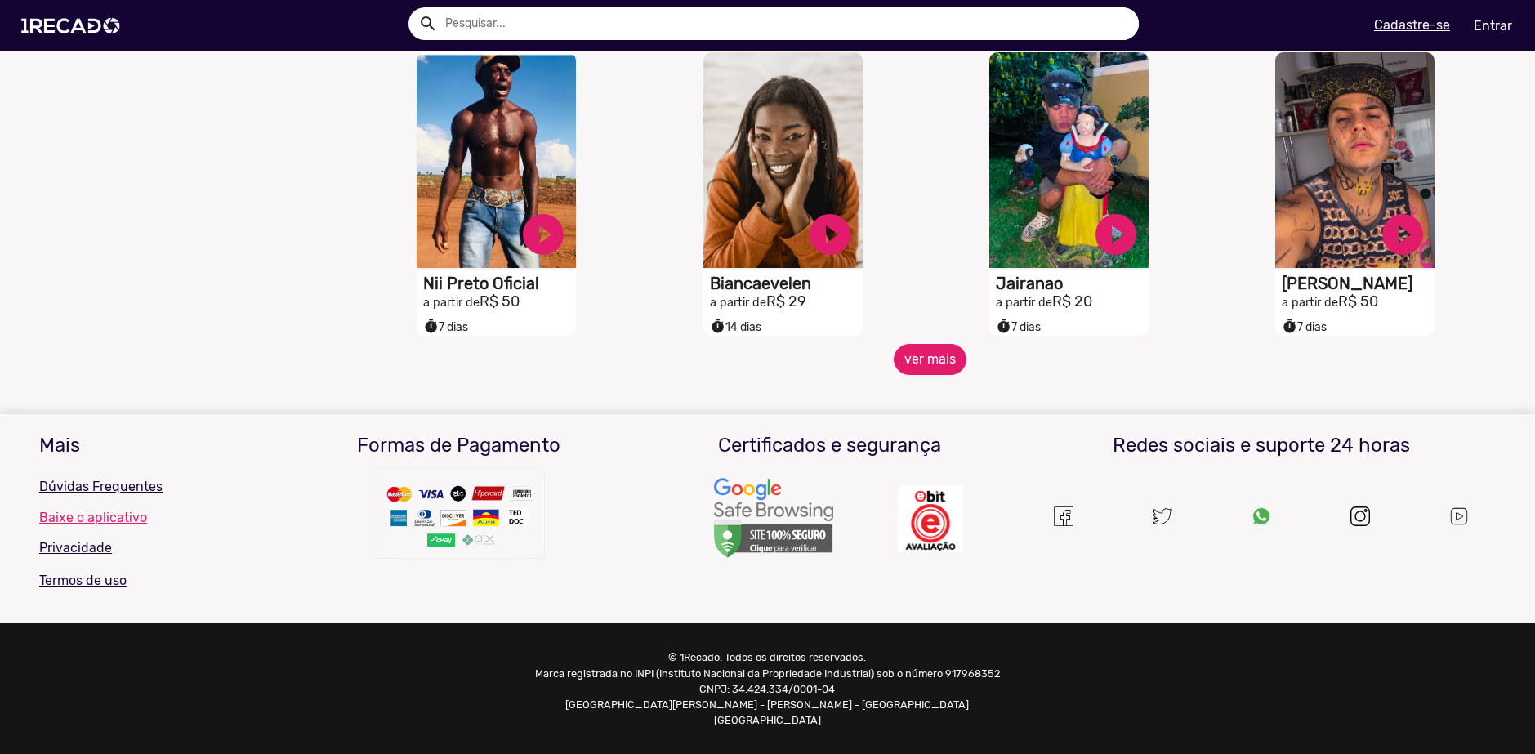
click at [894, 355] on button "ver mais" at bounding box center [930, 359] width 73 height 31
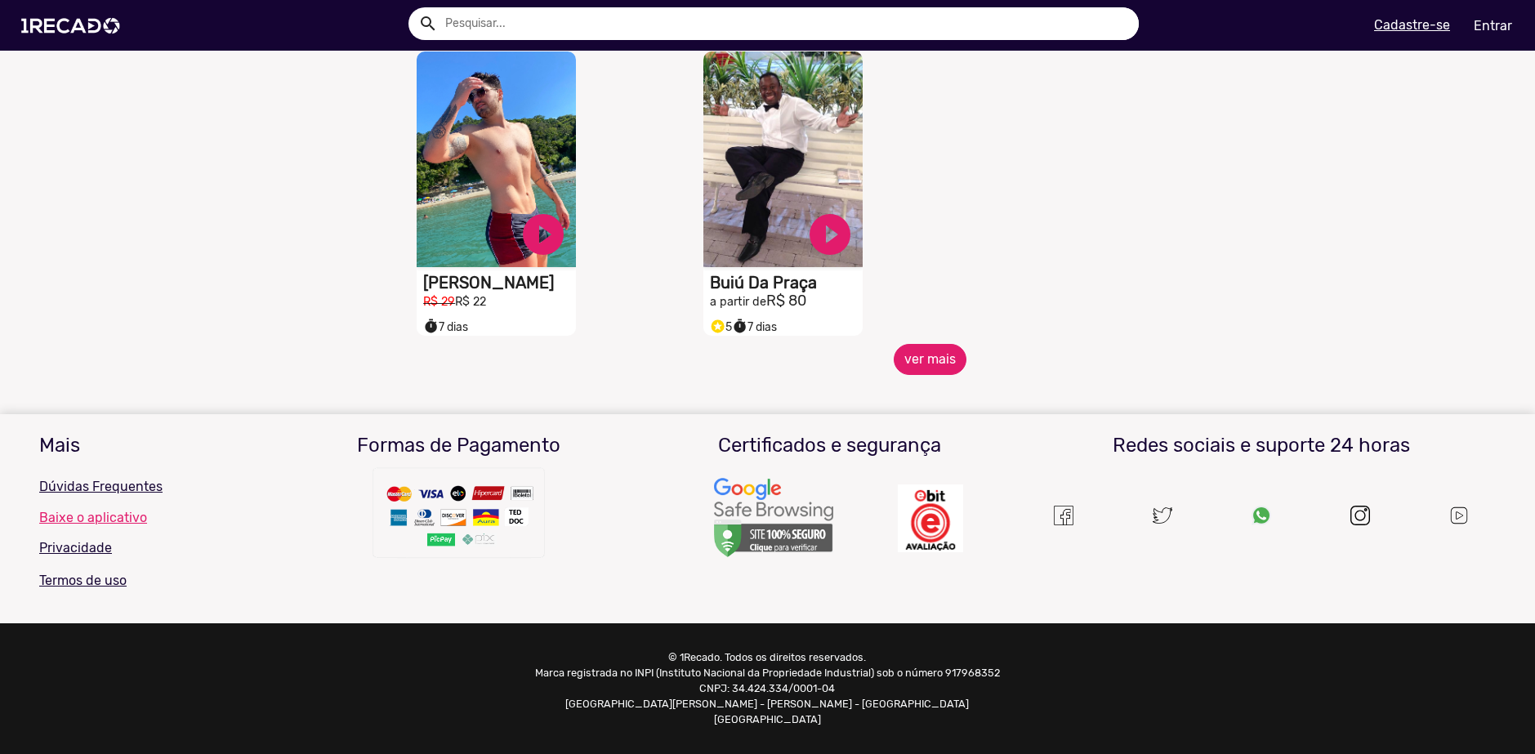
click at [927, 353] on button "ver mais" at bounding box center [930, 359] width 73 height 31
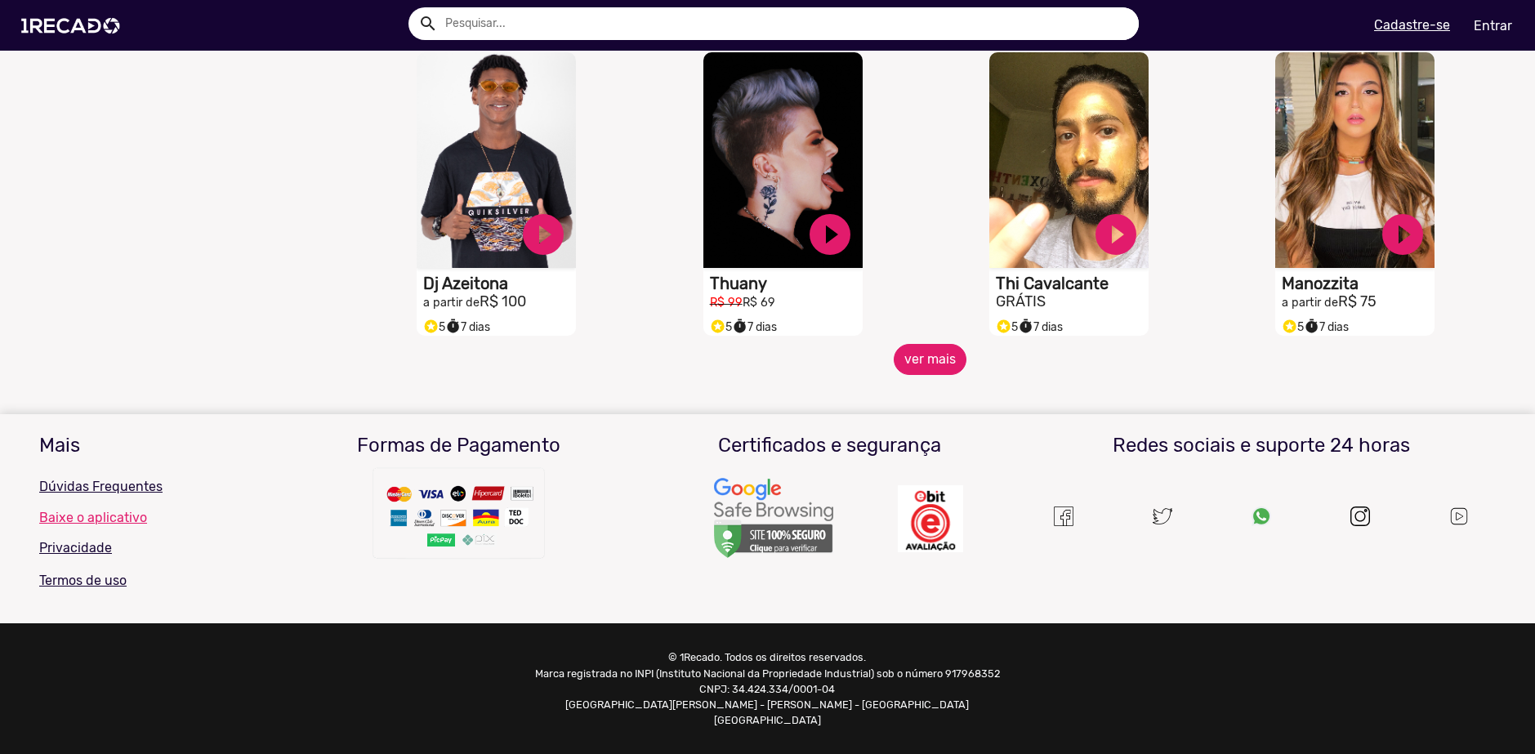
click at [912, 364] on button "ver mais" at bounding box center [930, 359] width 73 height 31
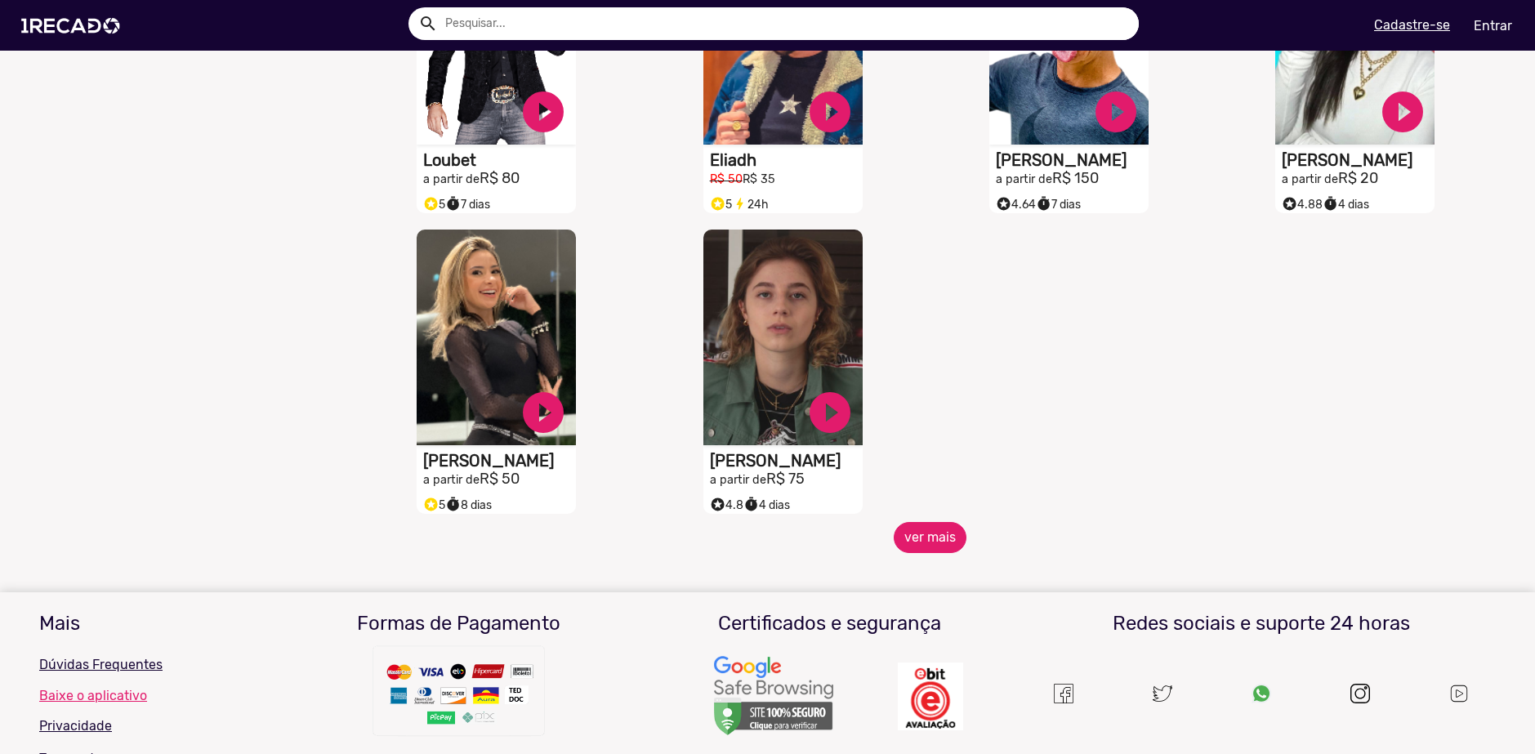
scroll to position [3593, 0]
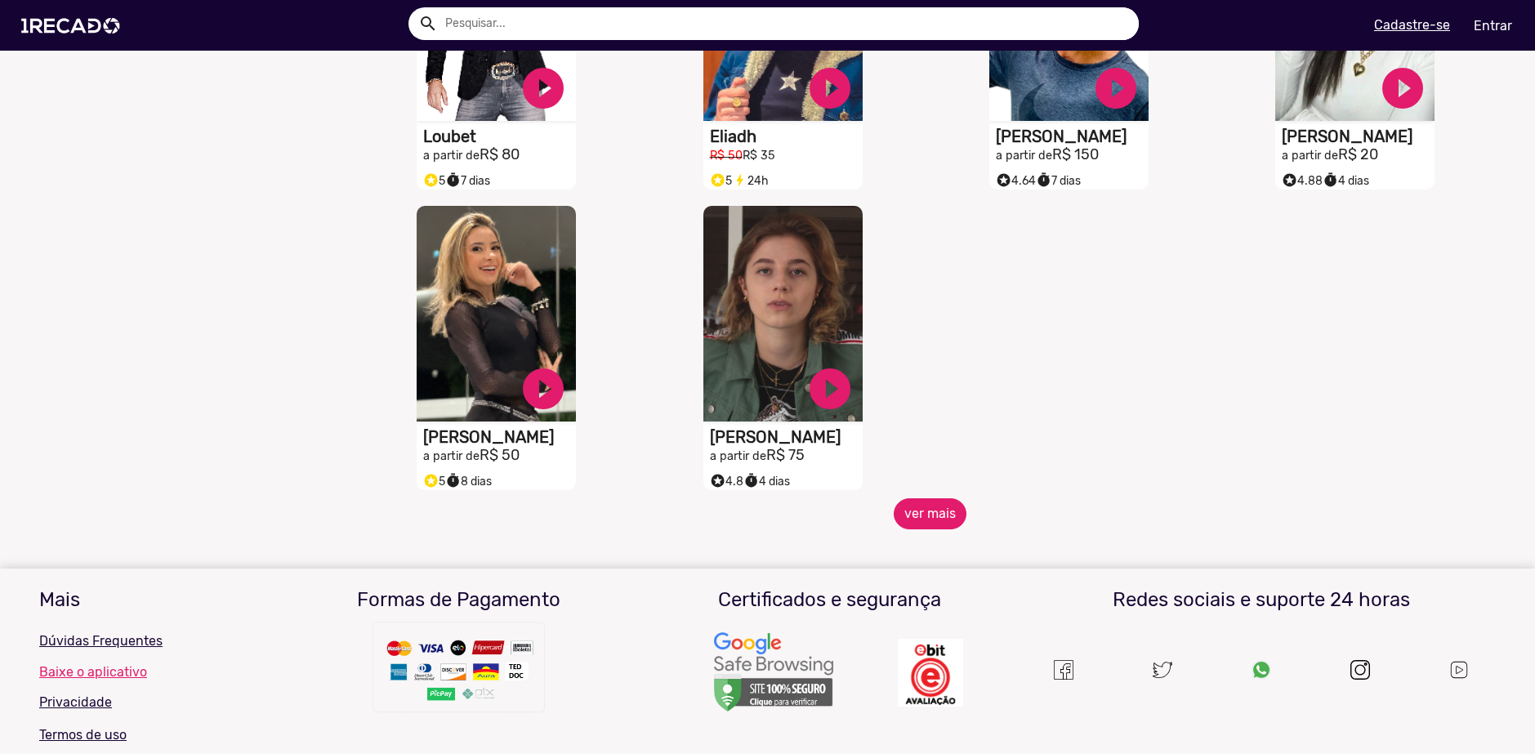
click at [931, 530] on button "ver mais" at bounding box center [930, 513] width 73 height 31
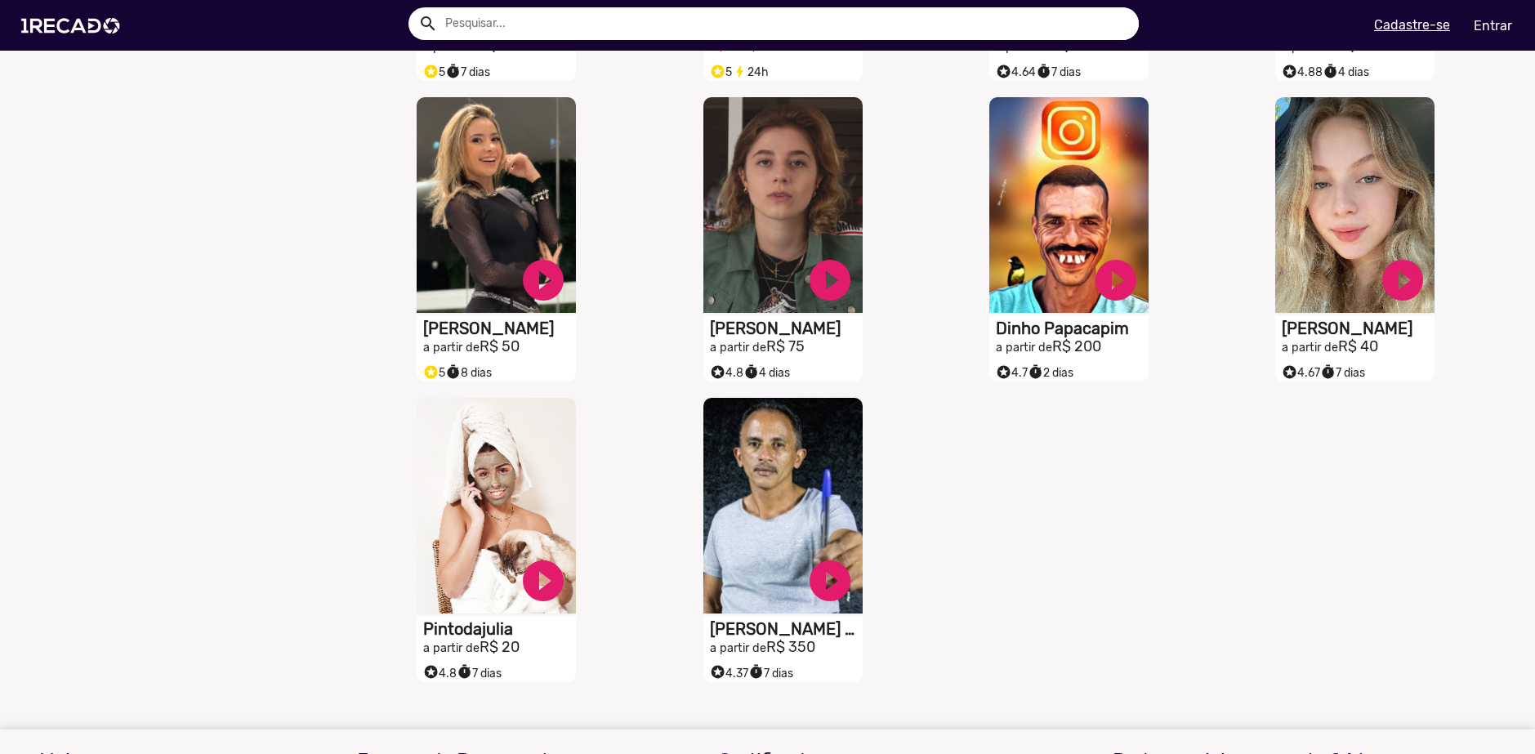
scroll to position [4005, 0]
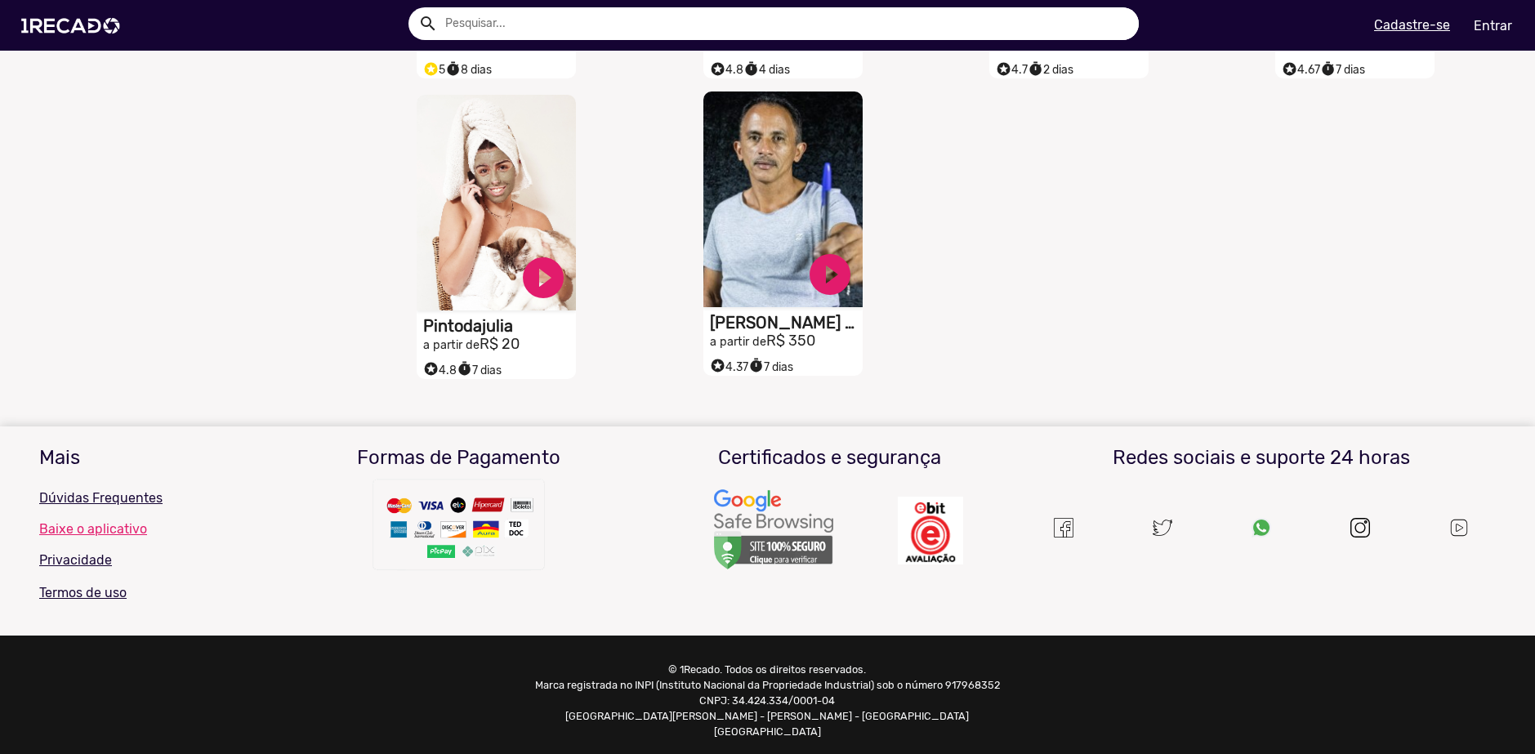
click at [757, 307] on video "S1RECADO vídeos dedicados para fãs e empresas" at bounding box center [783, 200] width 159 height 216
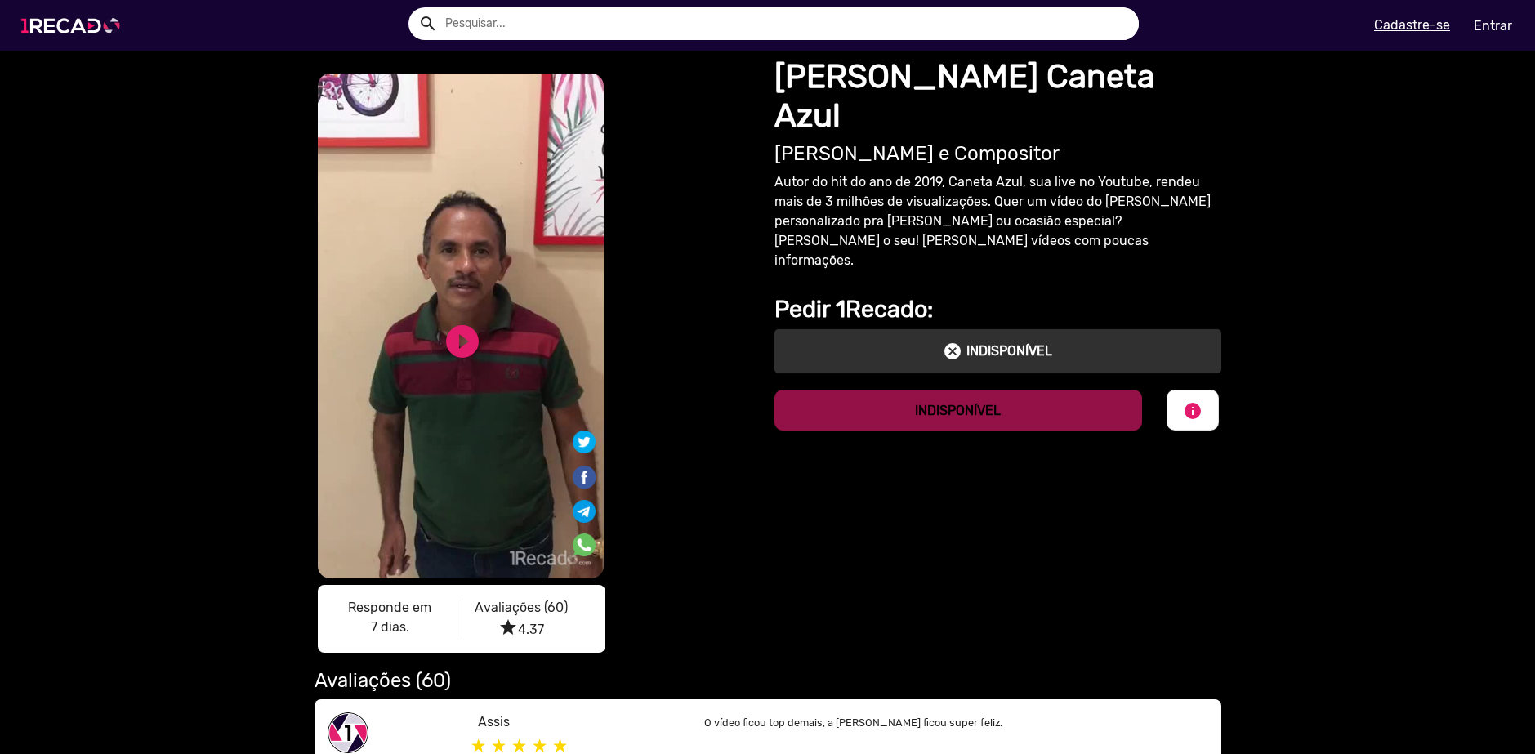
click at [80, 33] on img at bounding box center [73, 25] width 123 height 69
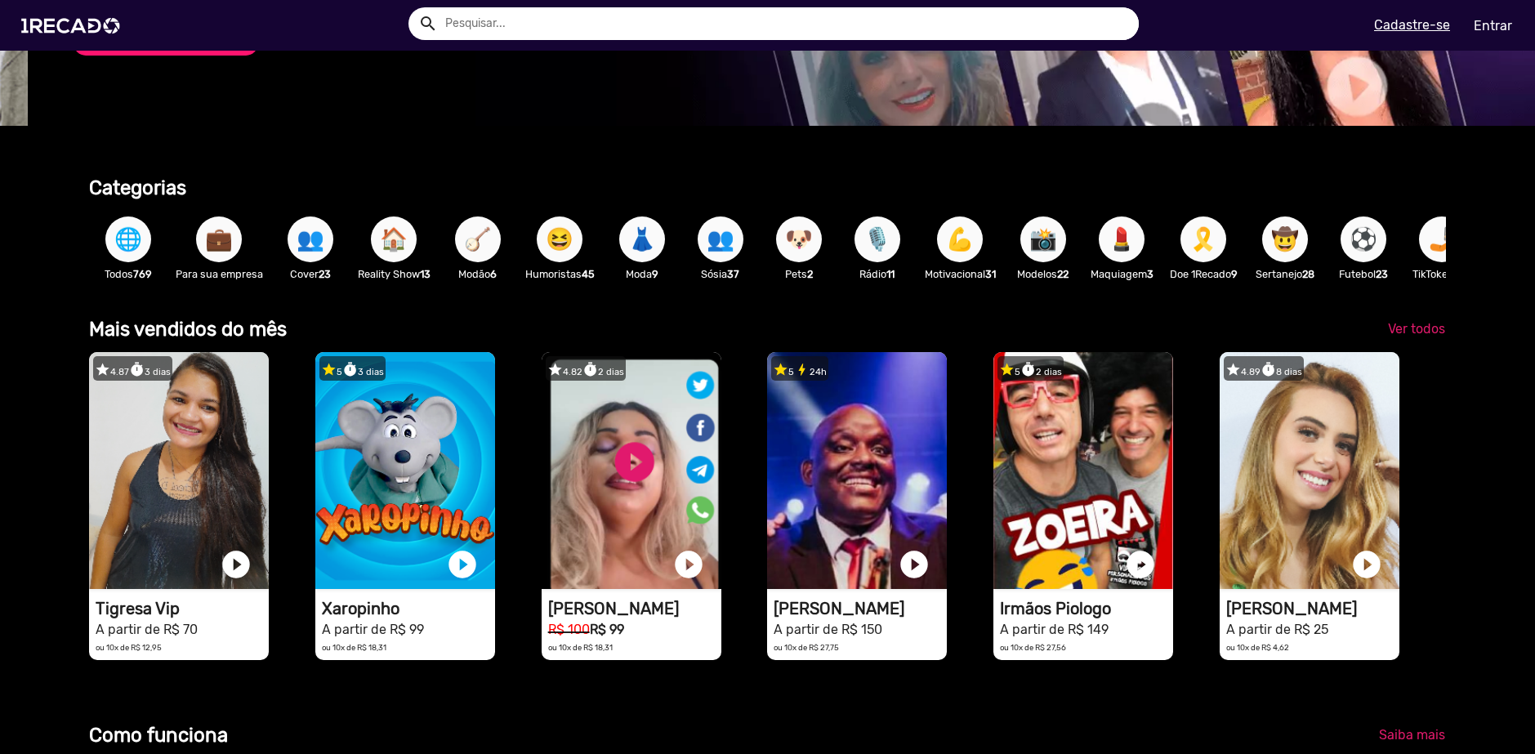
scroll to position [0, 1523]
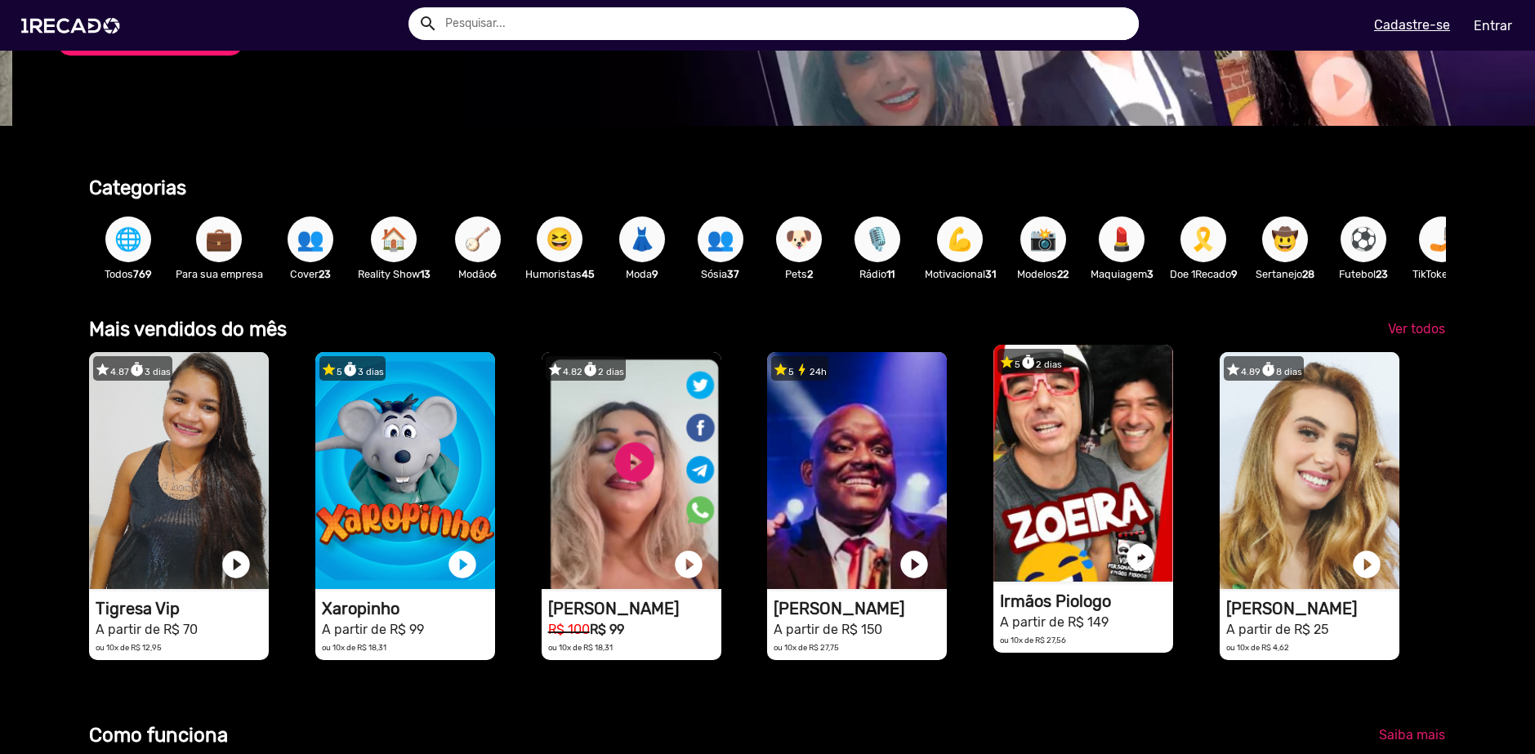
drag, startPoint x: 1366, startPoint y: 555, endPoint x: 1164, endPoint y: 516, distance: 205.5
click at [1017, 546] on div "star 4.87 timer 3 [PERSON_NAME] 1RECADO vídeos dedicados para fãs e empresas pl…" at bounding box center [767, 506] width 1357 height 324
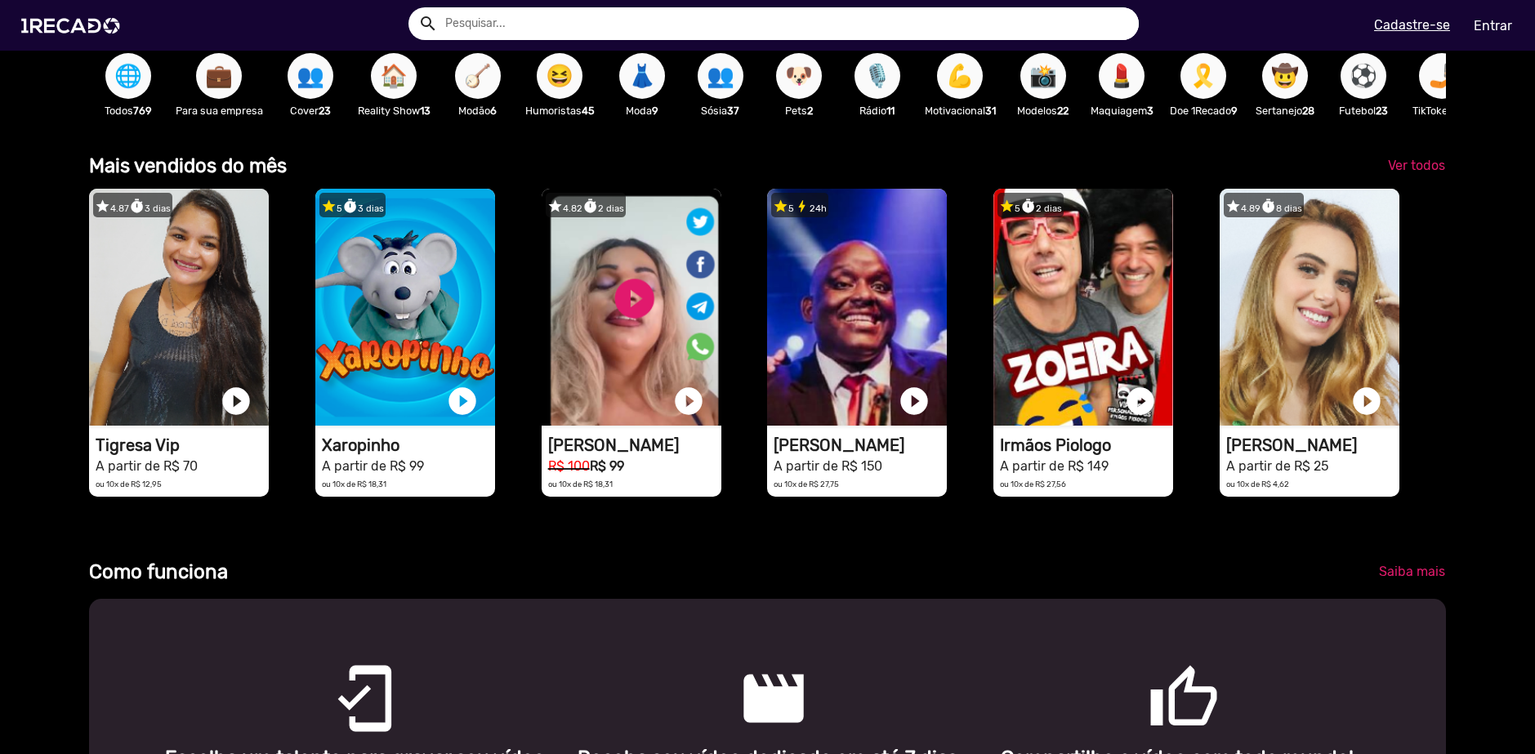
scroll to position [0, 3046]
click at [1378, 92] on span "⚽" at bounding box center [1364, 76] width 28 height 46
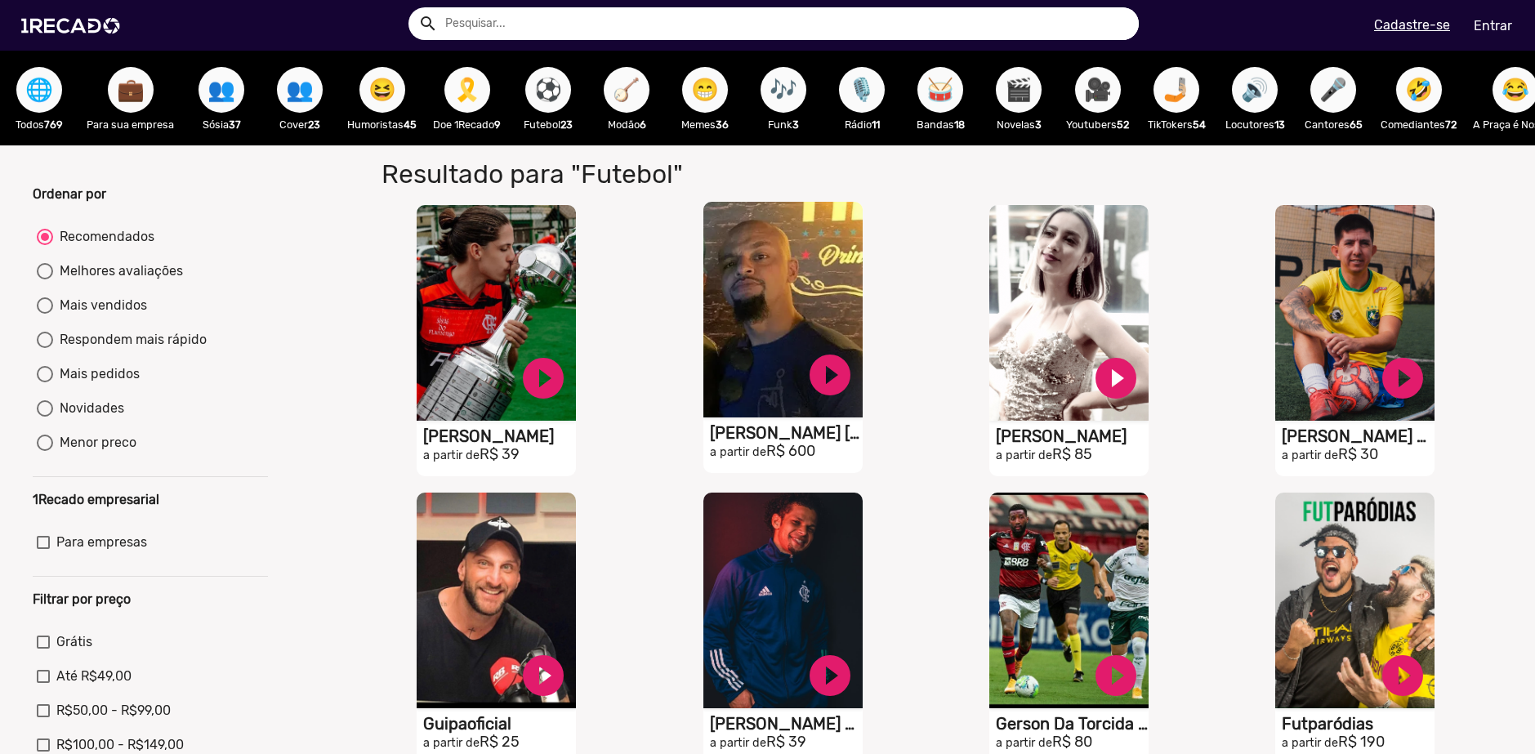
click at [759, 380] on video "S1RECADO vídeos dedicados para fãs e empresas" at bounding box center [783, 310] width 159 height 216
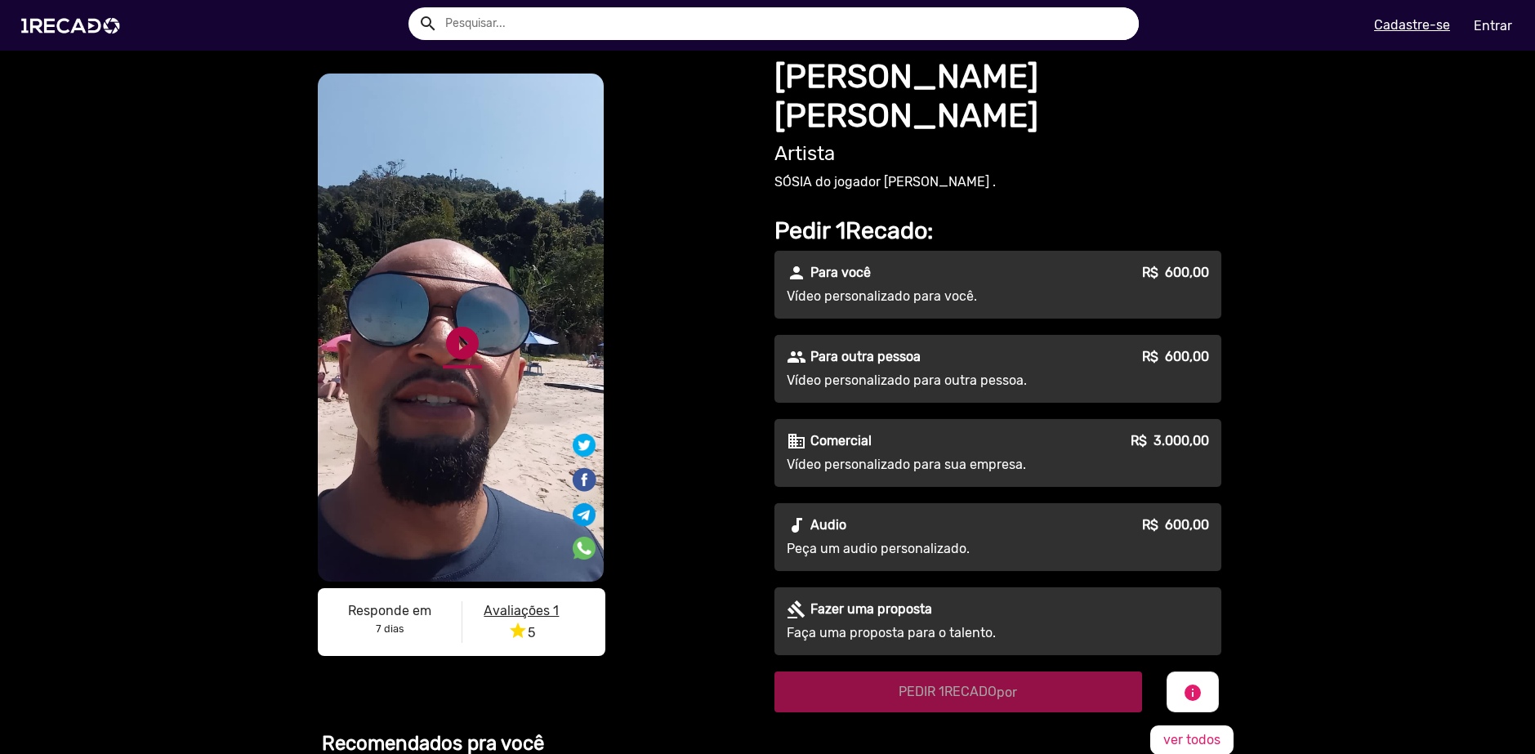
click at [456, 340] on link "play_circle_filled" at bounding box center [462, 343] width 39 height 39
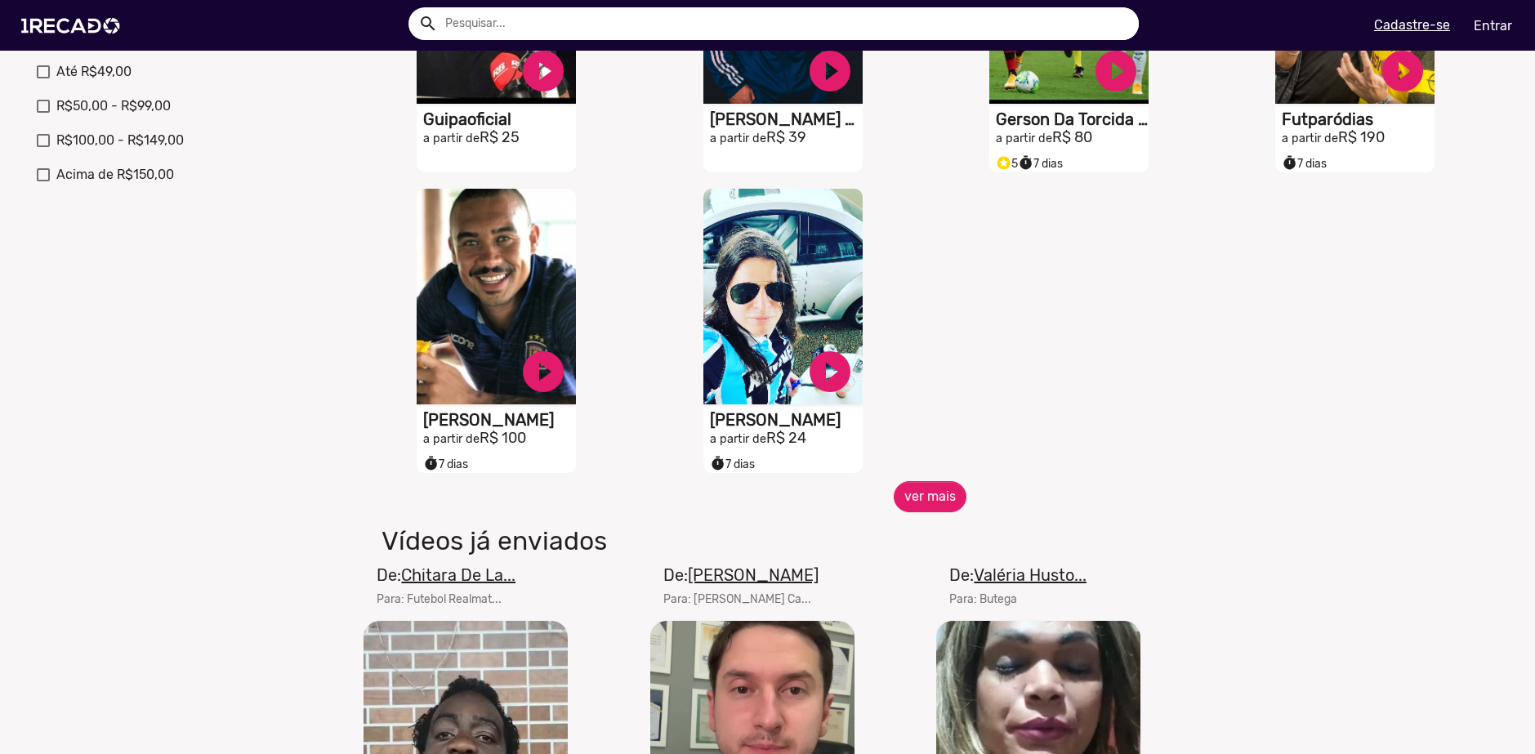
scroll to position [327, 0]
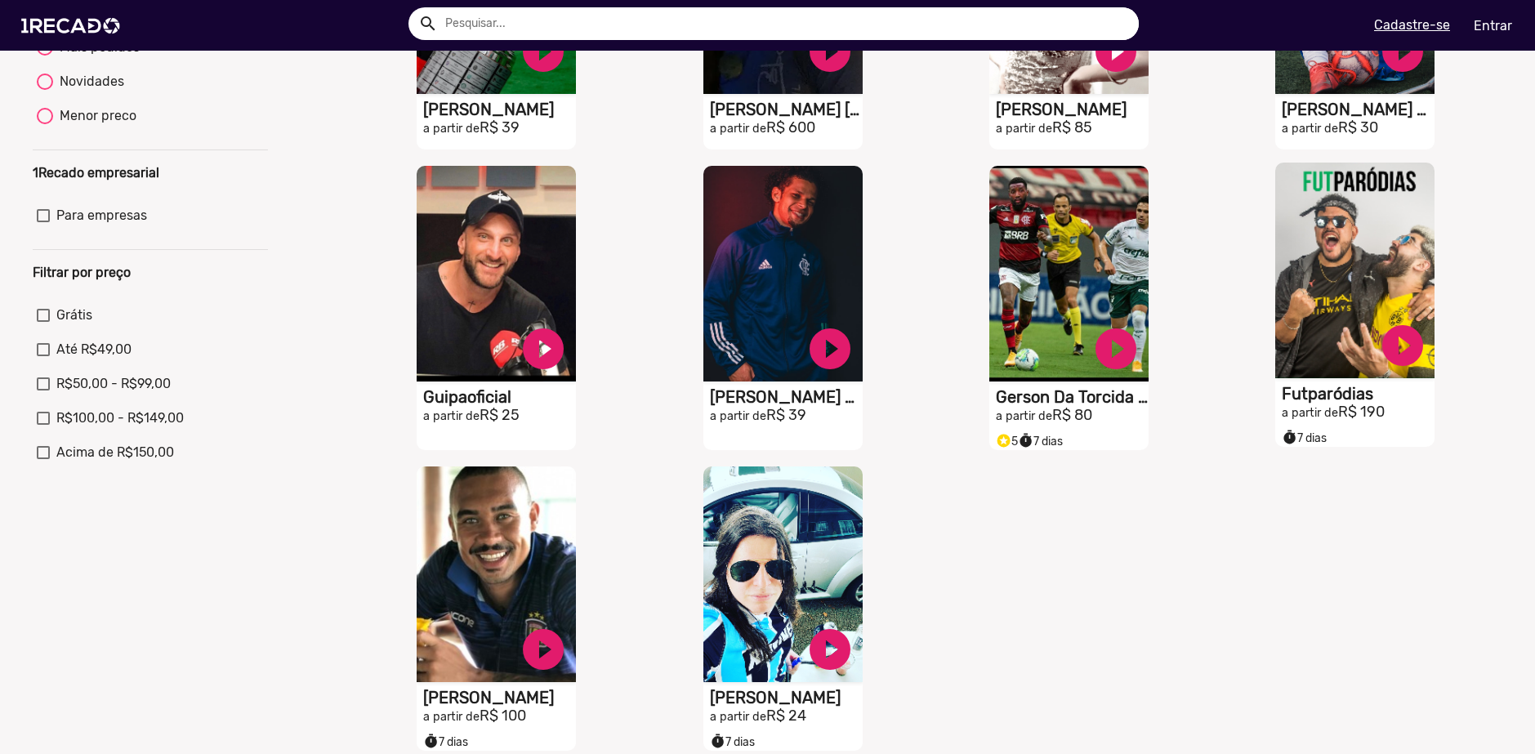
click at [1343, 330] on video "S1RECADO vídeos dedicados para fãs e empresas" at bounding box center [1355, 271] width 159 height 216
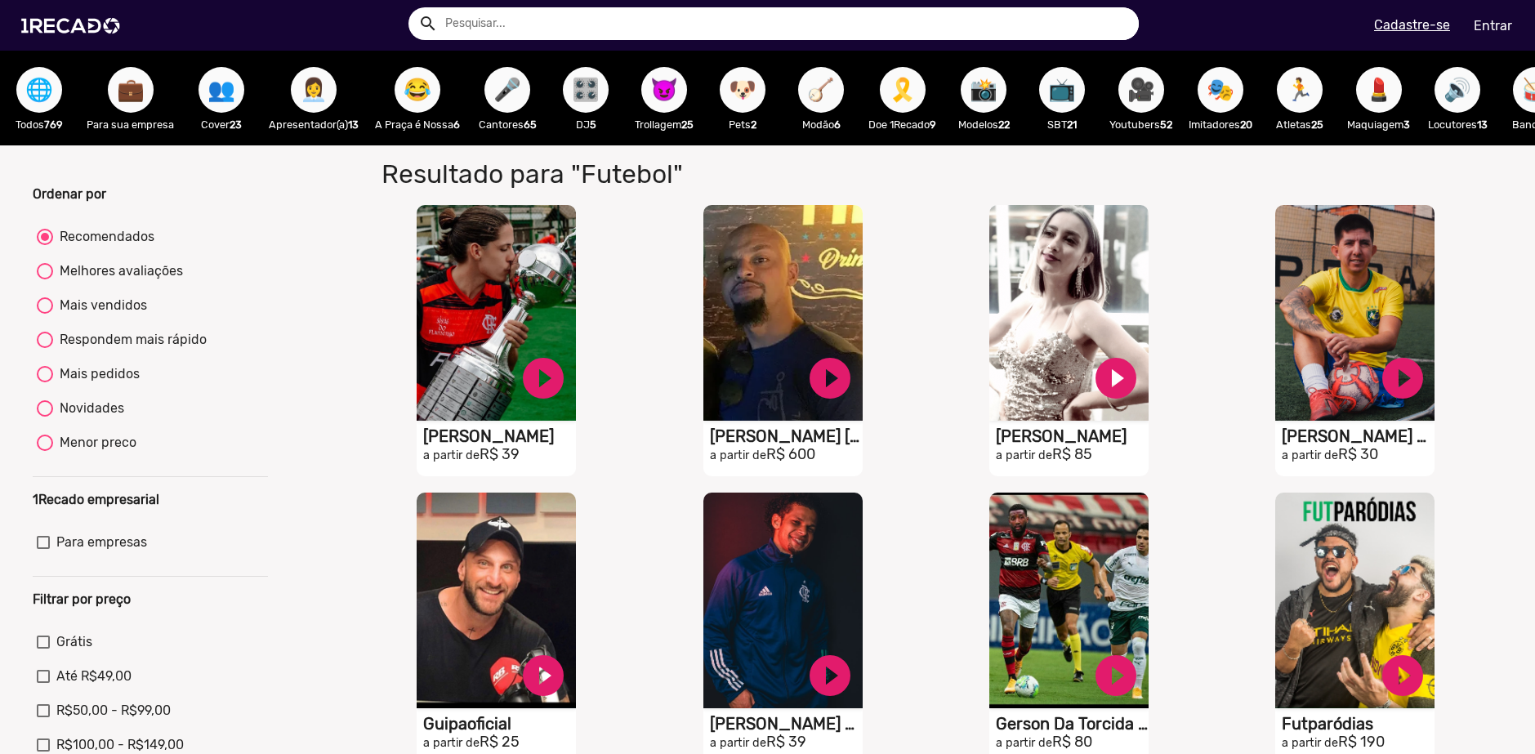
click at [1131, 112] on div "🎥 Youtubers 52" at bounding box center [1141, 98] width 79 height 95
click at [1145, 105] on span "🎥" at bounding box center [1142, 90] width 28 height 46
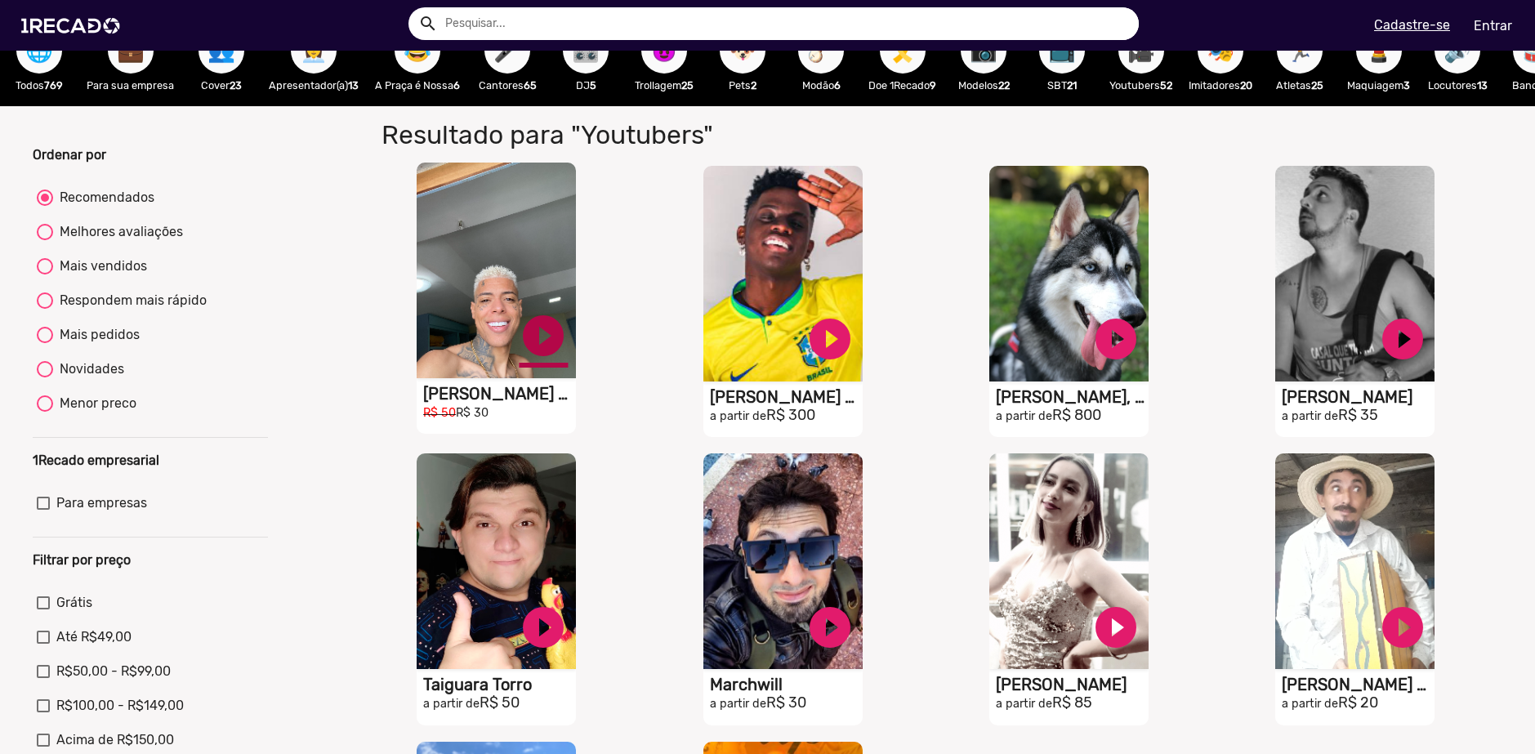
scroll to position [245, 0]
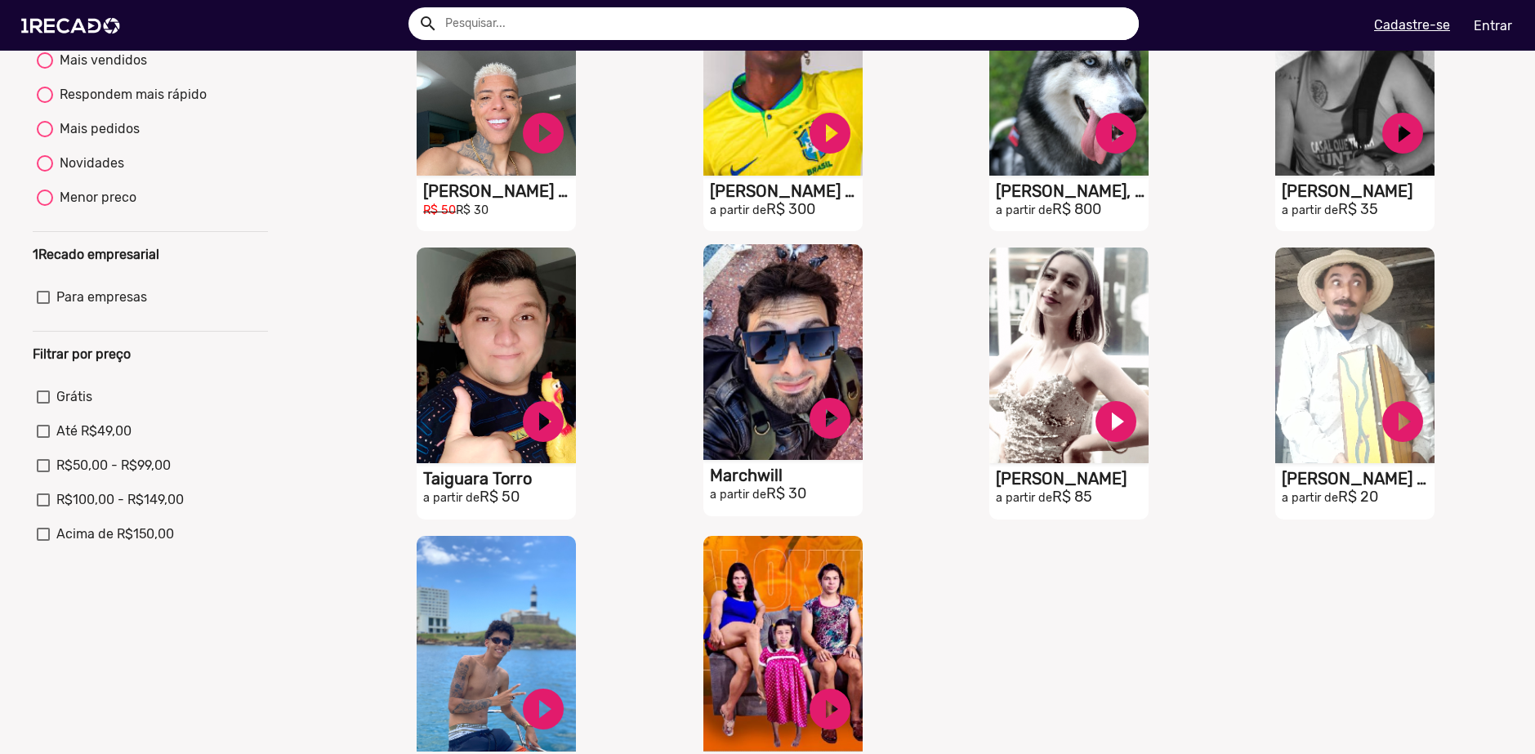
click at [722, 394] on video "S1RECADO vídeos dedicados para fãs e empresas" at bounding box center [783, 352] width 159 height 216
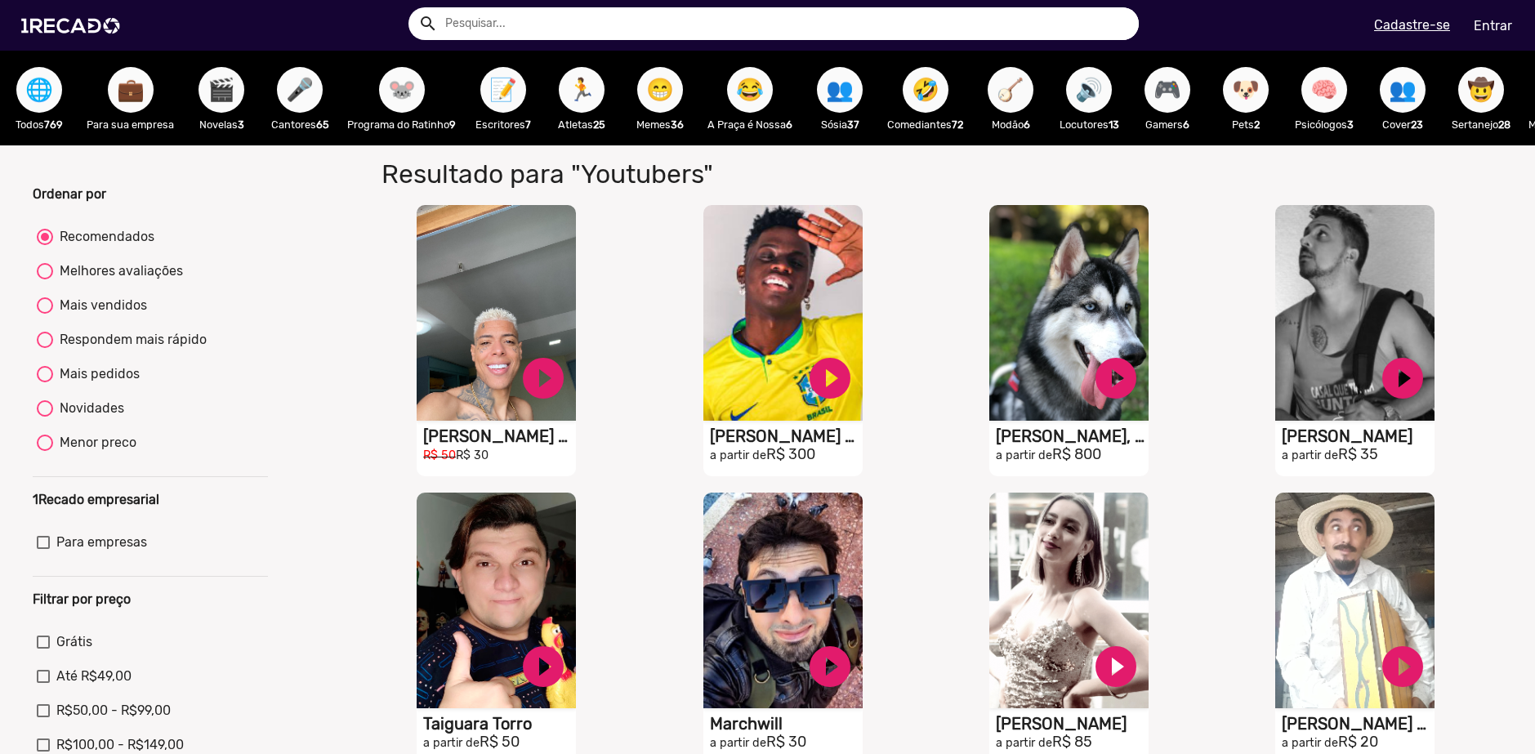
click at [471, 289] on video "S1RECADO vídeos dedicados para fãs e empresas" at bounding box center [496, 313] width 159 height 216
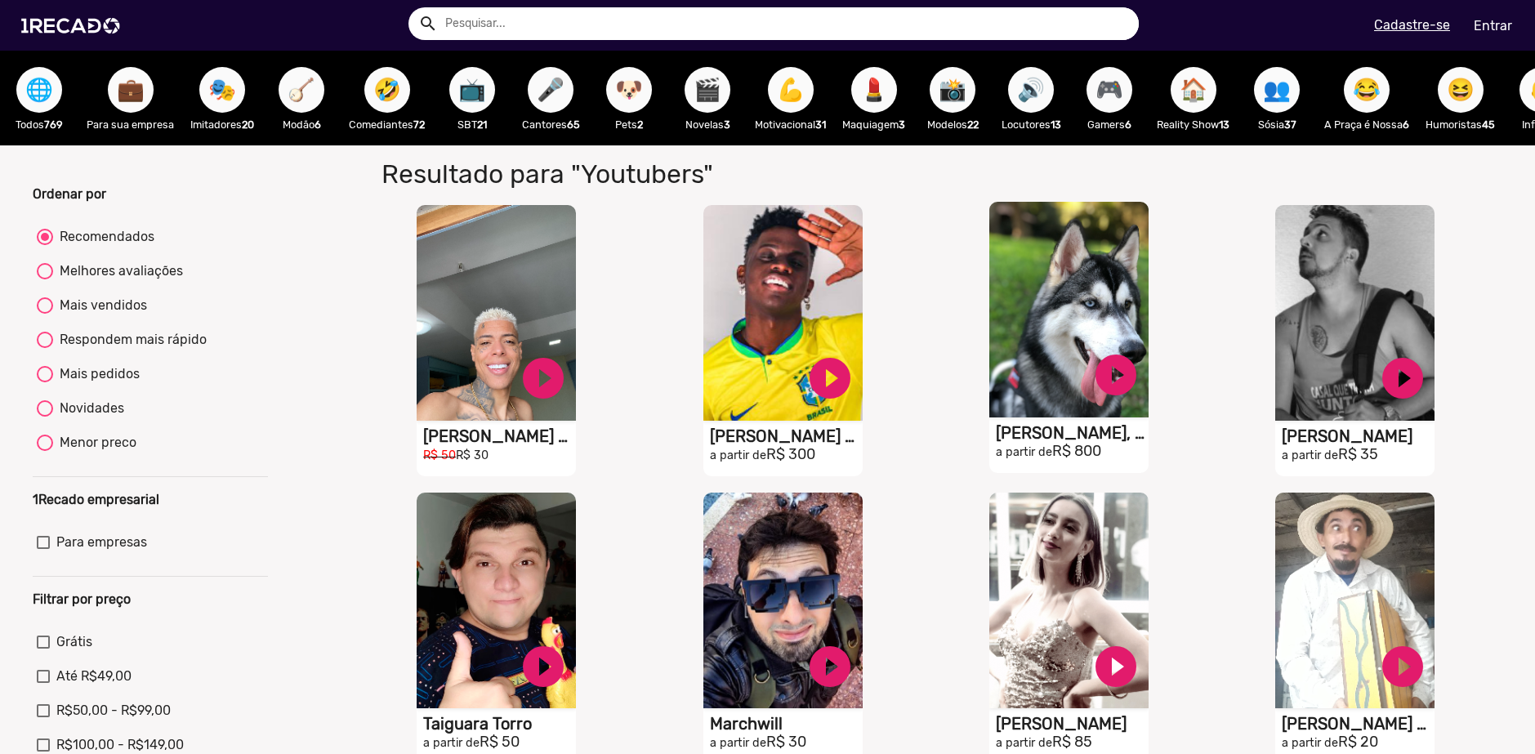
click at [1051, 381] on video "S1RECADO vídeos dedicados para fãs e empresas" at bounding box center [1069, 310] width 159 height 216
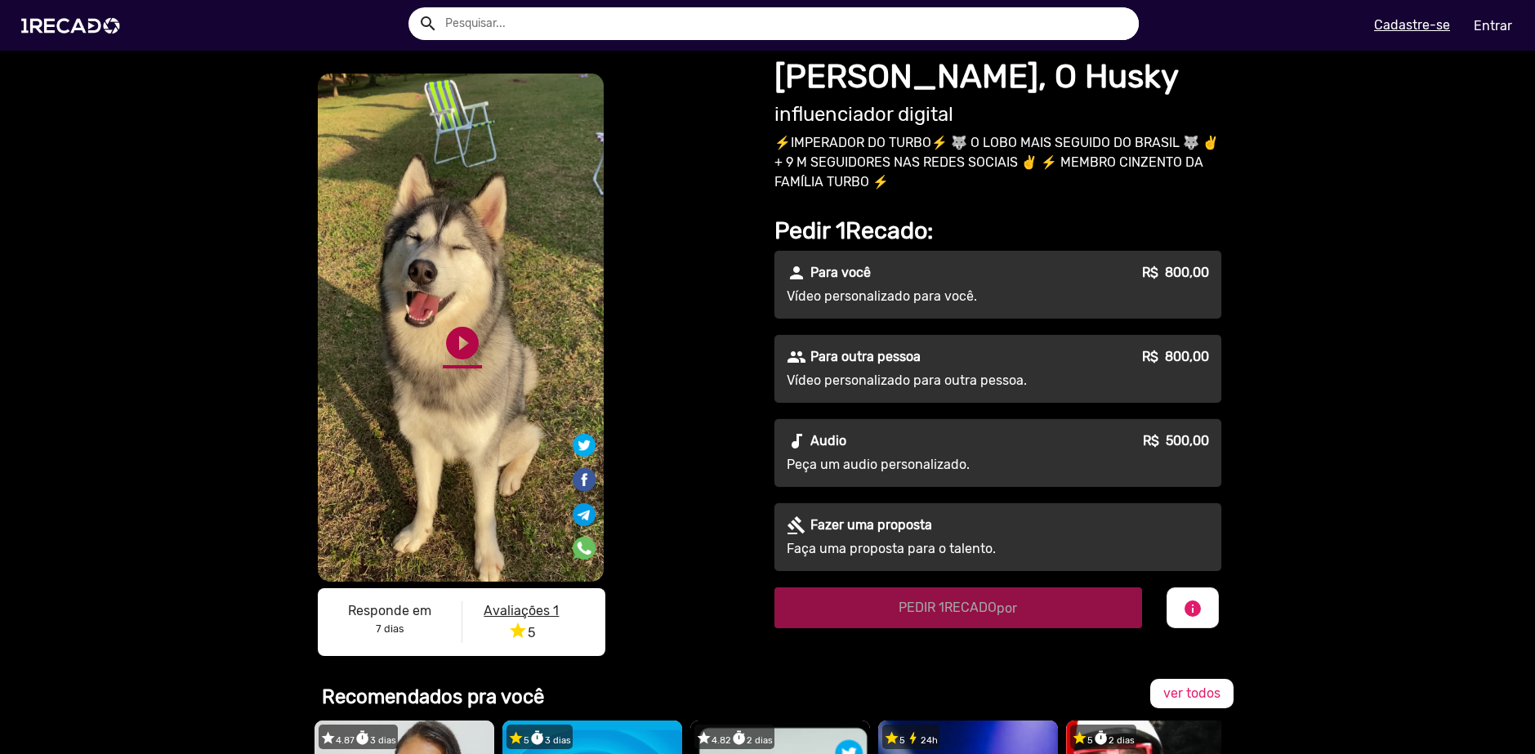
click at [450, 337] on link "play_circle_filled" at bounding box center [462, 343] width 39 height 39
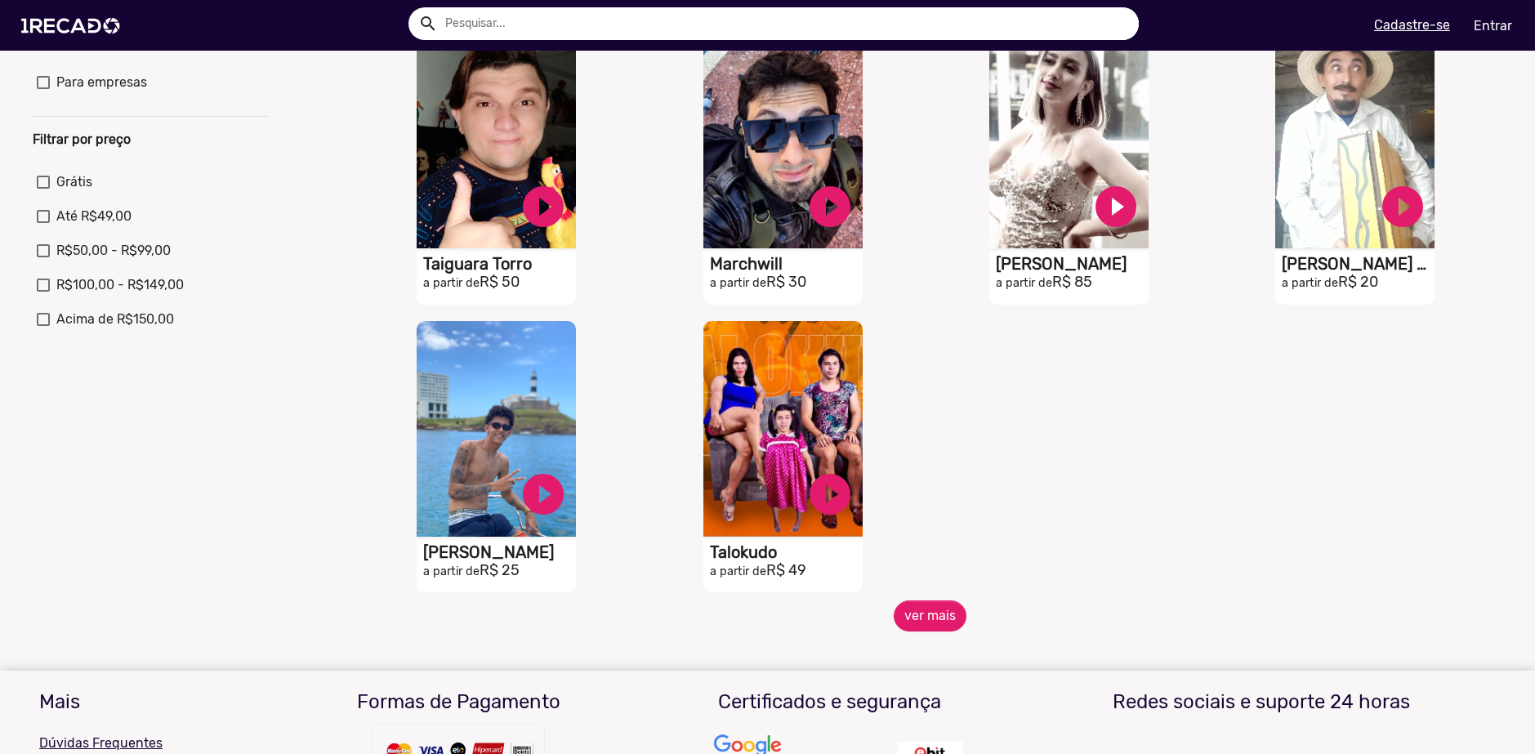
scroll to position [572, 0]
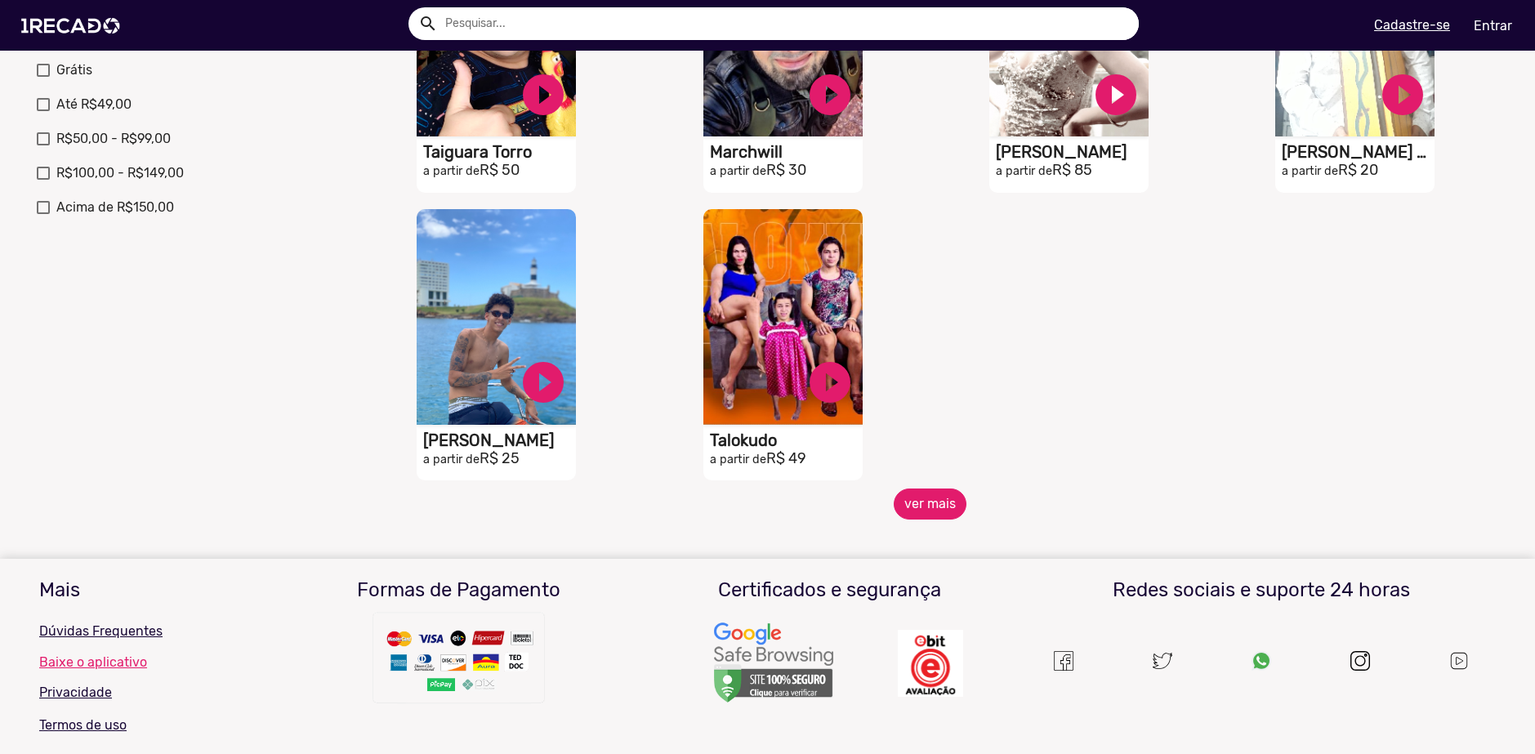
click at [894, 510] on button "ver mais" at bounding box center [930, 504] width 73 height 31
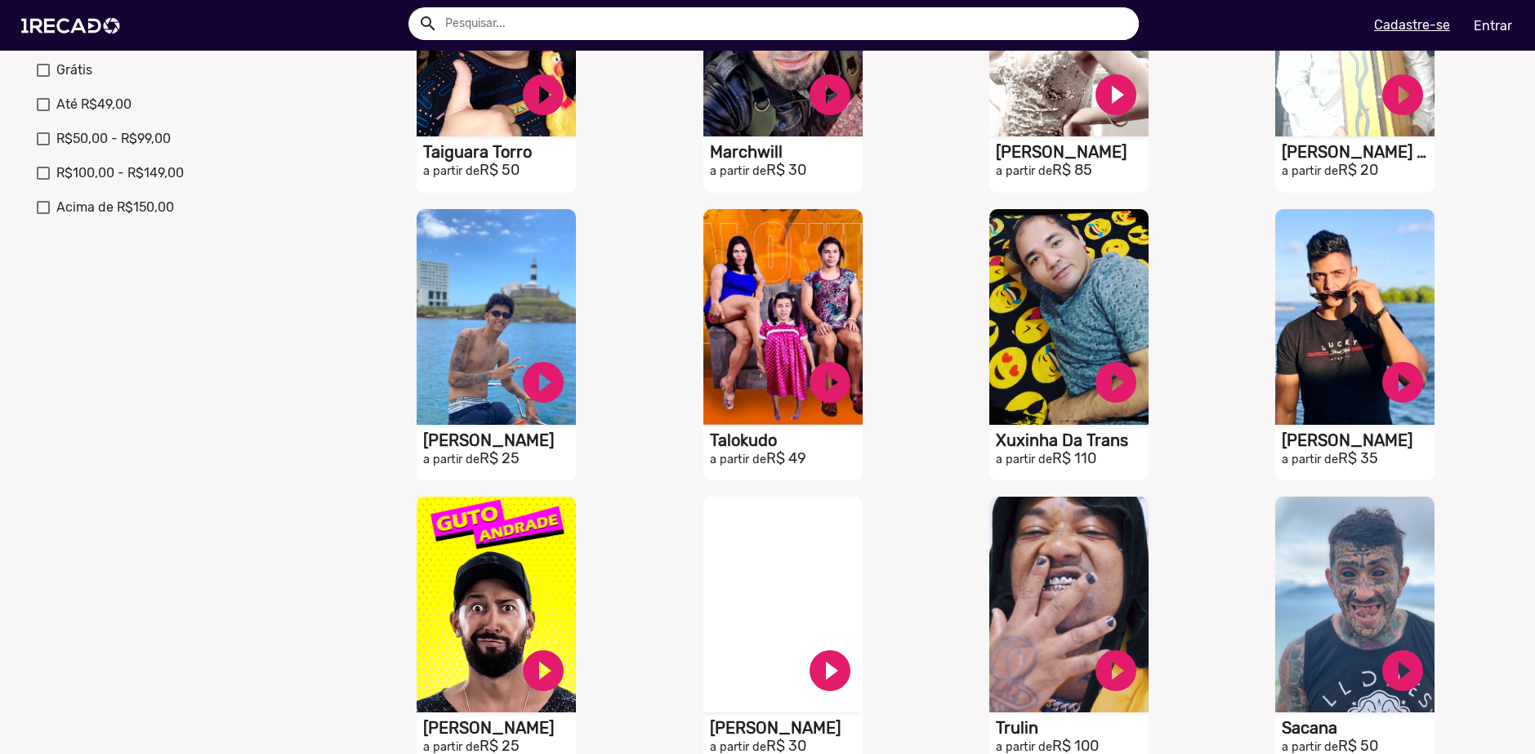
scroll to position [0, 0]
